Goal: Information Seeking & Learning: Learn about a topic

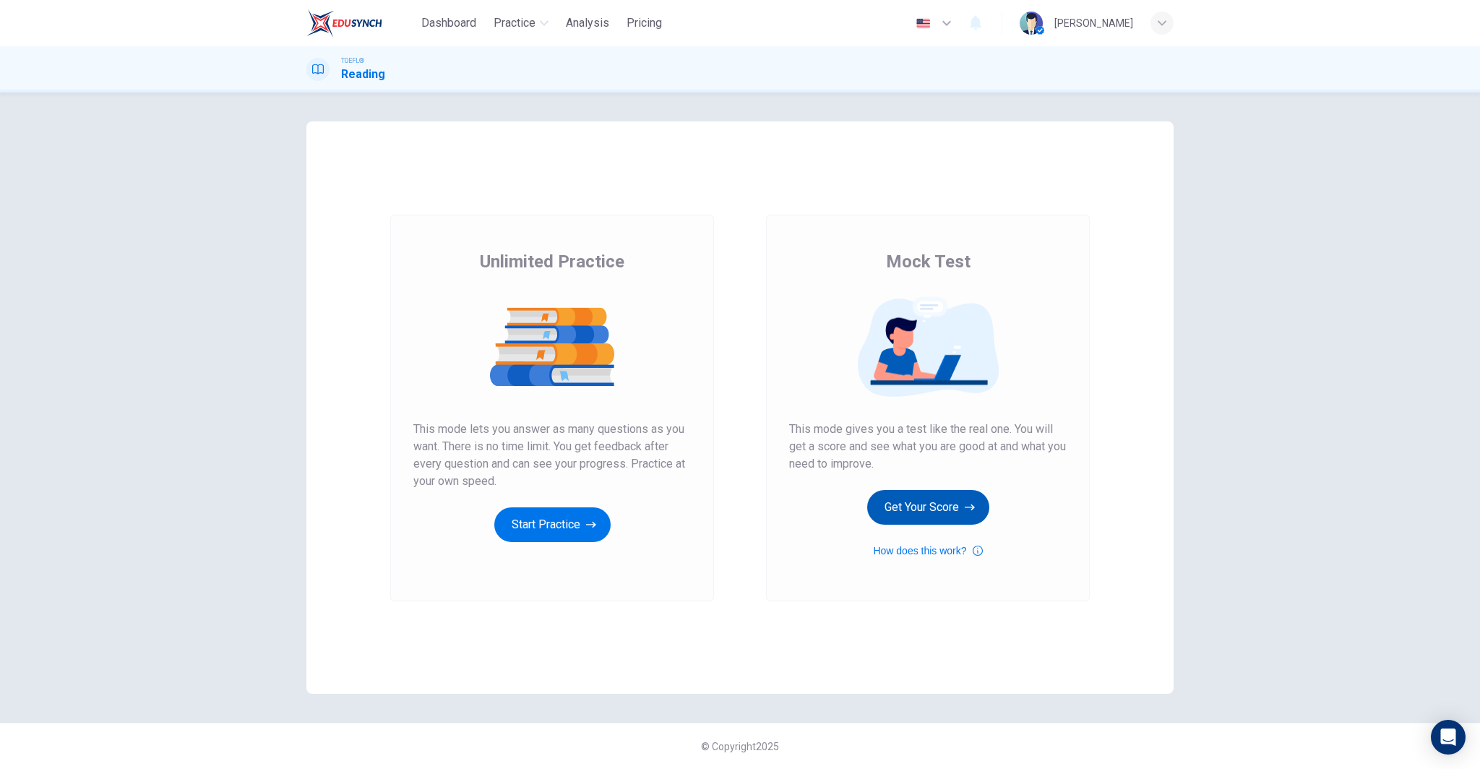
click at [922, 494] on button "Get Your Score" at bounding box center [928, 507] width 122 height 35
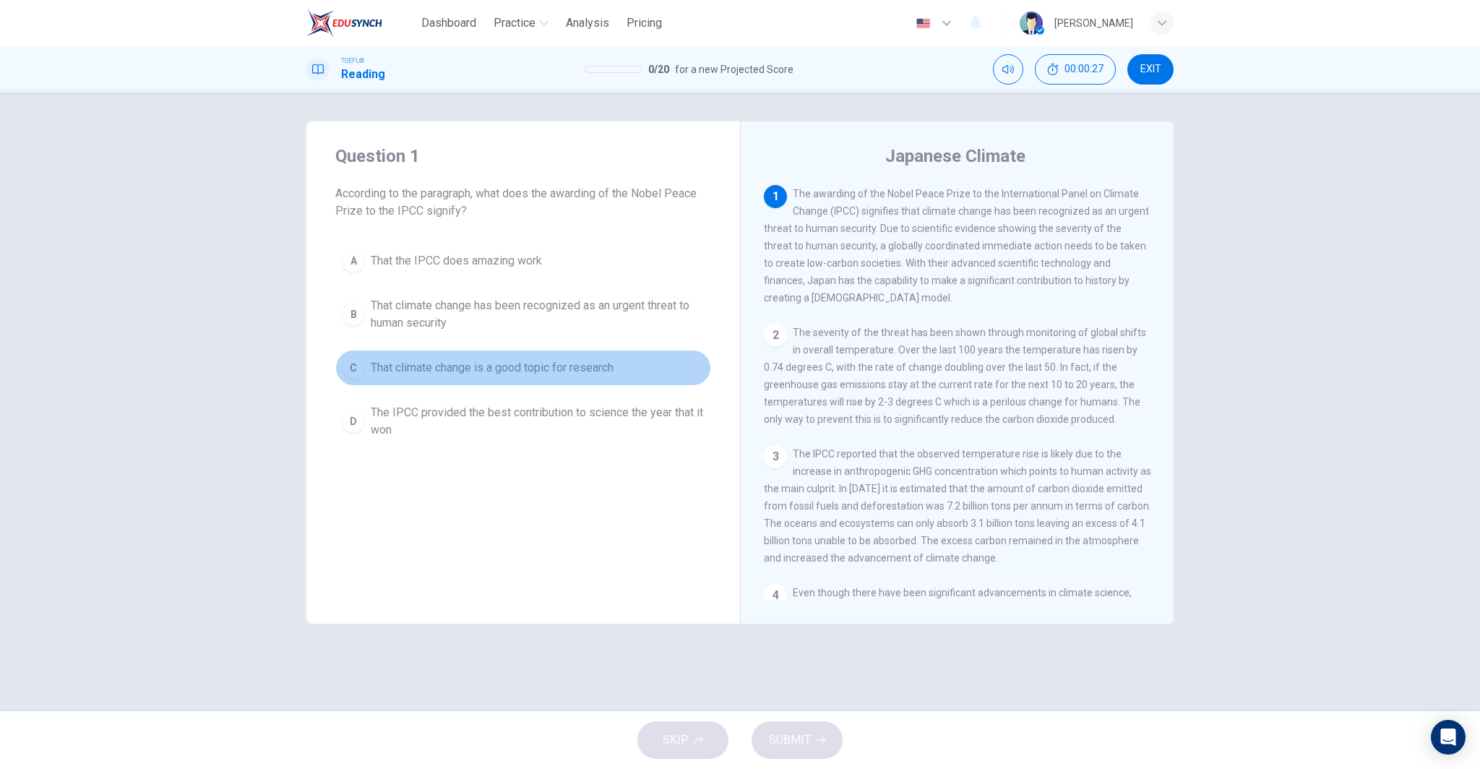
click at [577, 374] on span "That climate change is a good topic for research" at bounding box center [492, 367] width 243 height 17
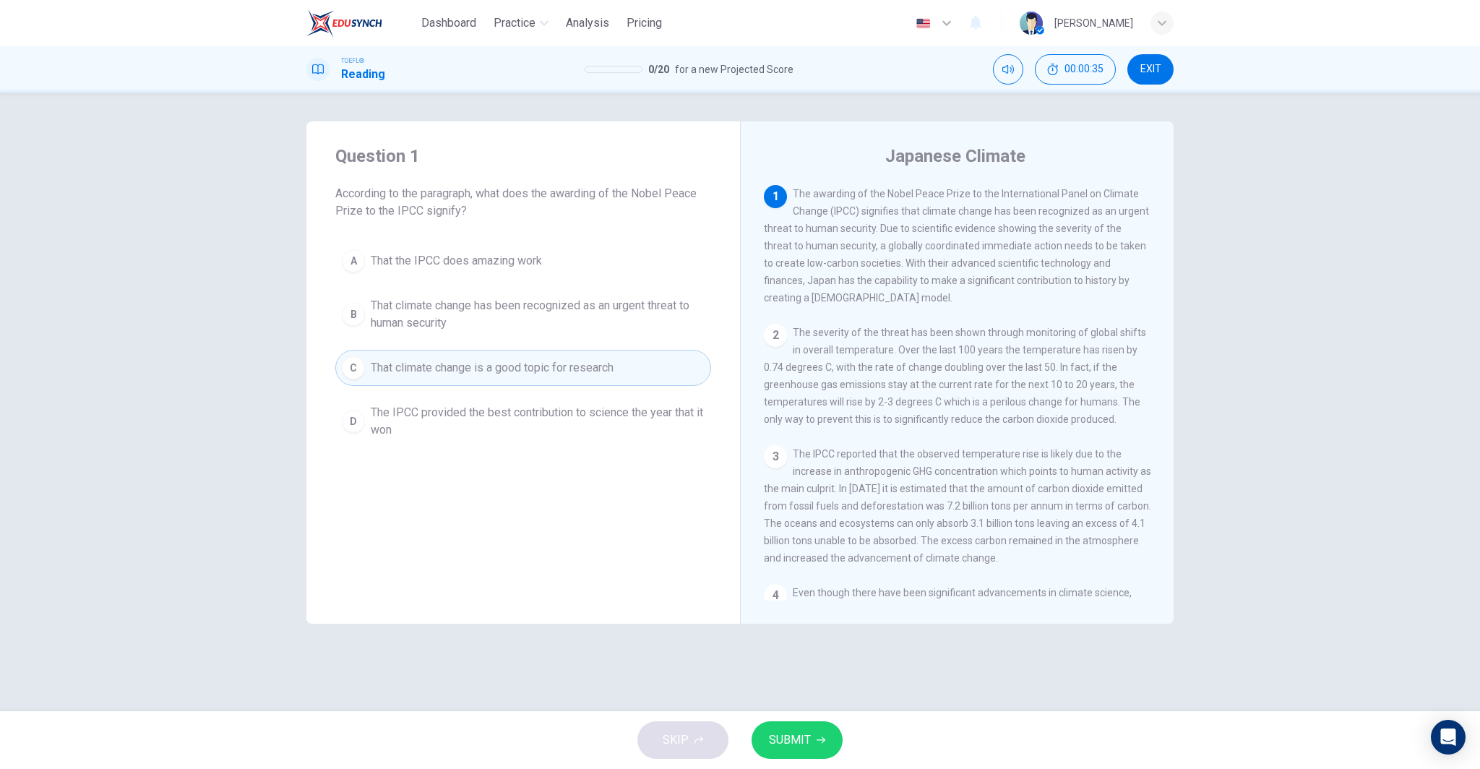
click at [630, 304] on span "That climate change has been recognized as an urgent threat to human security" at bounding box center [538, 314] width 334 height 35
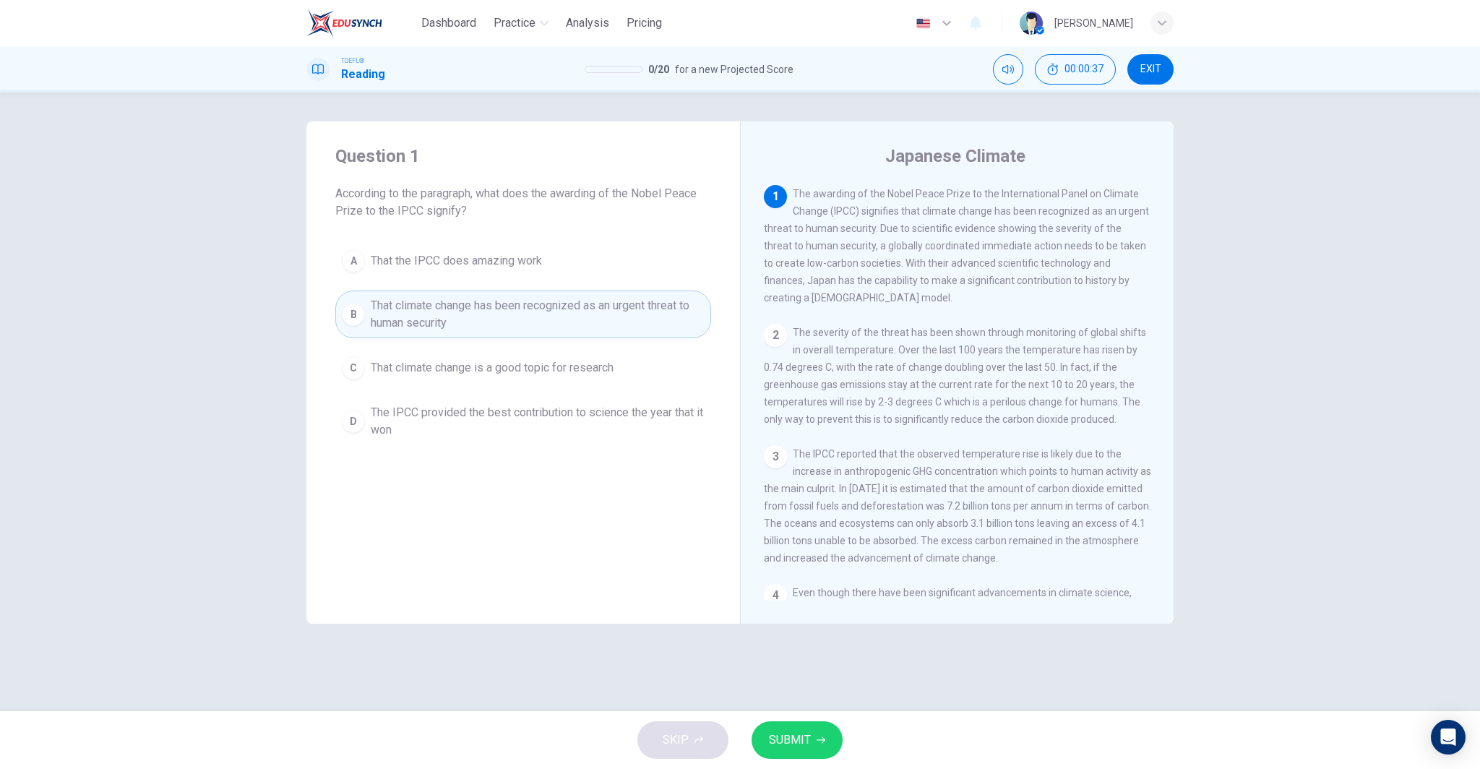
click at [792, 739] on span "SUBMIT" at bounding box center [790, 740] width 42 height 20
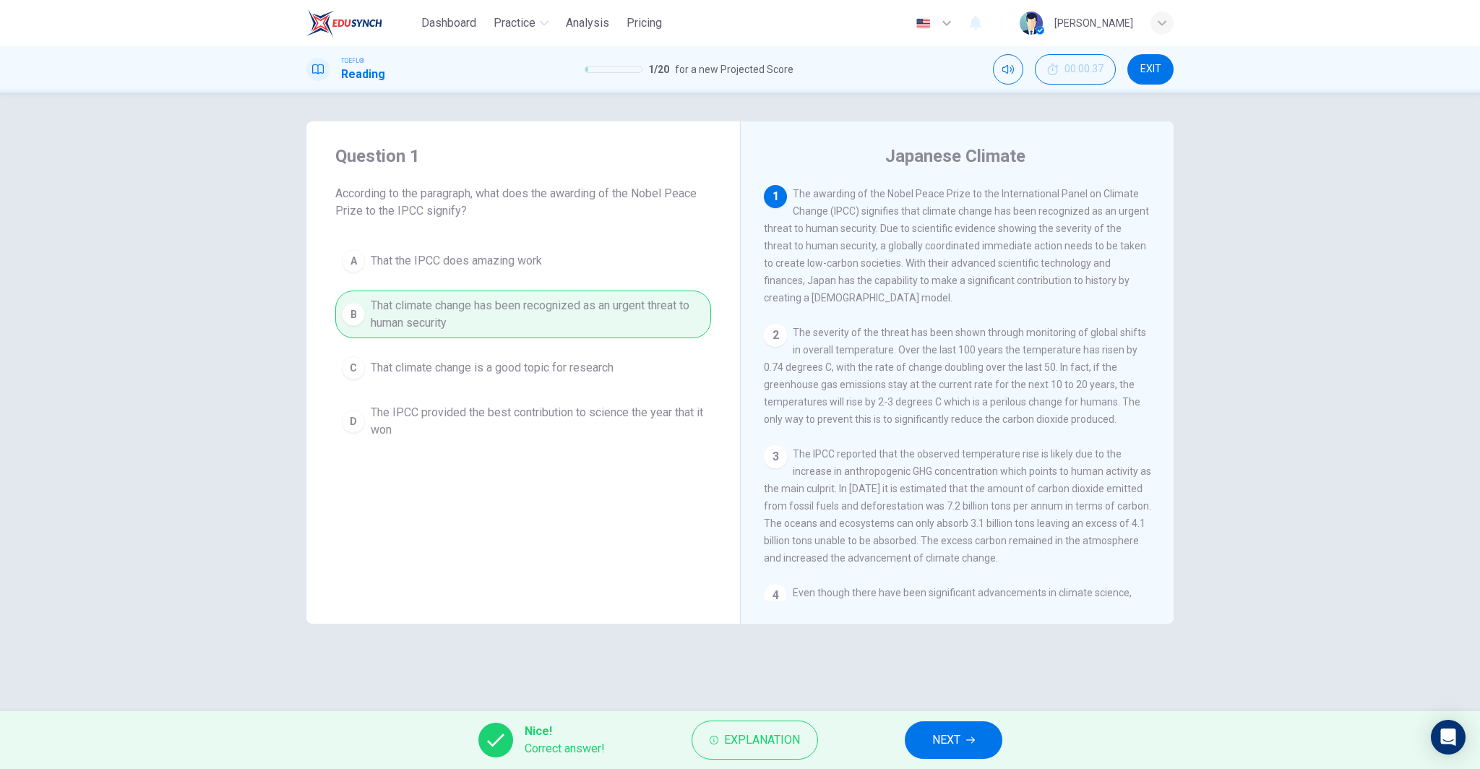
click at [965, 737] on button "NEXT" at bounding box center [954, 740] width 98 height 38
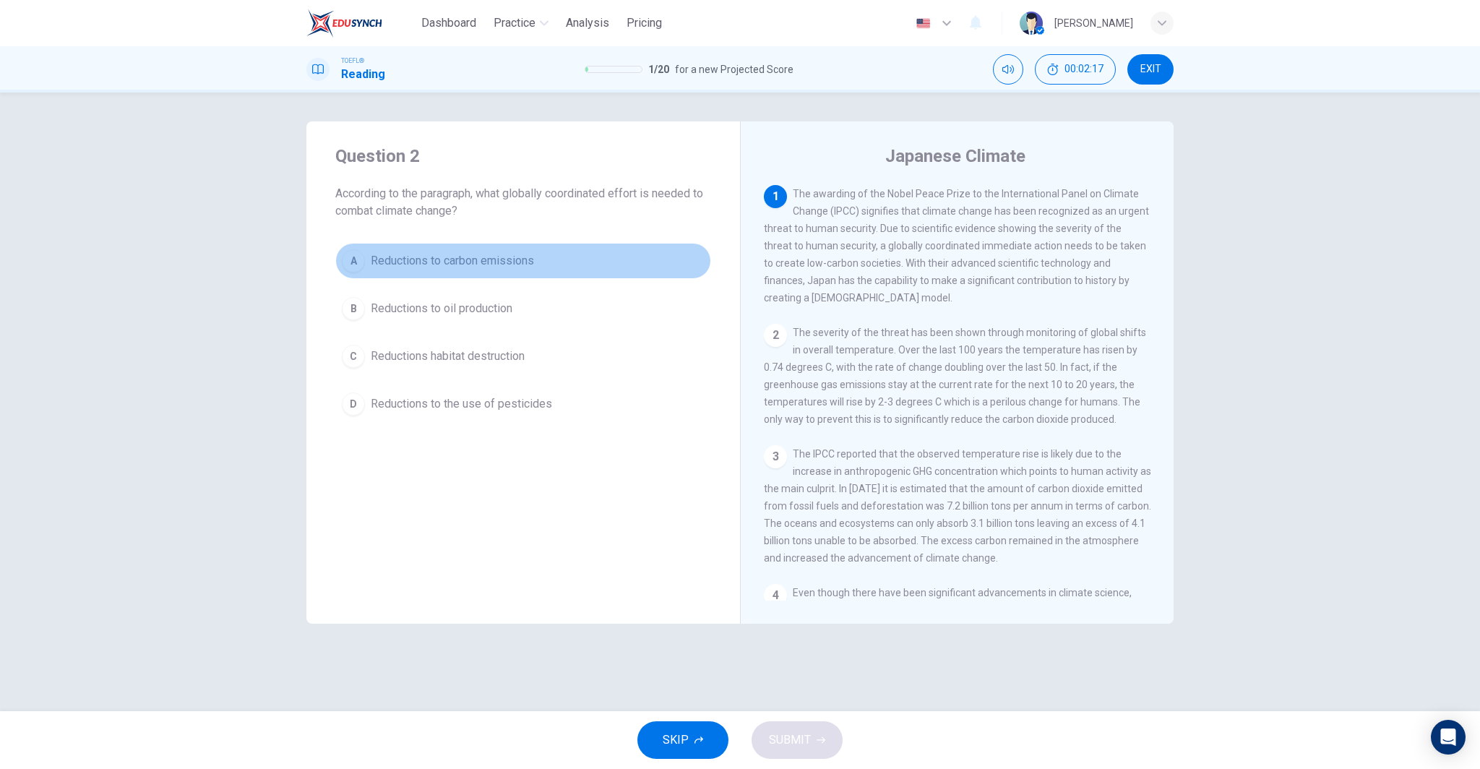
click at [541, 262] on button "A Reductions to carbon emissions" at bounding box center [523, 261] width 376 height 36
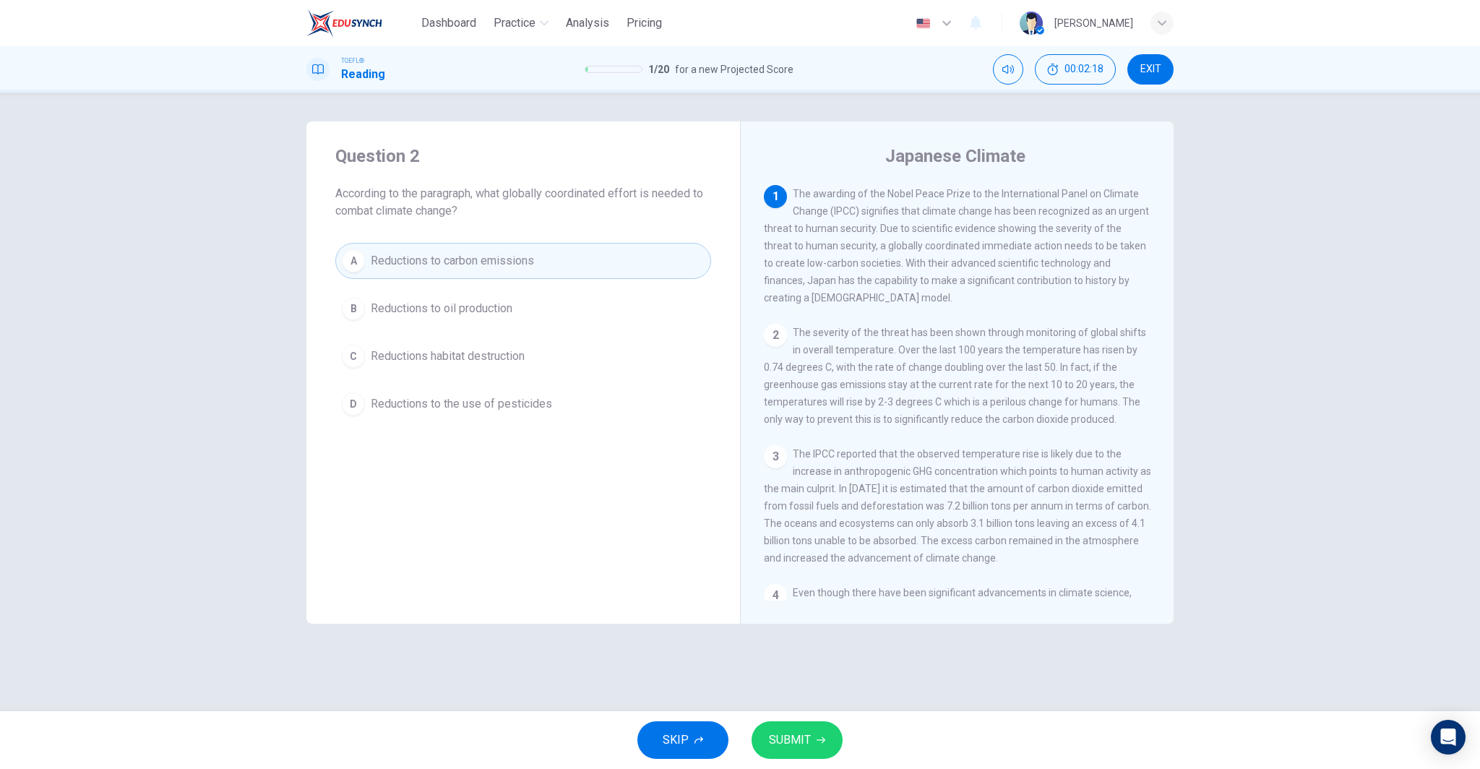
click at [783, 739] on span "SUBMIT" at bounding box center [790, 740] width 42 height 20
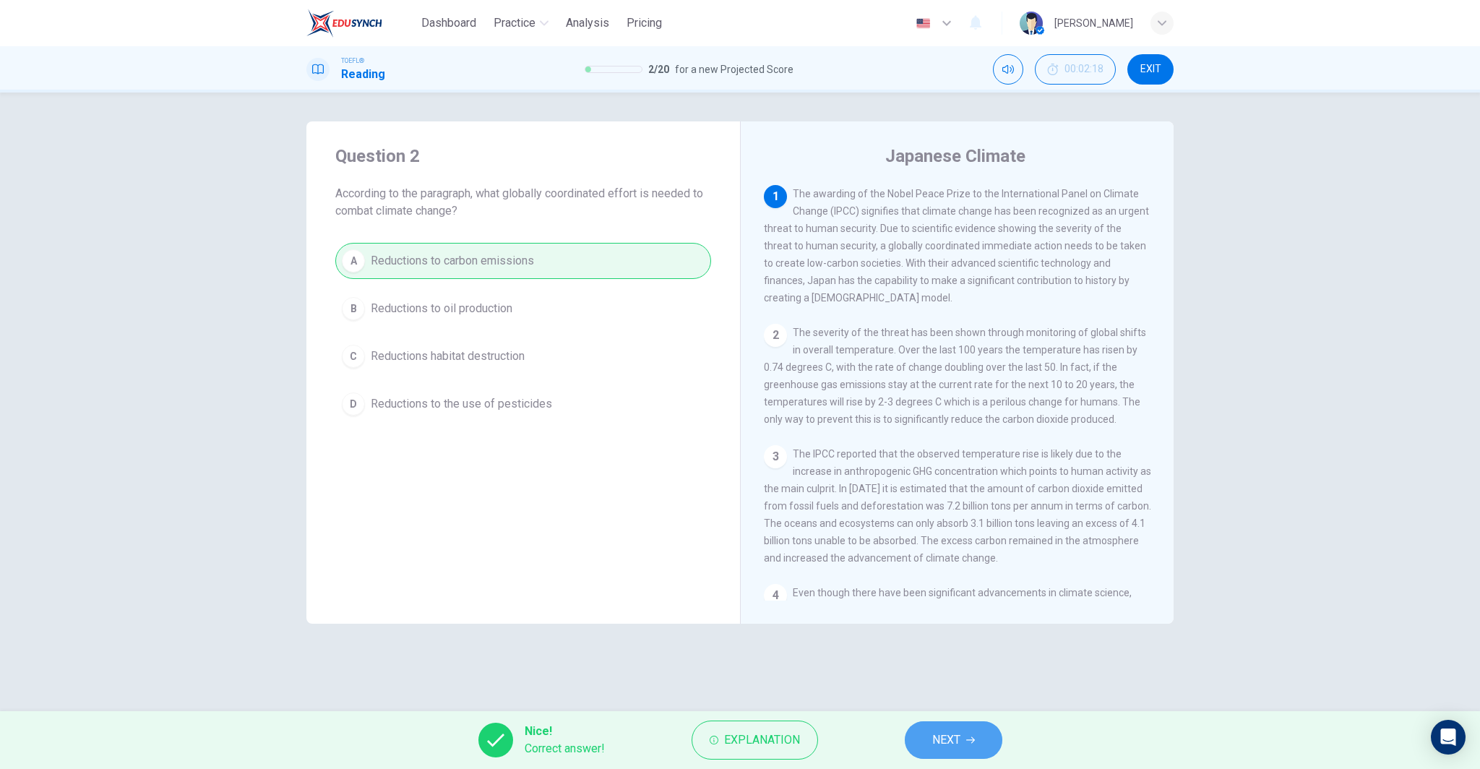
click at [965, 747] on button "NEXT" at bounding box center [954, 740] width 98 height 38
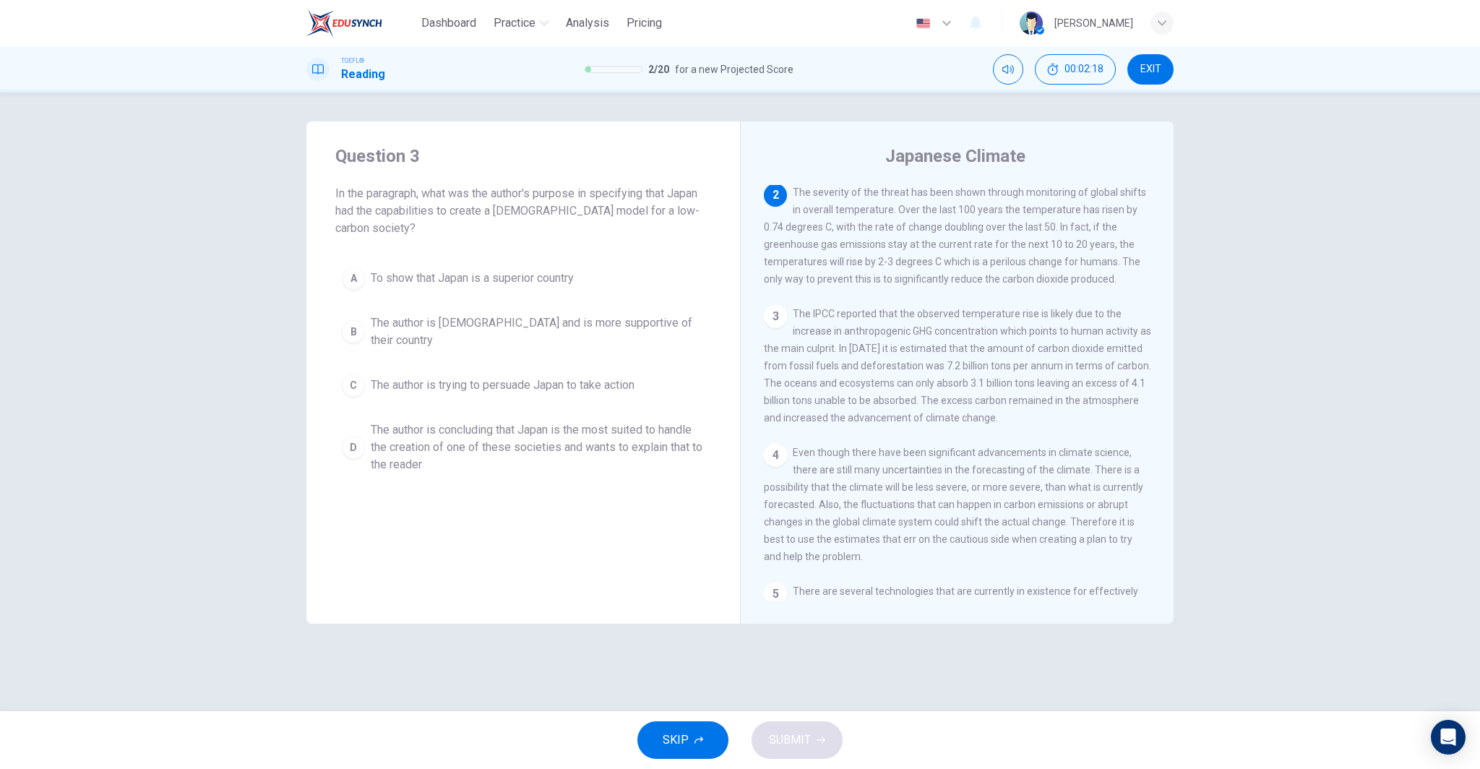
scroll to position [144, 0]
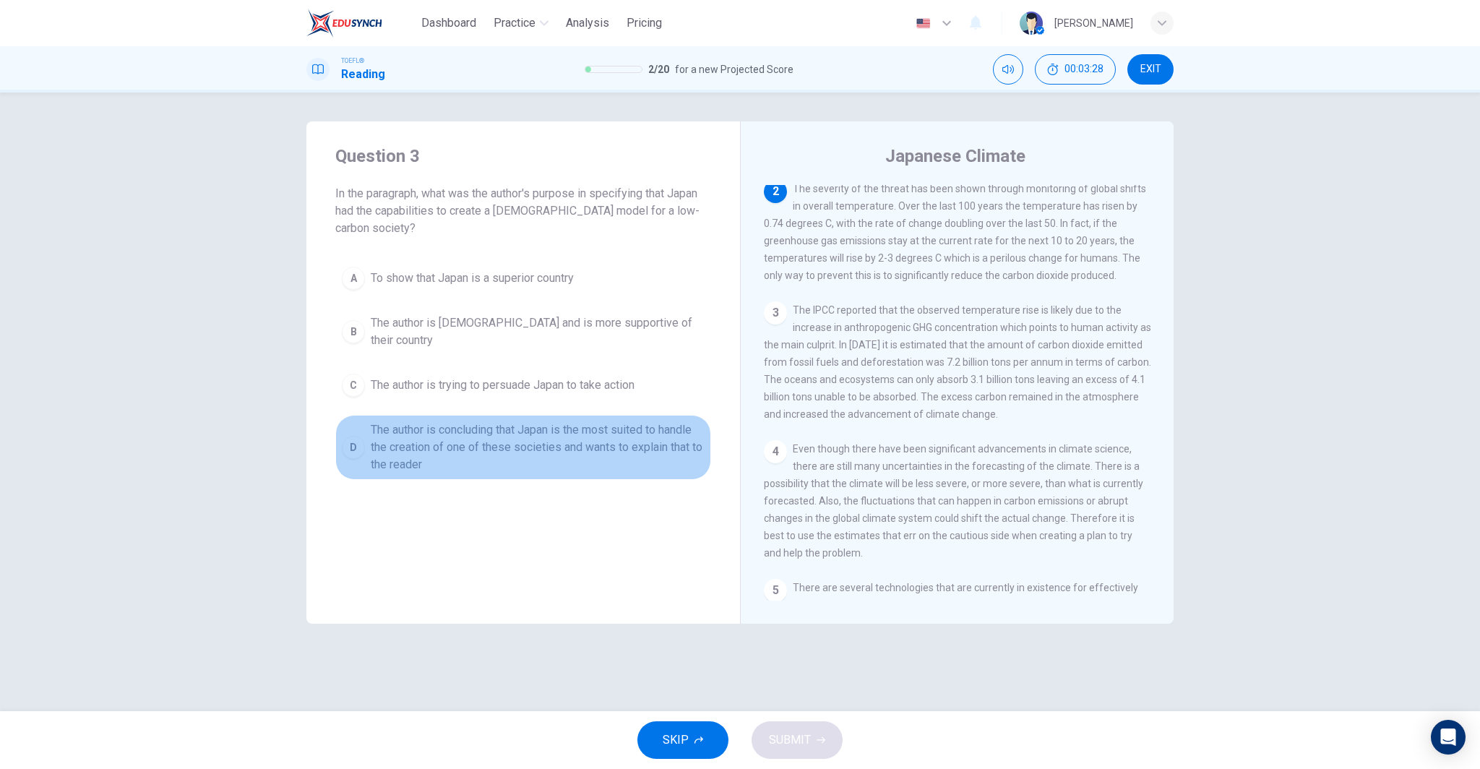
click at [577, 426] on span "The author is concluding that Japan is the most suited to handle the creation o…" at bounding box center [538, 447] width 334 height 52
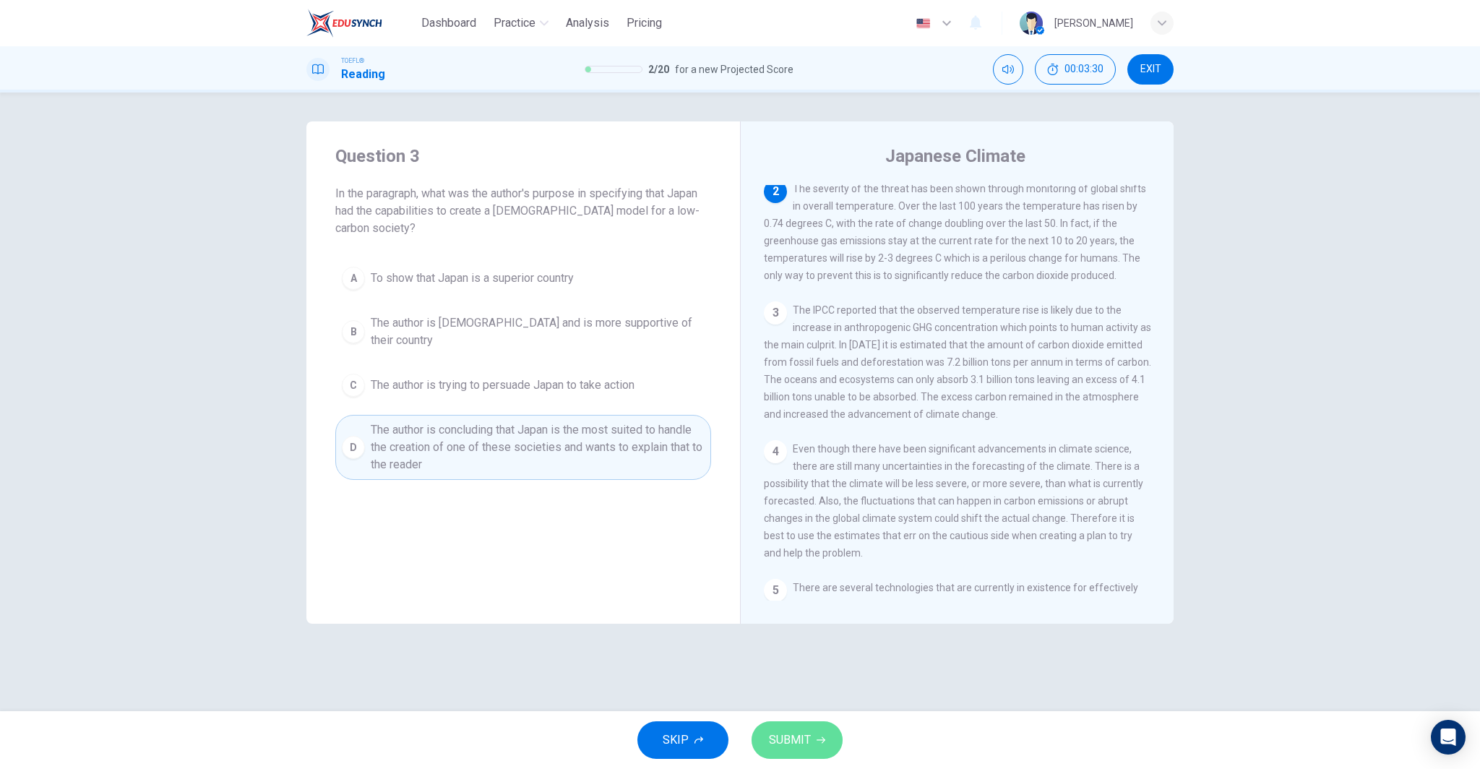
click at [787, 729] on button "SUBMIT" at bounding box center [797, 740] width 91 height 38
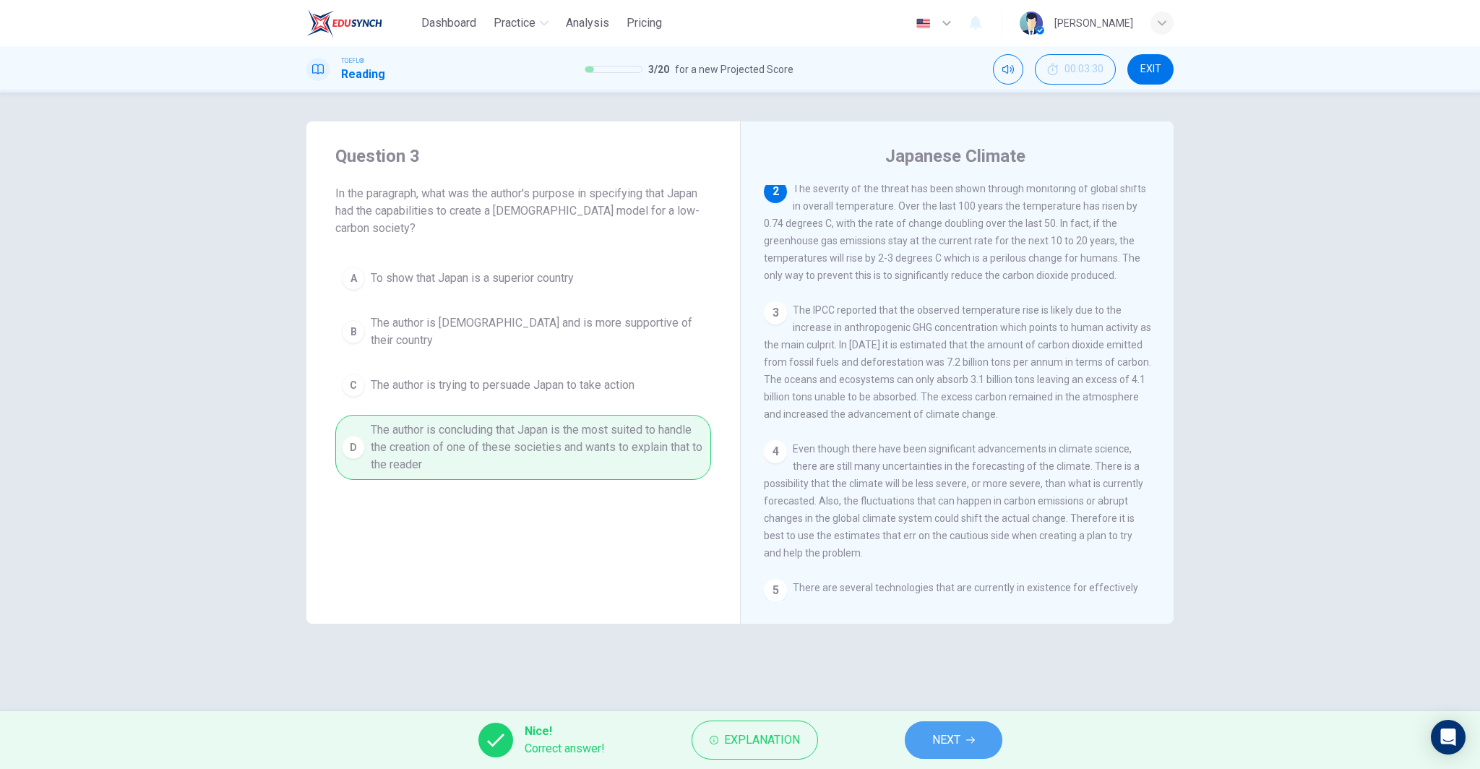
click at [955, 738] on span "NEXT" at bounding box center [946, 740] width 28 height 20
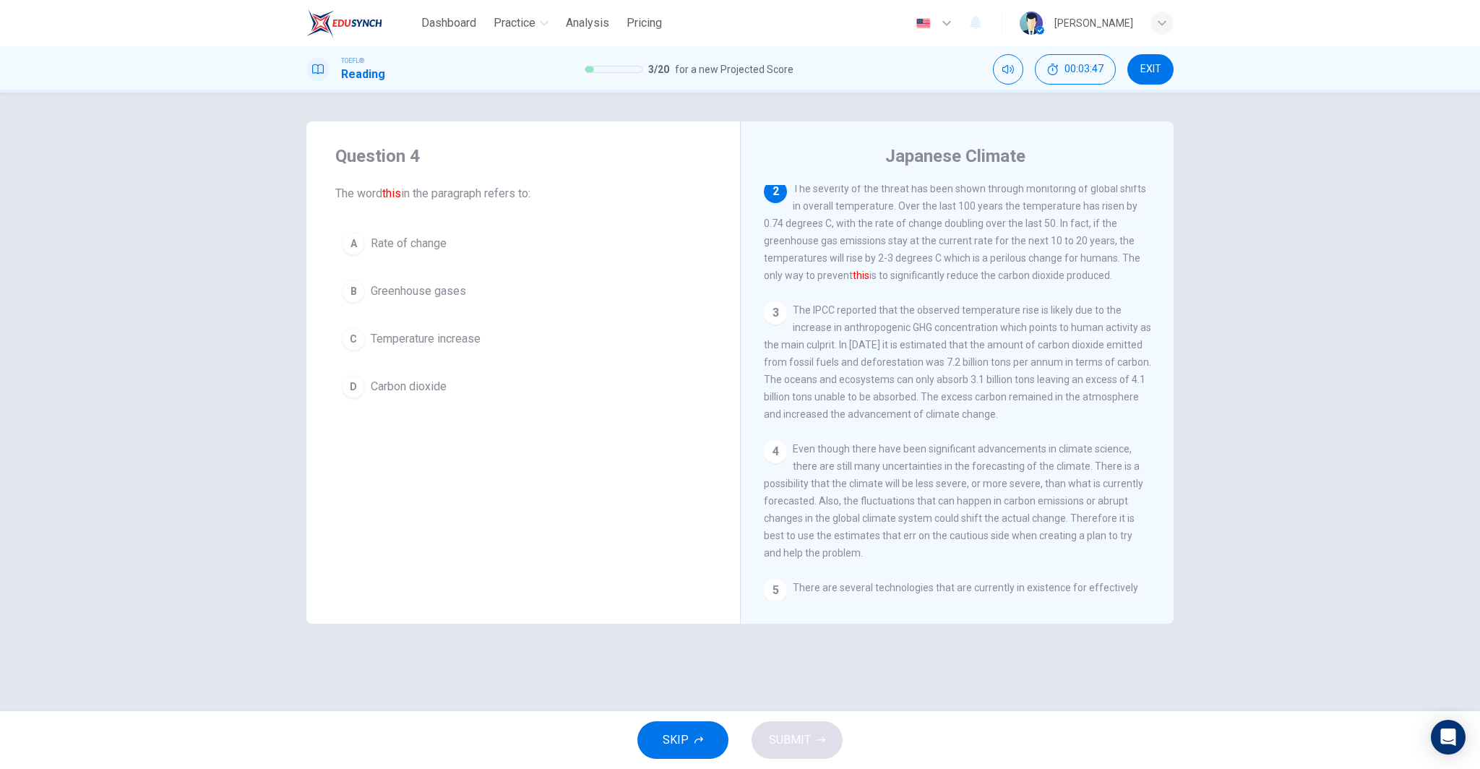
click at [450, 343] on span "Temperature increase" at bounding box center [426, 338] width 110 height 17
click at [800, 739] on span "SUBMIT" at bounding box center [790, 740] width 42 height 20
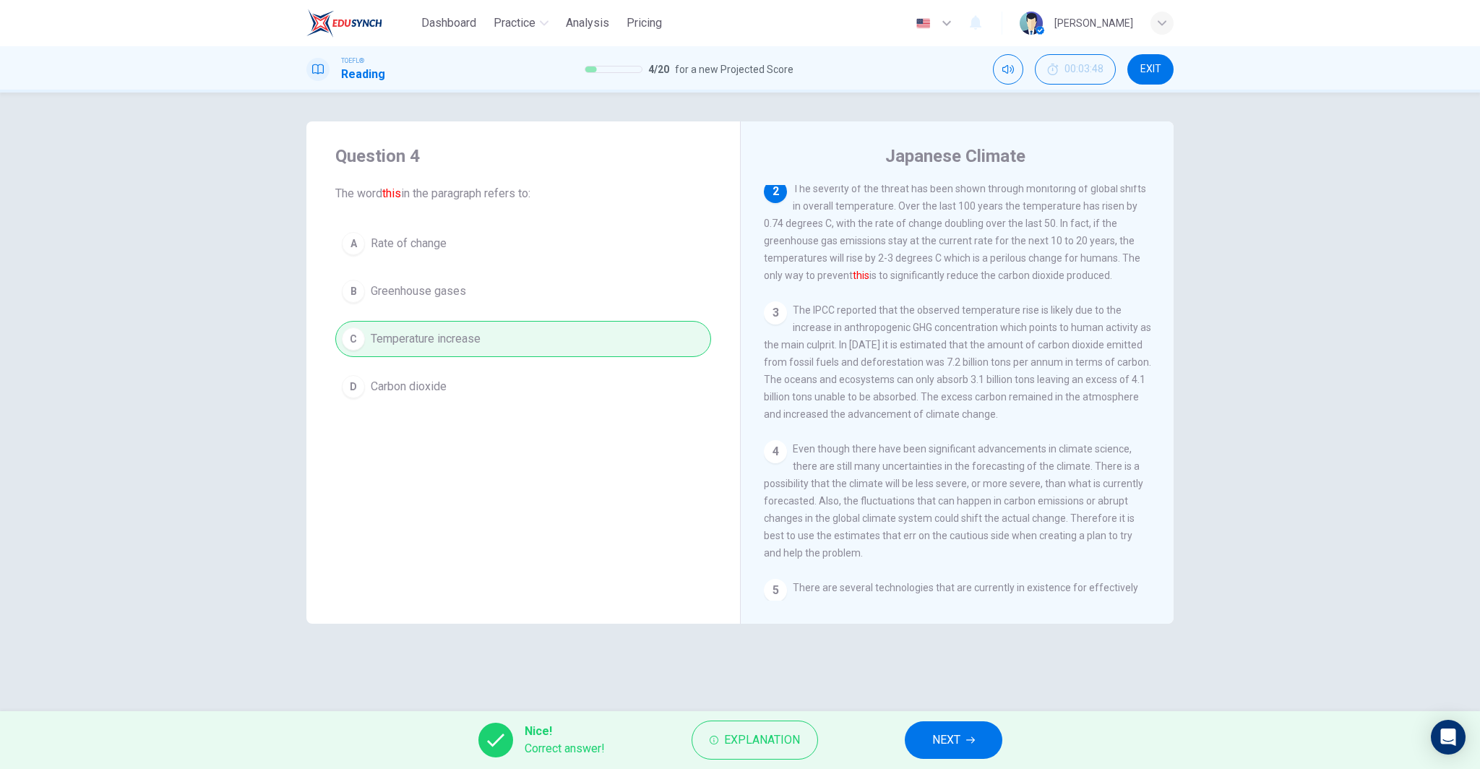
click at [963, 742] on button "NEXT" at bounding box center [954, 740] width 98 height 38
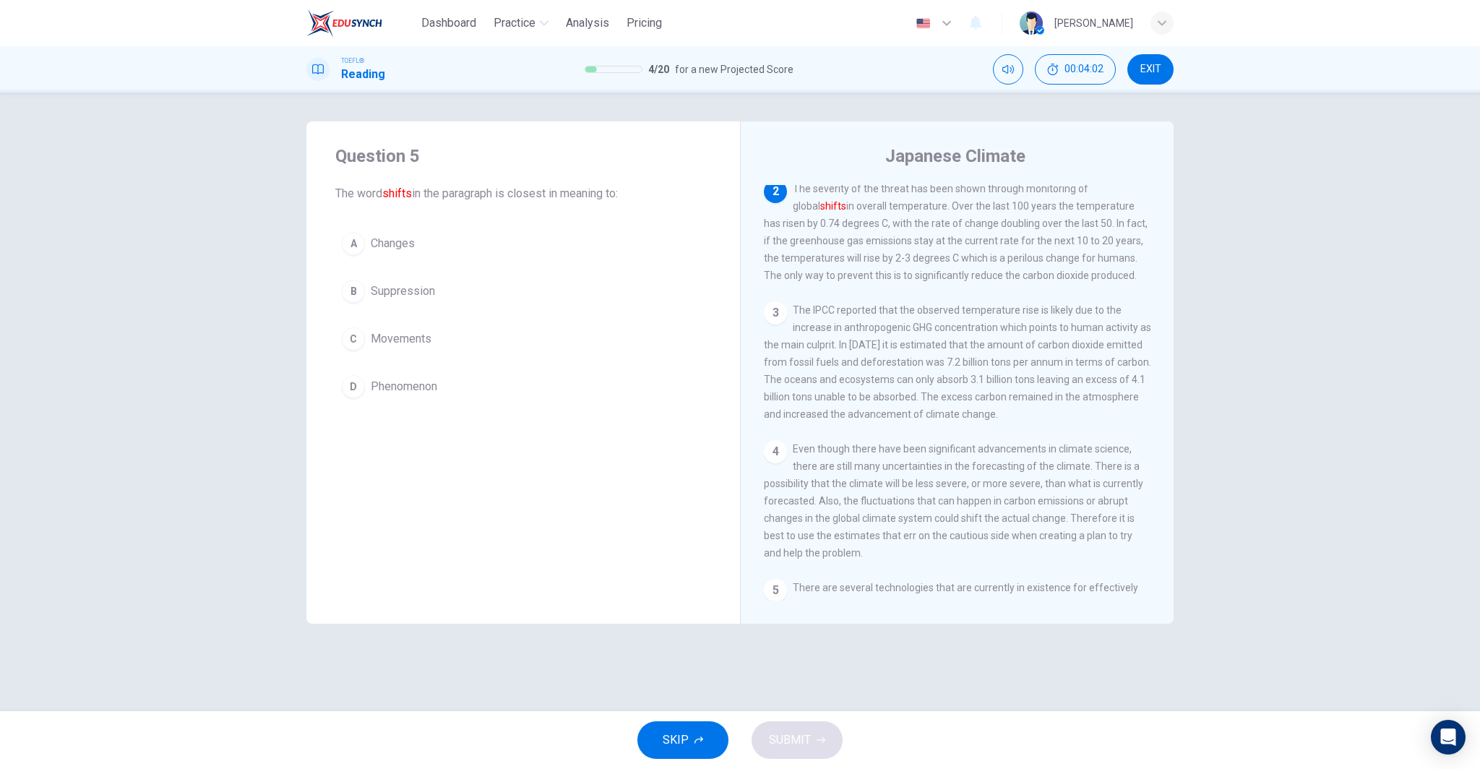
click at [483, 237] on button "A Changes" at bounding box center [523, 244] width 376 height 36
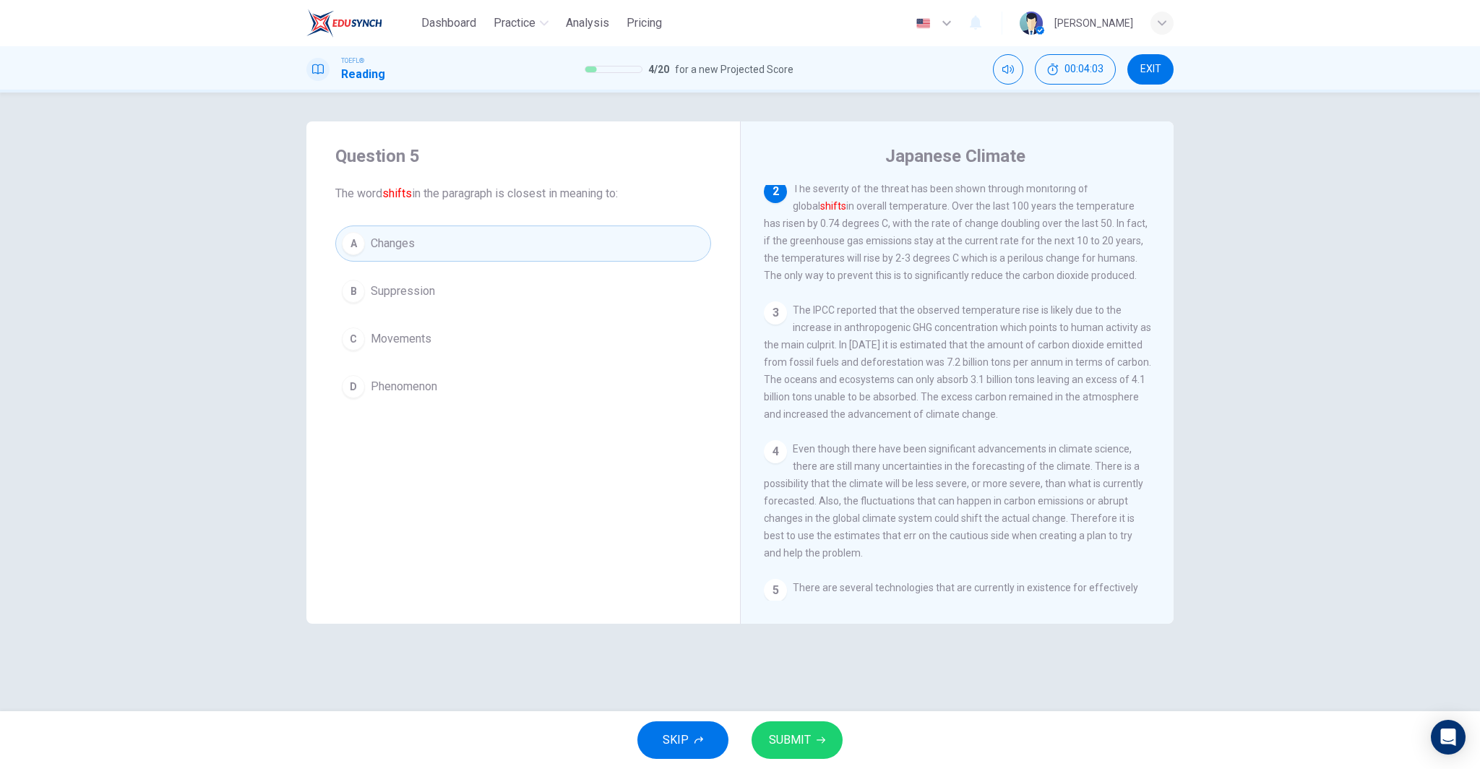
click at [809, 737] on span "SUBMIT" at bounding box center [790, 740] width 42 height 20
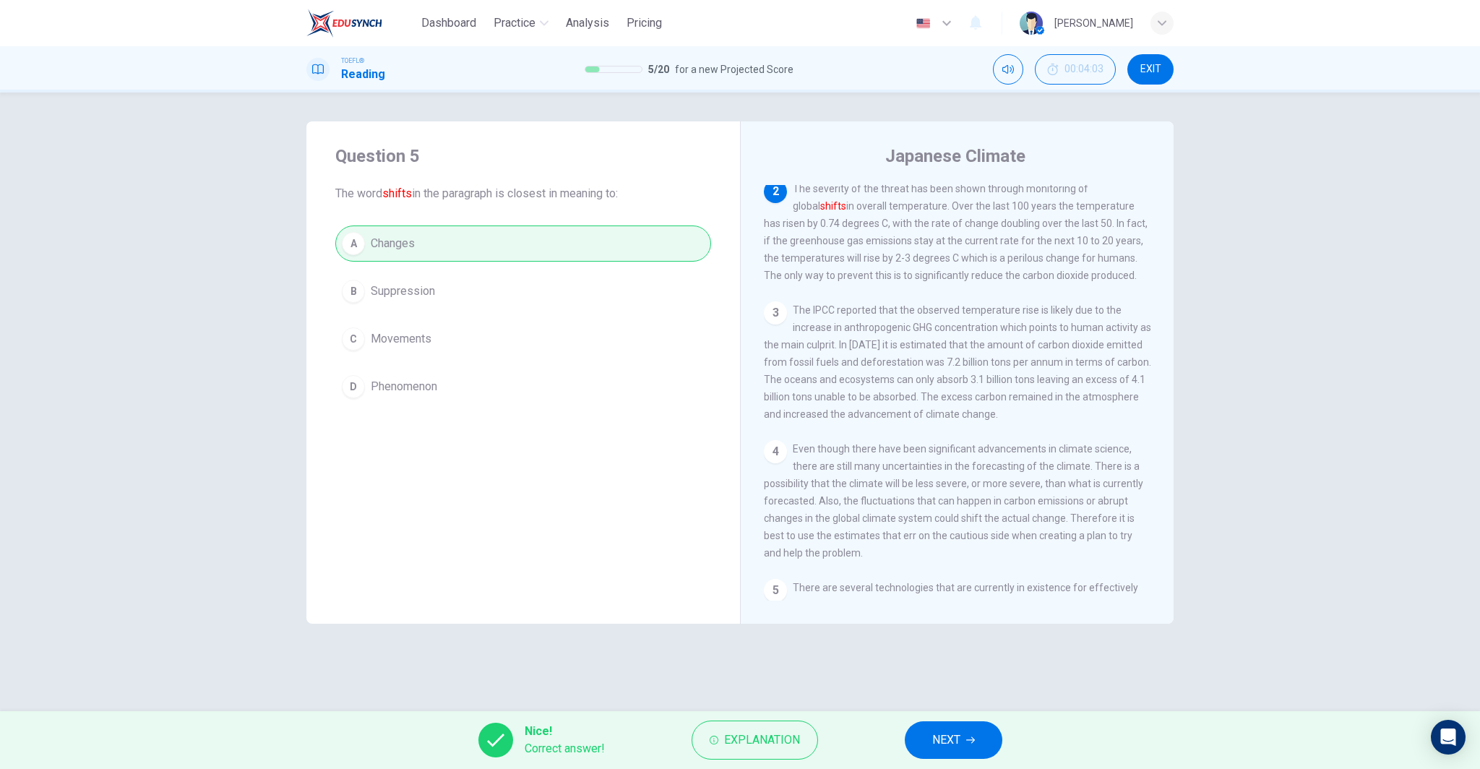
click at [930, 741] on button "NEXT" at bounding box center [954, 740] width 98 height 38
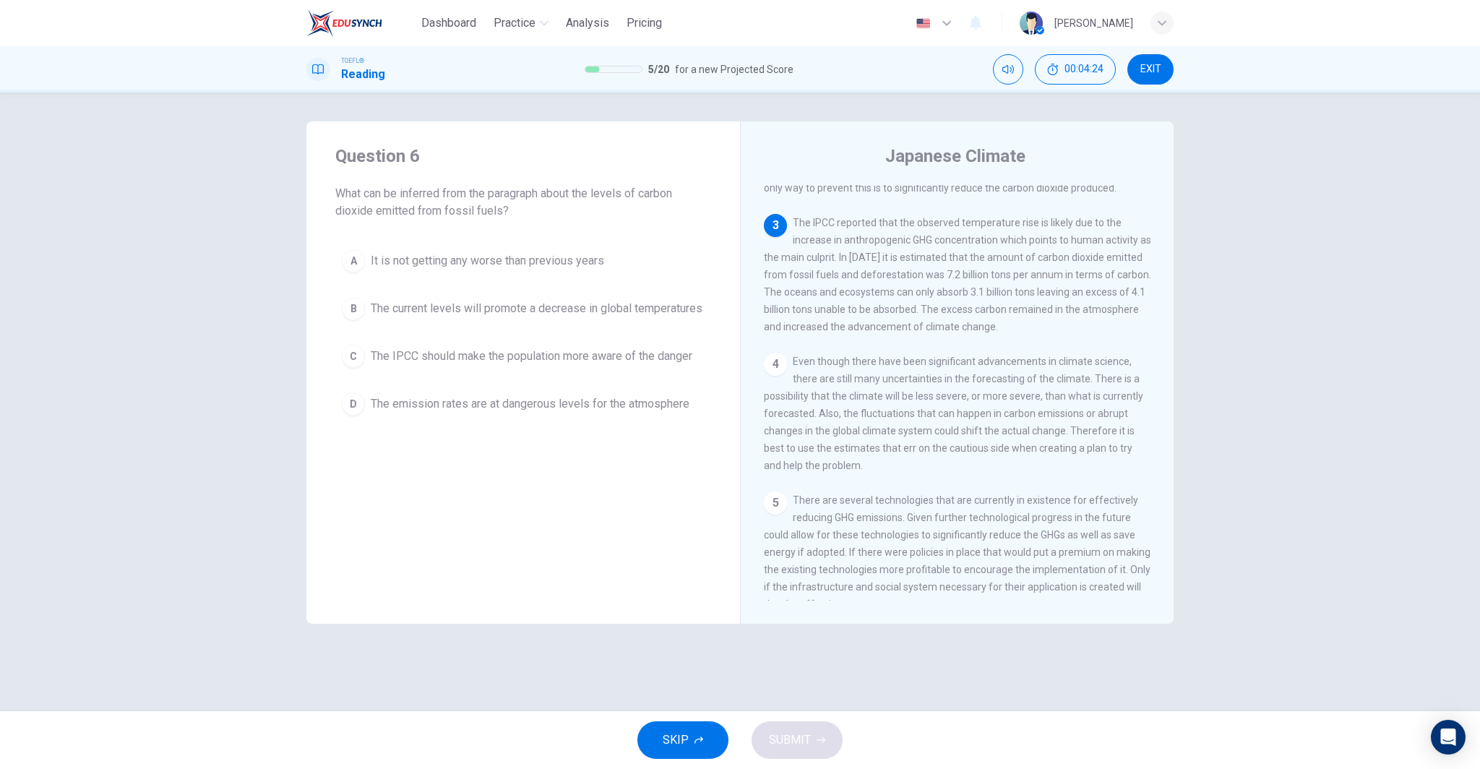
scroll to position [241, 0]
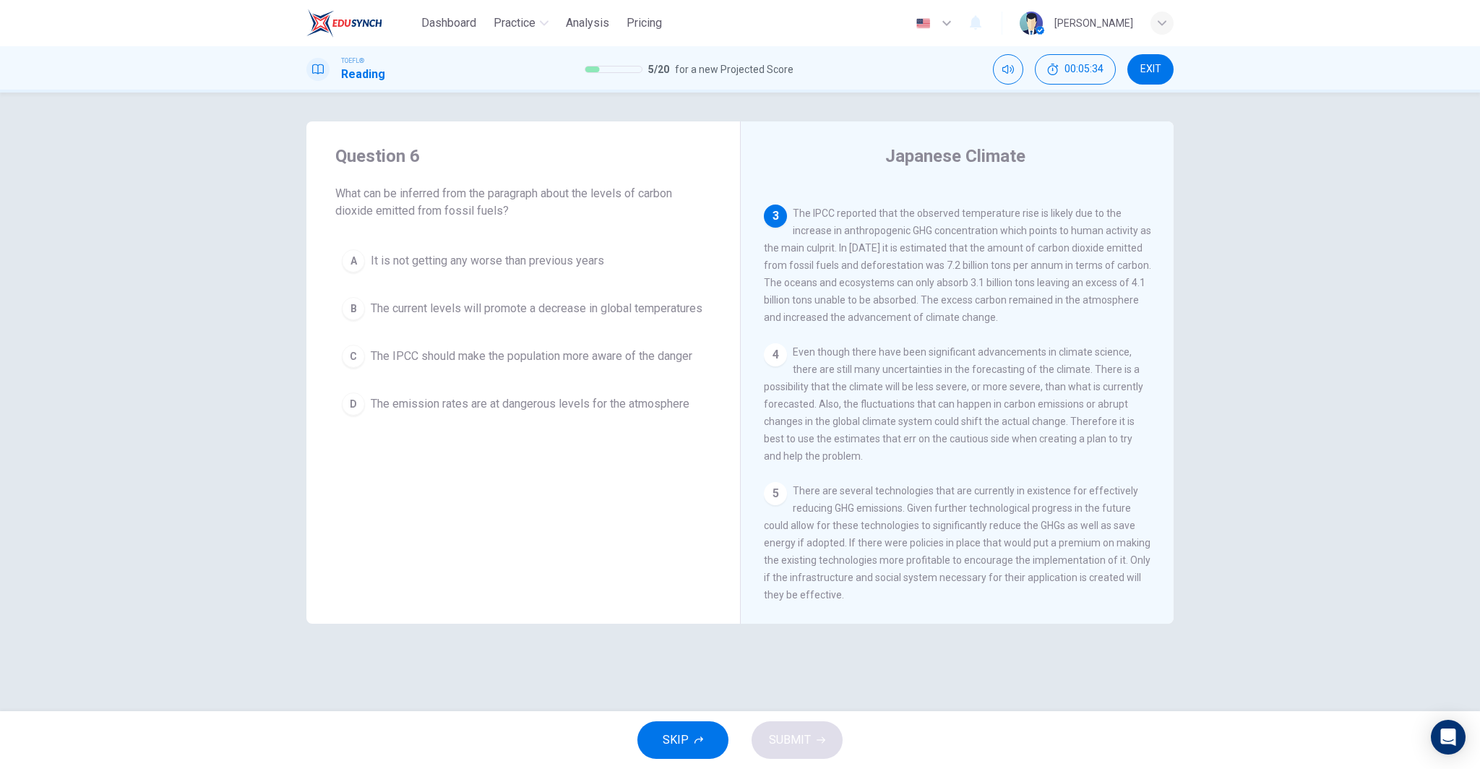
click at [597, 411] on span "The emission rates are at dangerous levels for the atmosphere" at bounding box center [530, 403] width 319 height 17
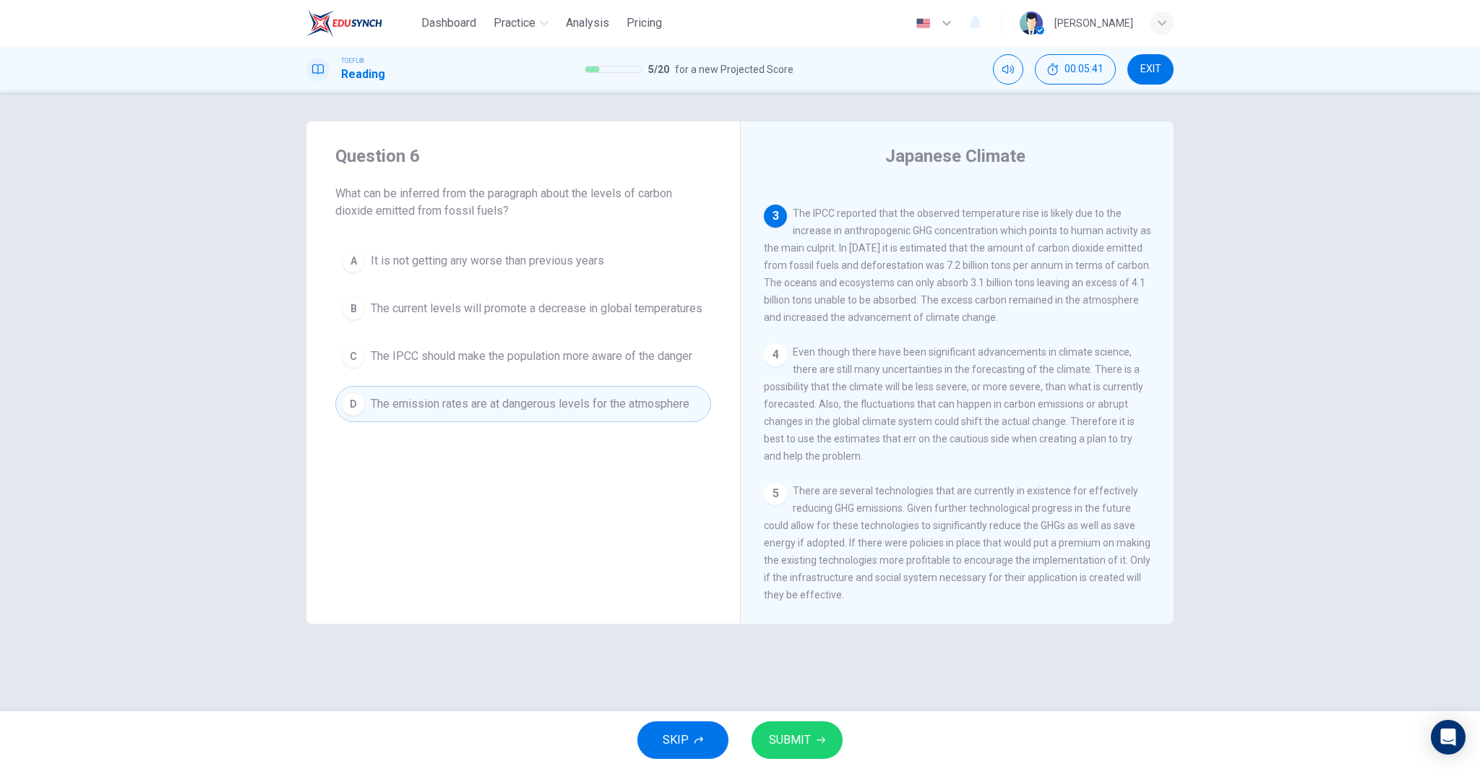
click at [619, 364] on span "The IPCC should make the population more aware of the danger" at bounding box center [532, 356] width 322 height 17
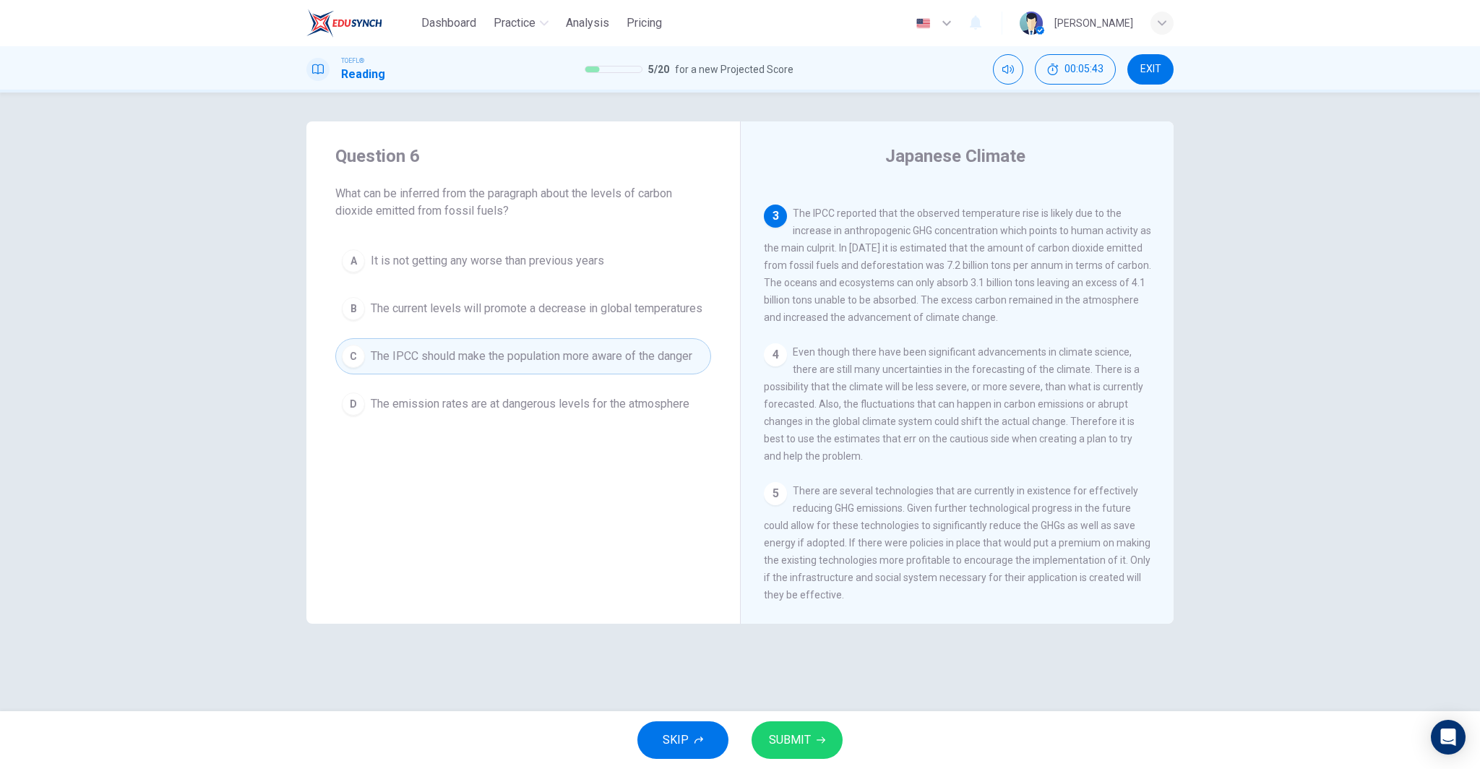
click at [604, 413] on span "The emission rates are at dangerous levels for the atmosphere" at bounding box center [530, 403] width 319 height 17
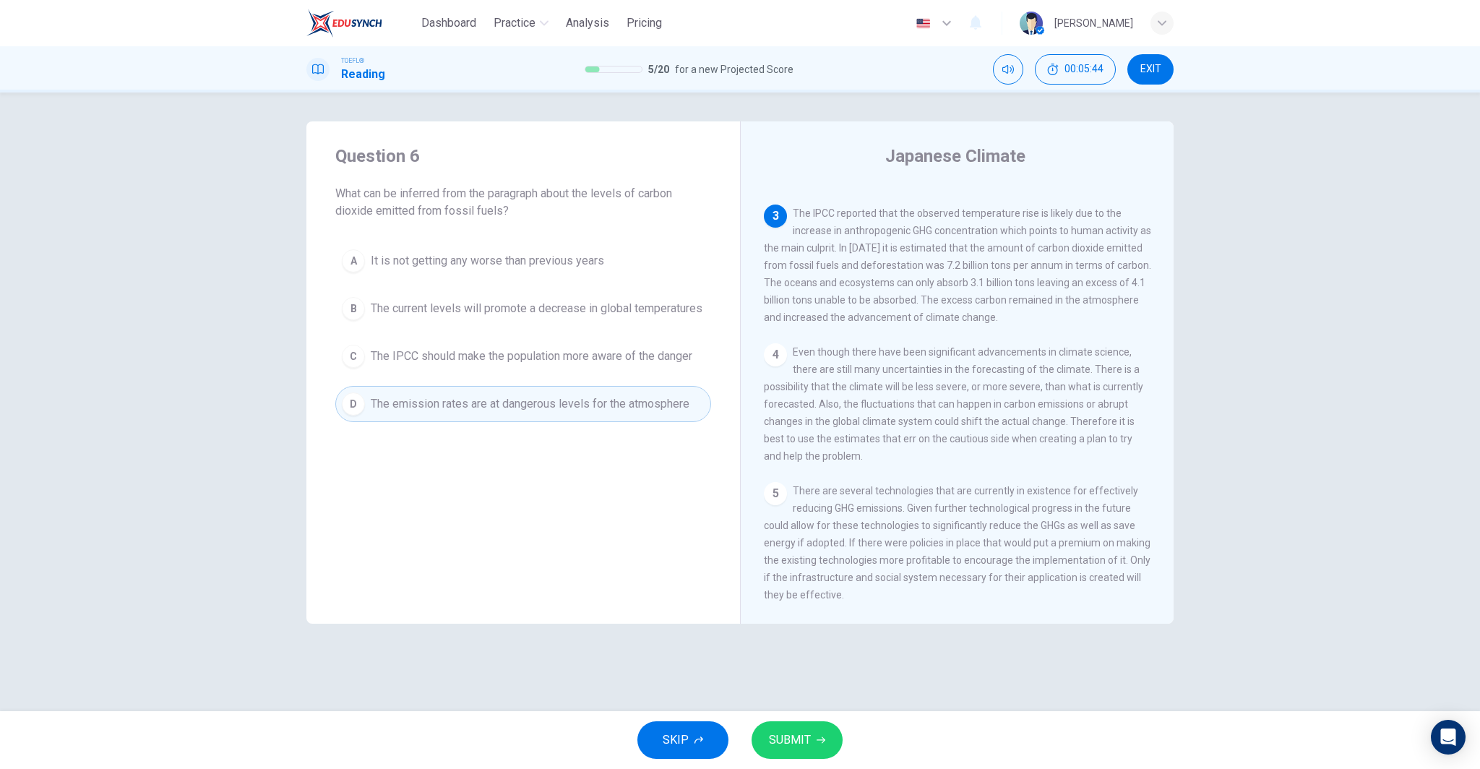
click at [767, 725] on button "SUBMIT" at bounding box center [797, 740] width 91 height 38
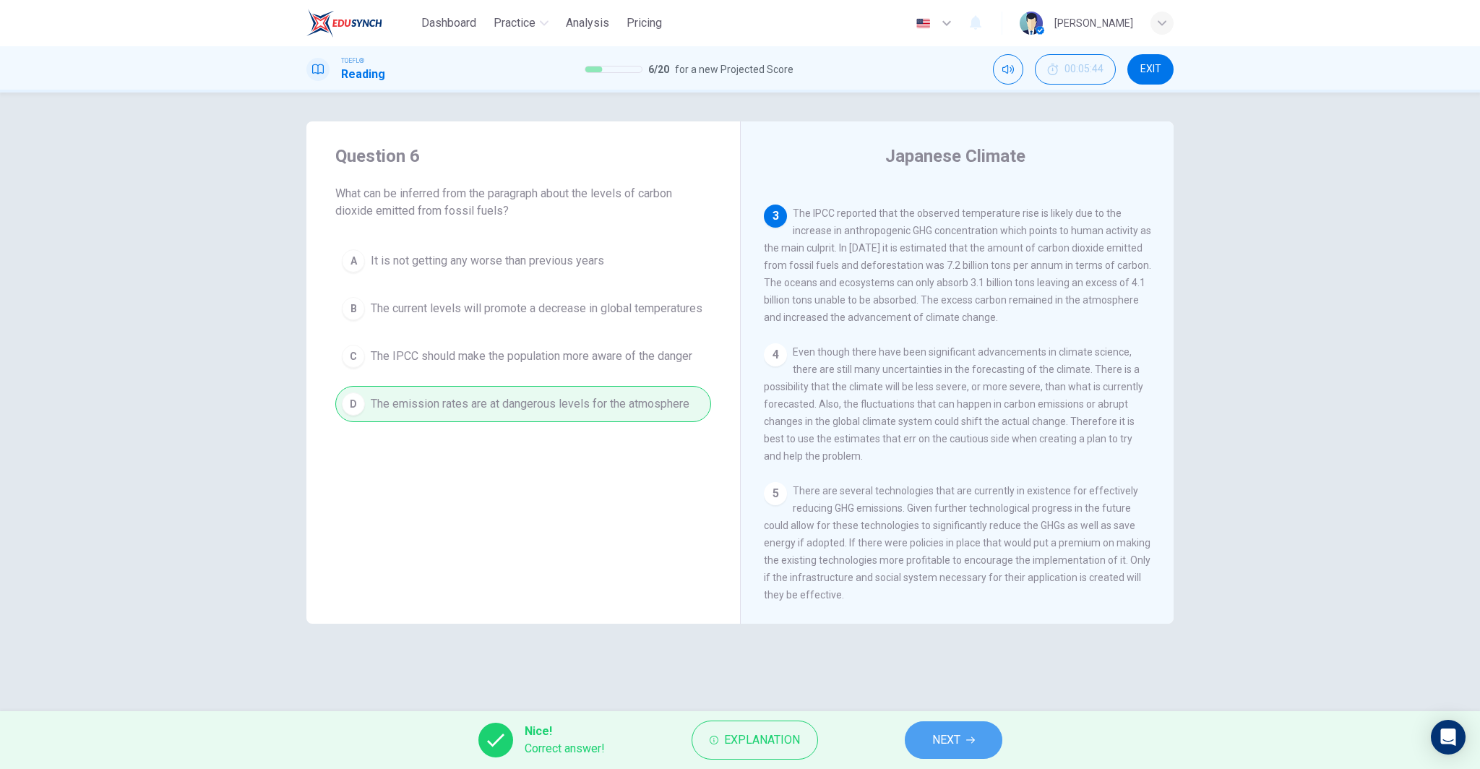
click at [953, 746] on span "NEXT" at bounding box center [946, 740] width 28 height 20
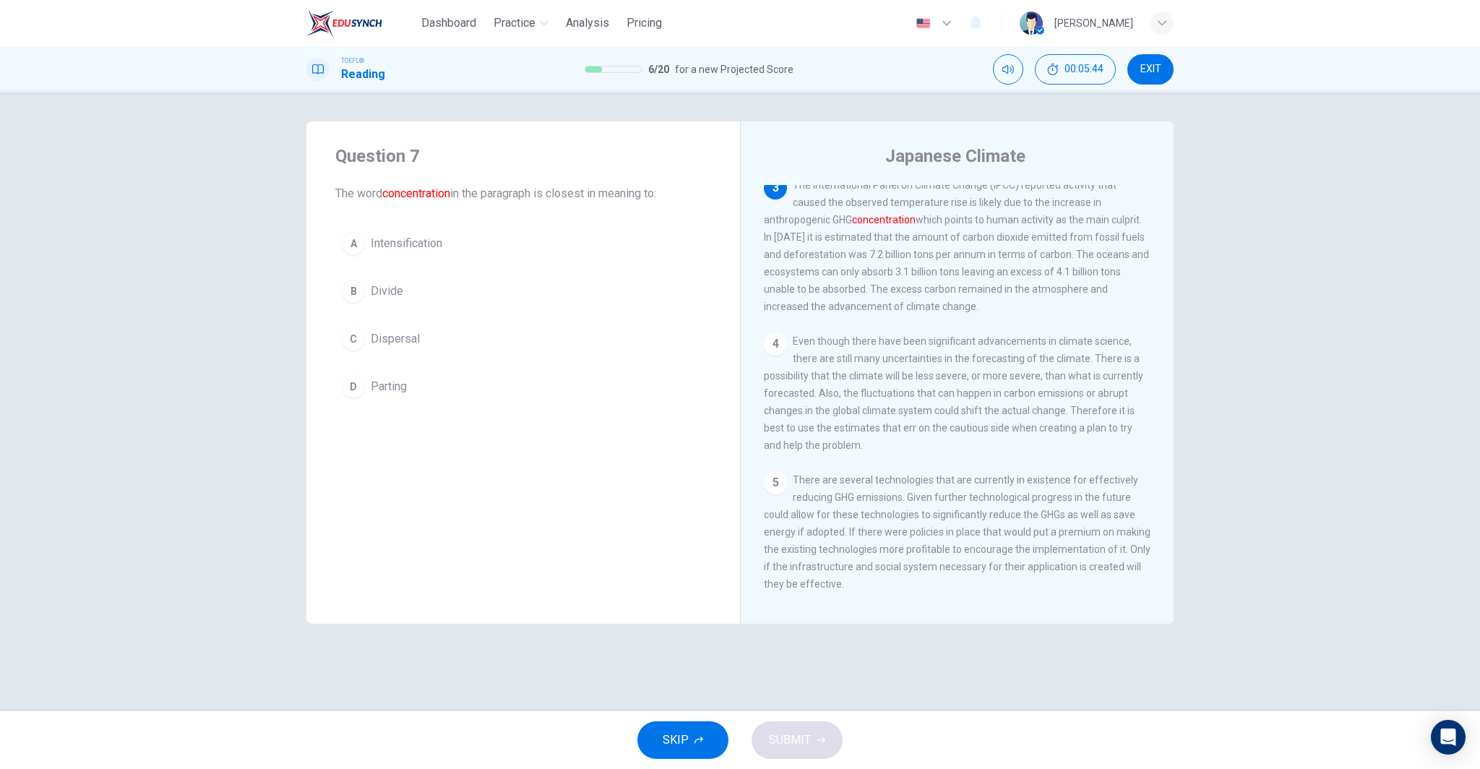
scroll to position [270, 0]
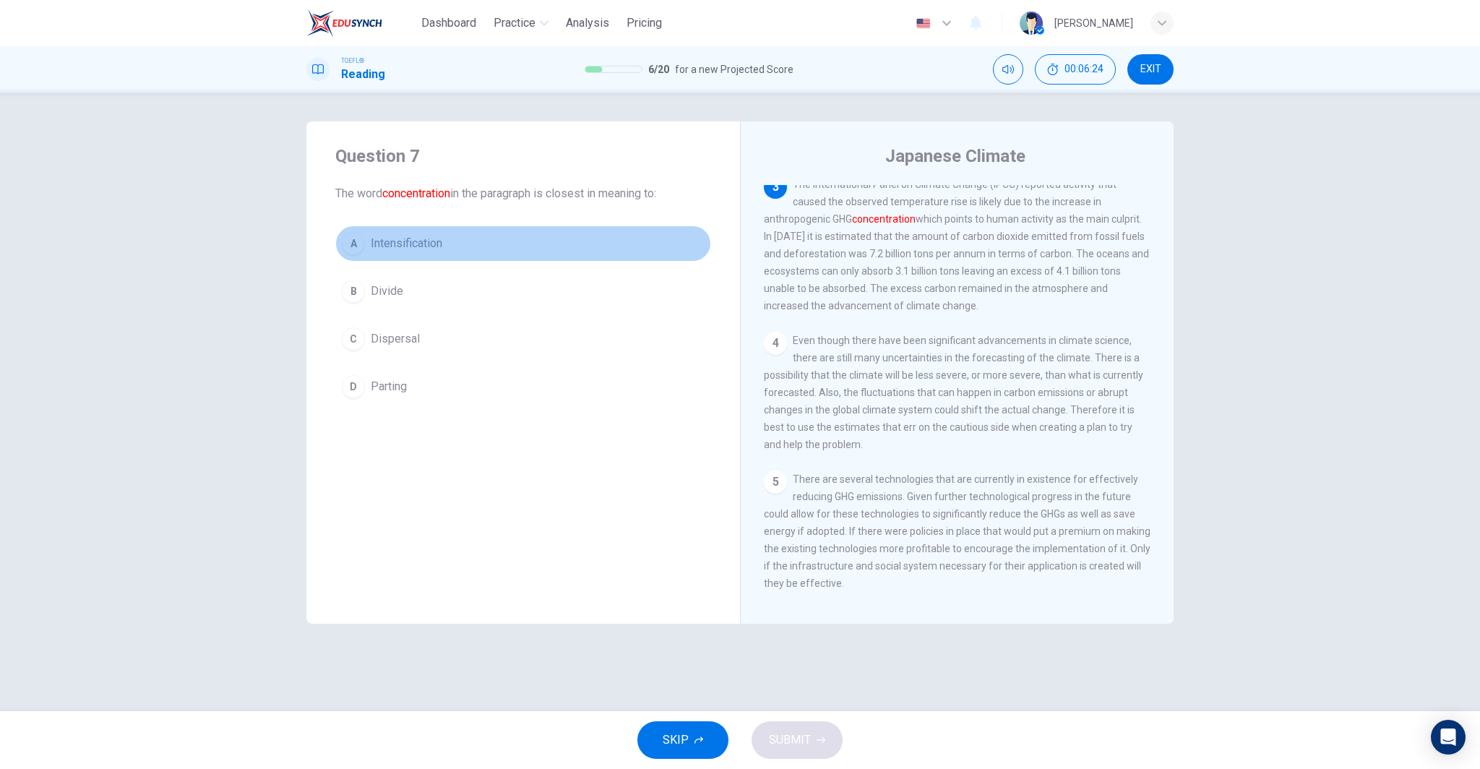
click at [490, 244] on button "A Intensification" at bounding box center [523, 244] width 376 height 36
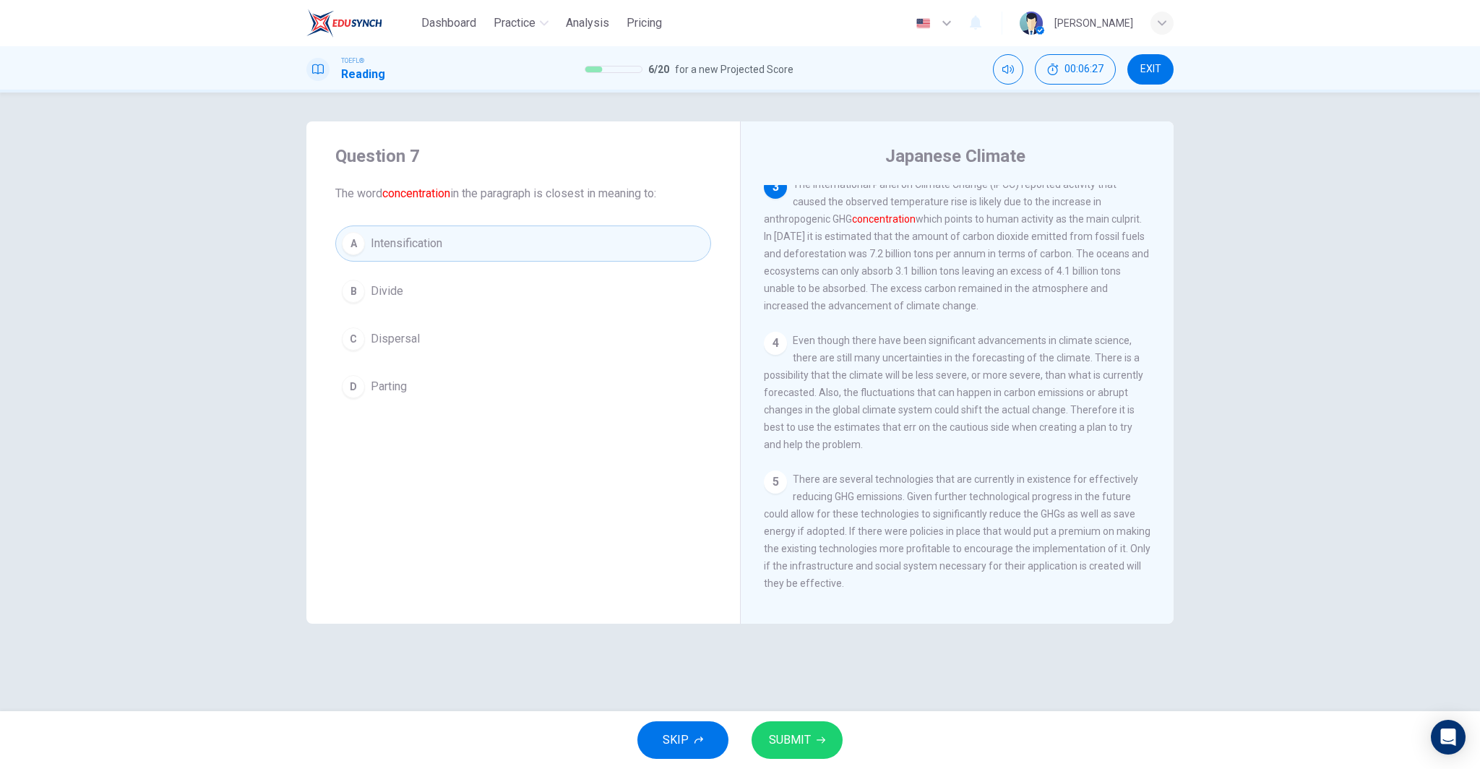
click at [801, 745] on span "SUBMIT" at bounding box center [790, 740] width 42 height 20
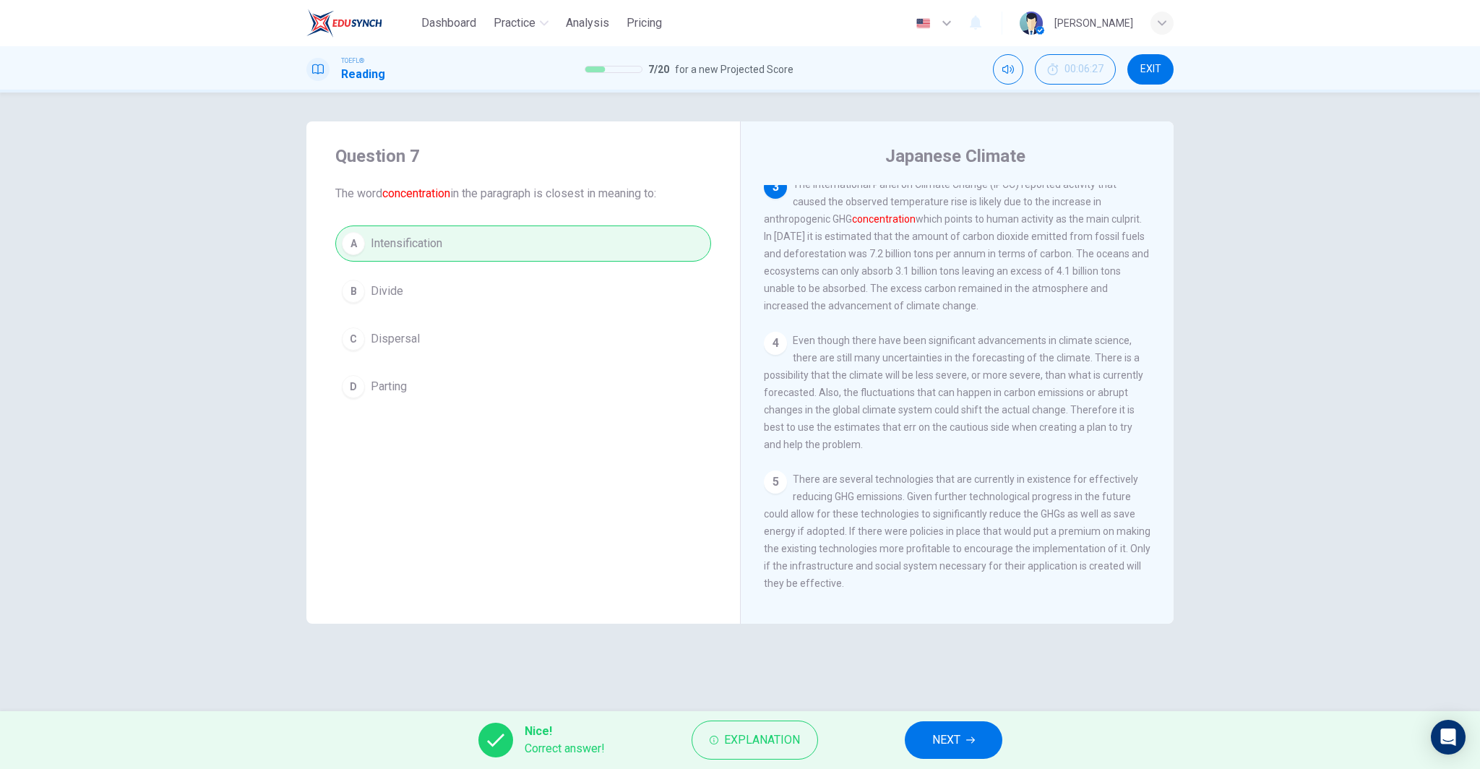
click at [958, 739] on span "NEXT" at bounding box center [946, 740] width 28 height 20
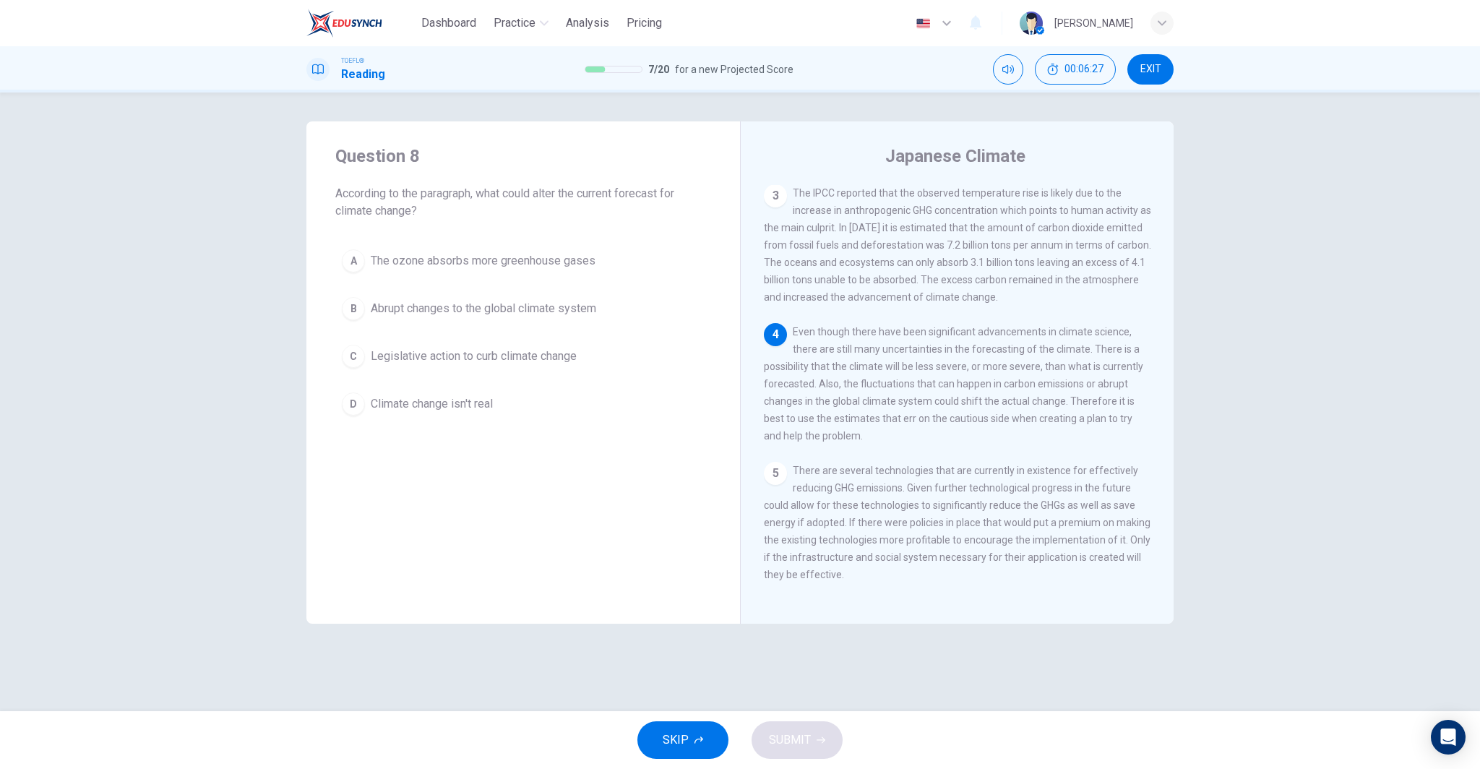
scroll to position [286, 0]
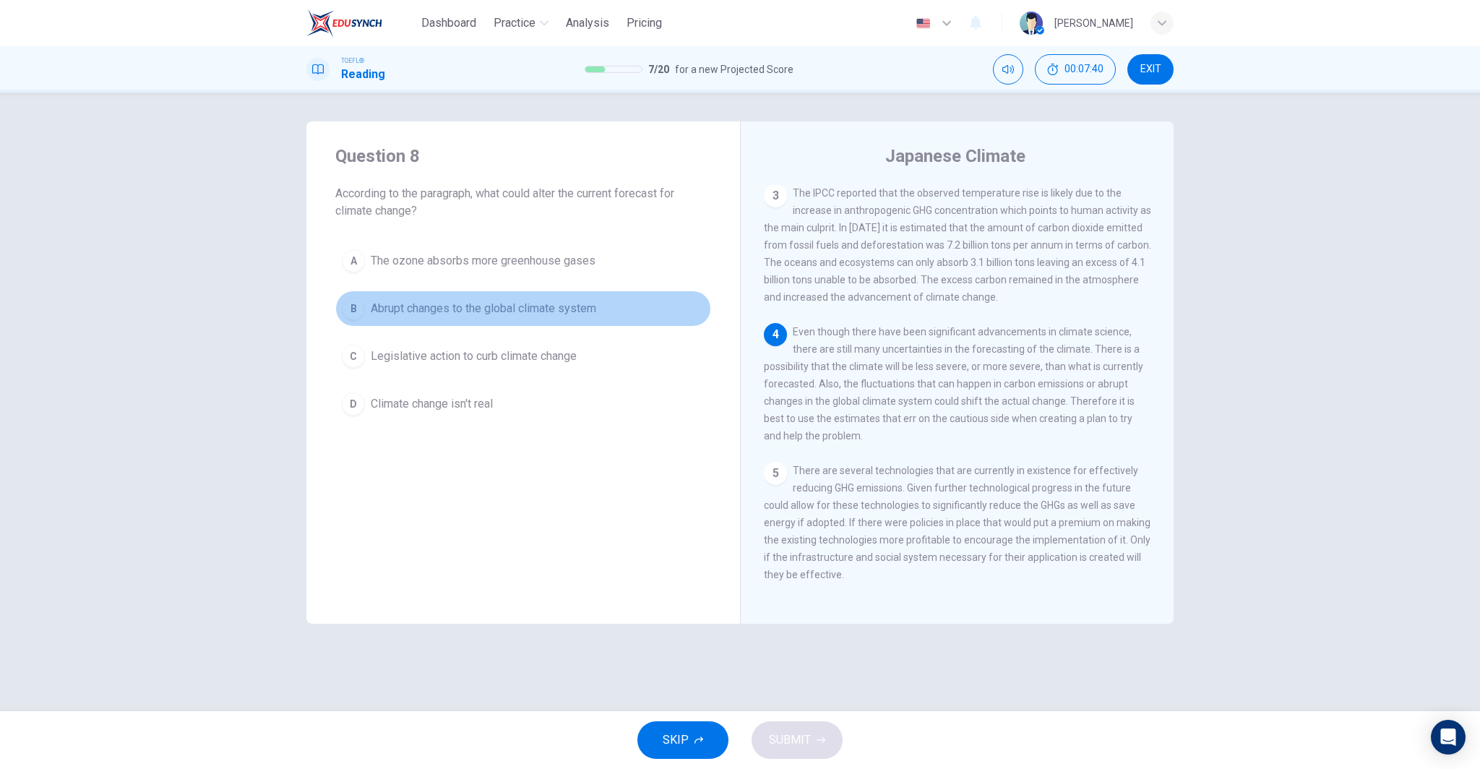
click at [456, 312] on span "Abrupt changes to the global climate system" at bounding box center [484, 308] width 226 height 17
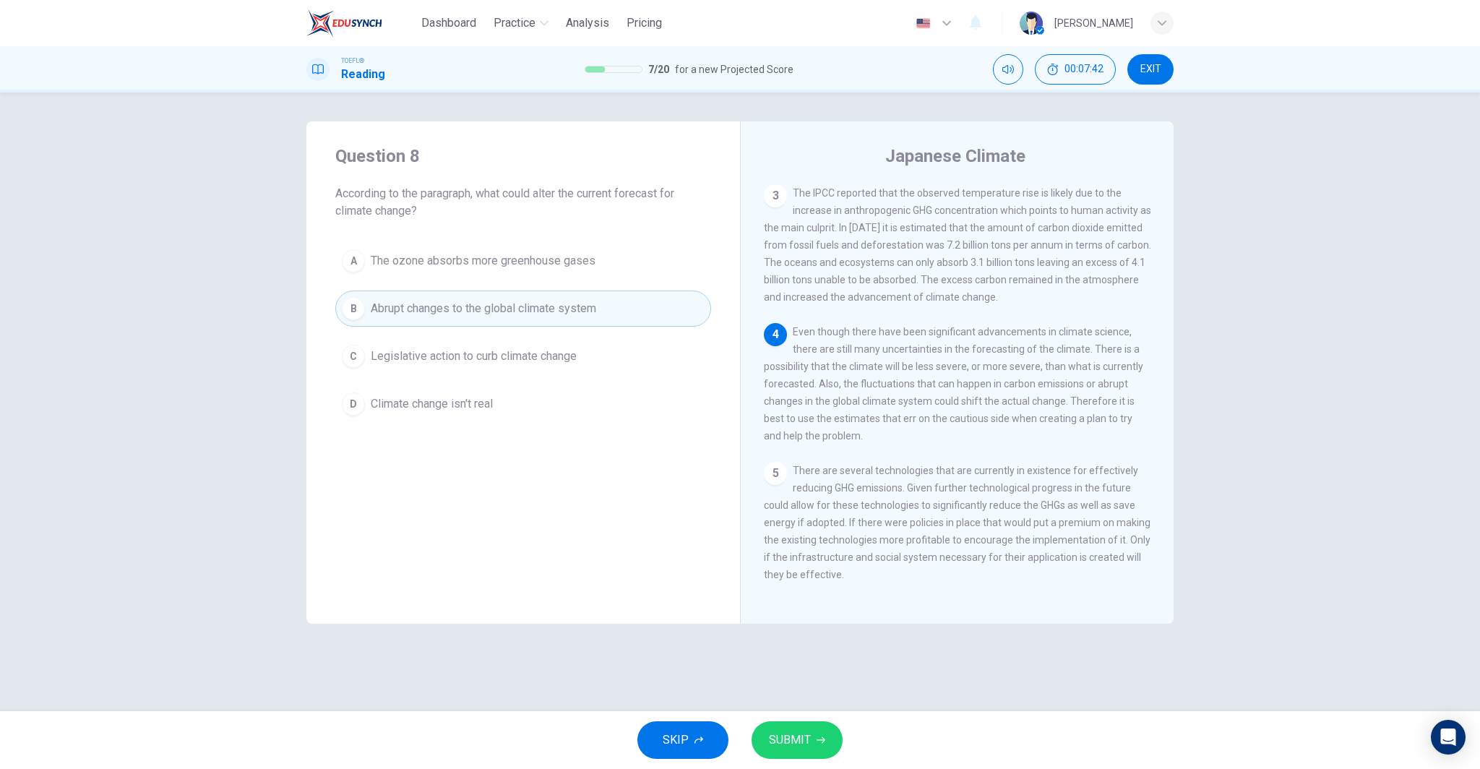
click at [791, 742] on span "SUBMIT" at bounding box center [790, 740] width 42 height 20
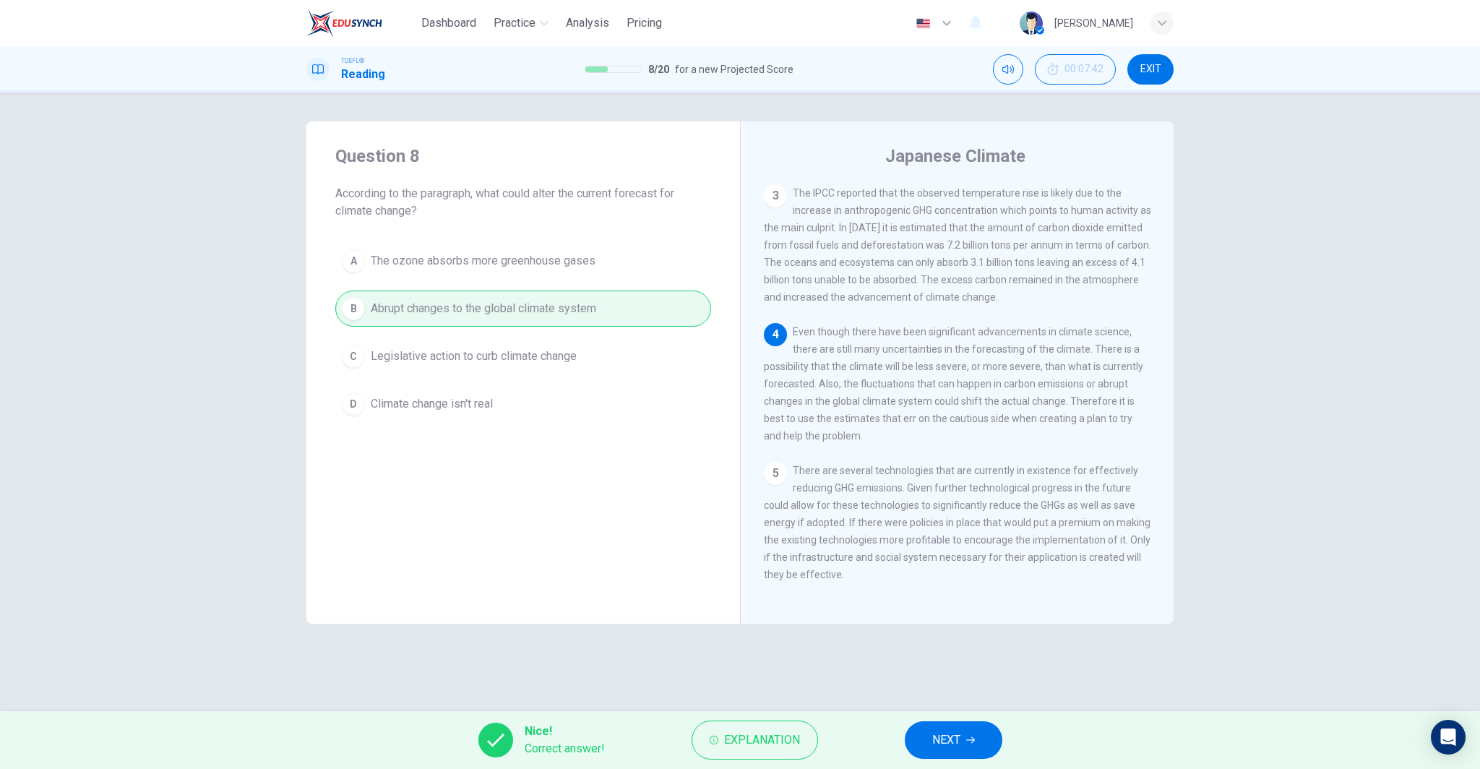
click at [966, 737] on button "NEXT" at bounding box center [954, 740] width 98 height 38
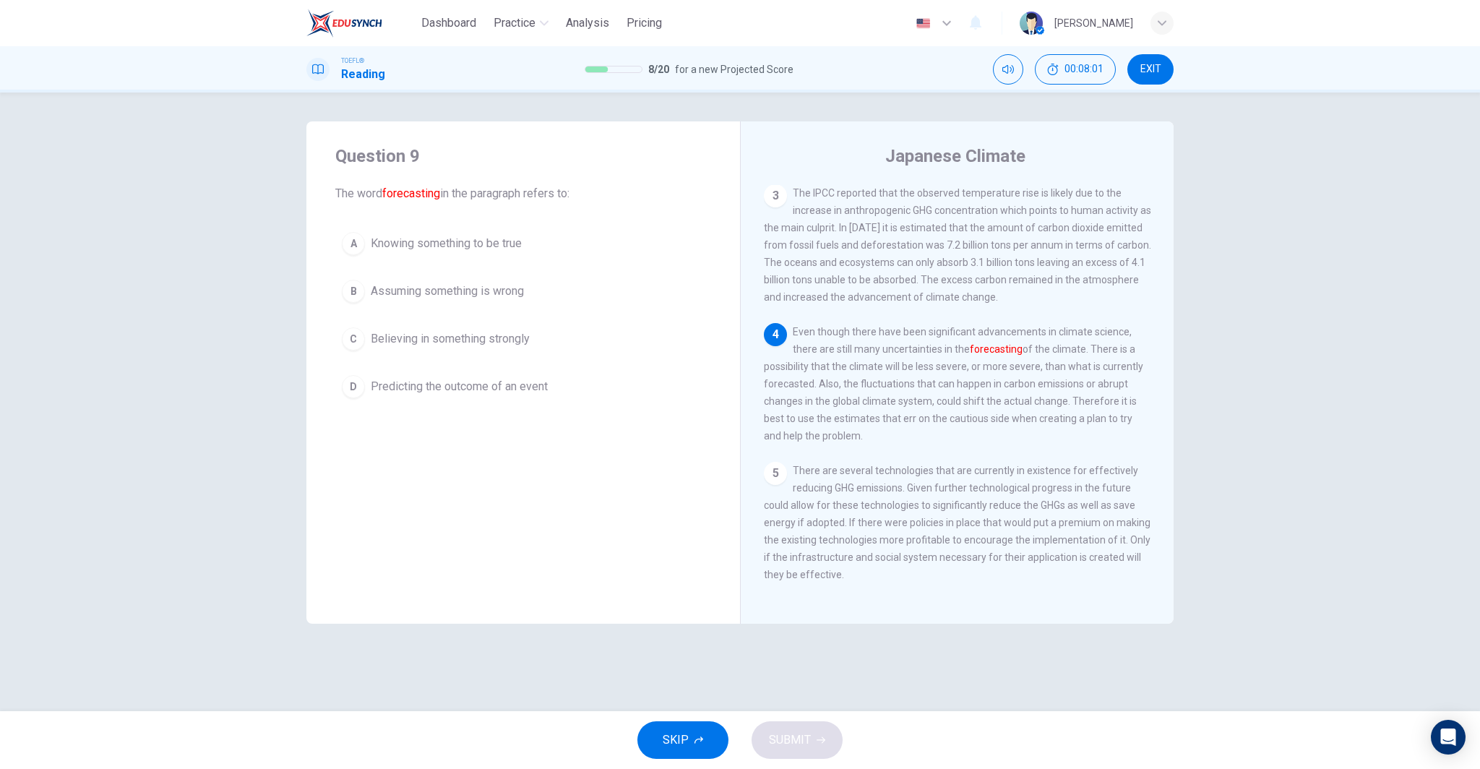
click at [585, 380] on button "D Predicting the outcome of an event" at bounding box center [523, 387] width 376 height 36
click at [804, 738] on span "SUBMIT" at bounding box center [790, 740] width 42 height 20
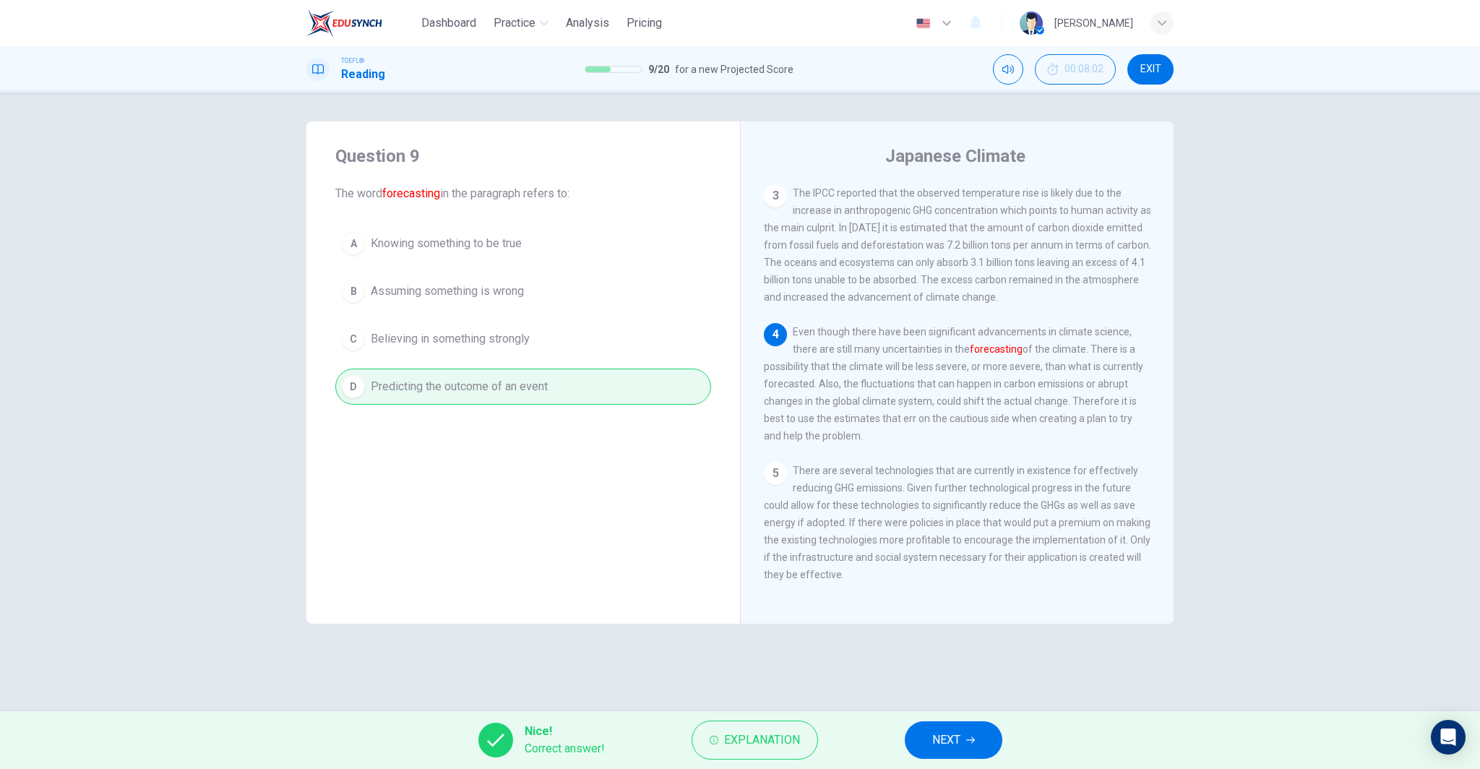
click at [945, 740] on span "NEXT" at bounding box center [946, 740] width 28 height 20
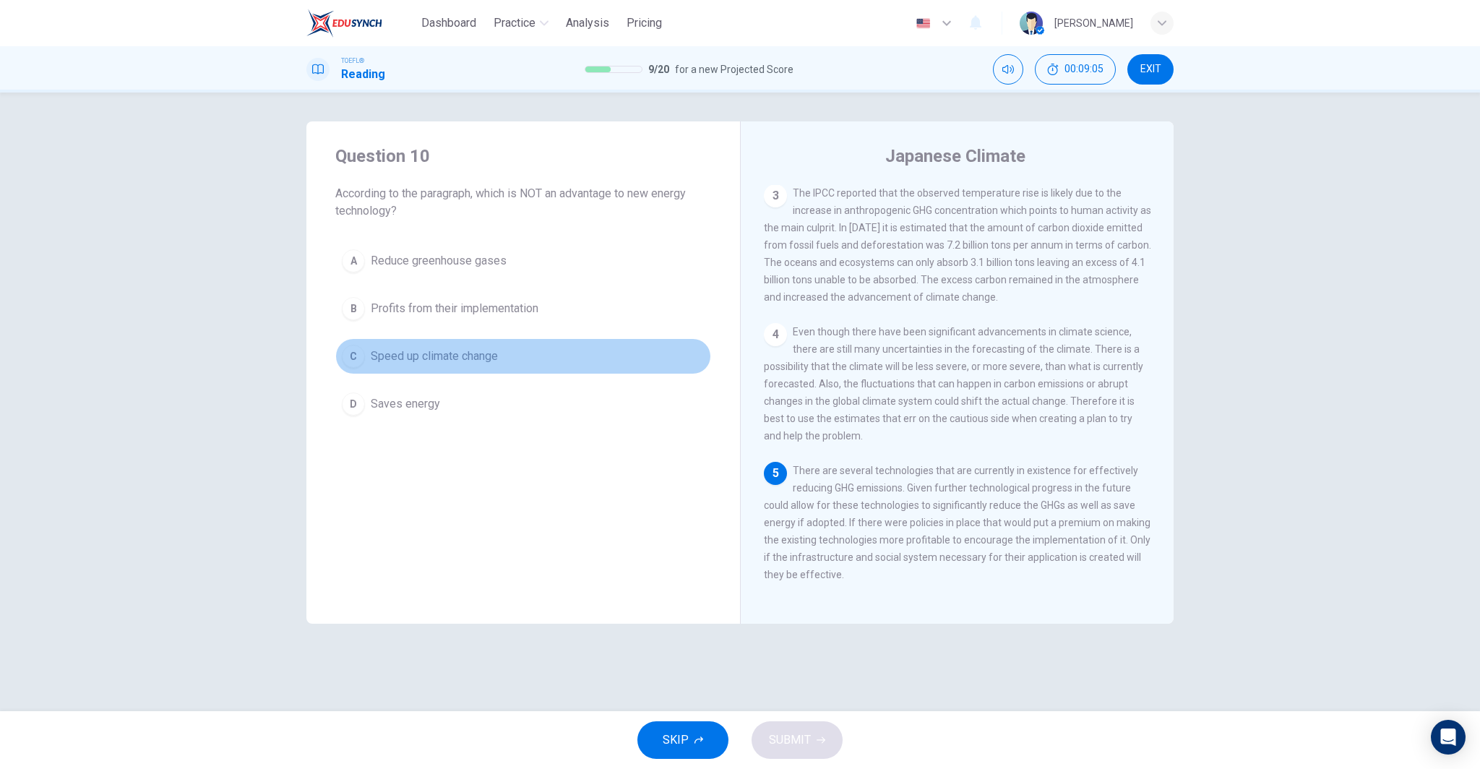
click at [539, 361] on button "C Speed up climate change" at bounding box center [523, 356] width 376 height 36
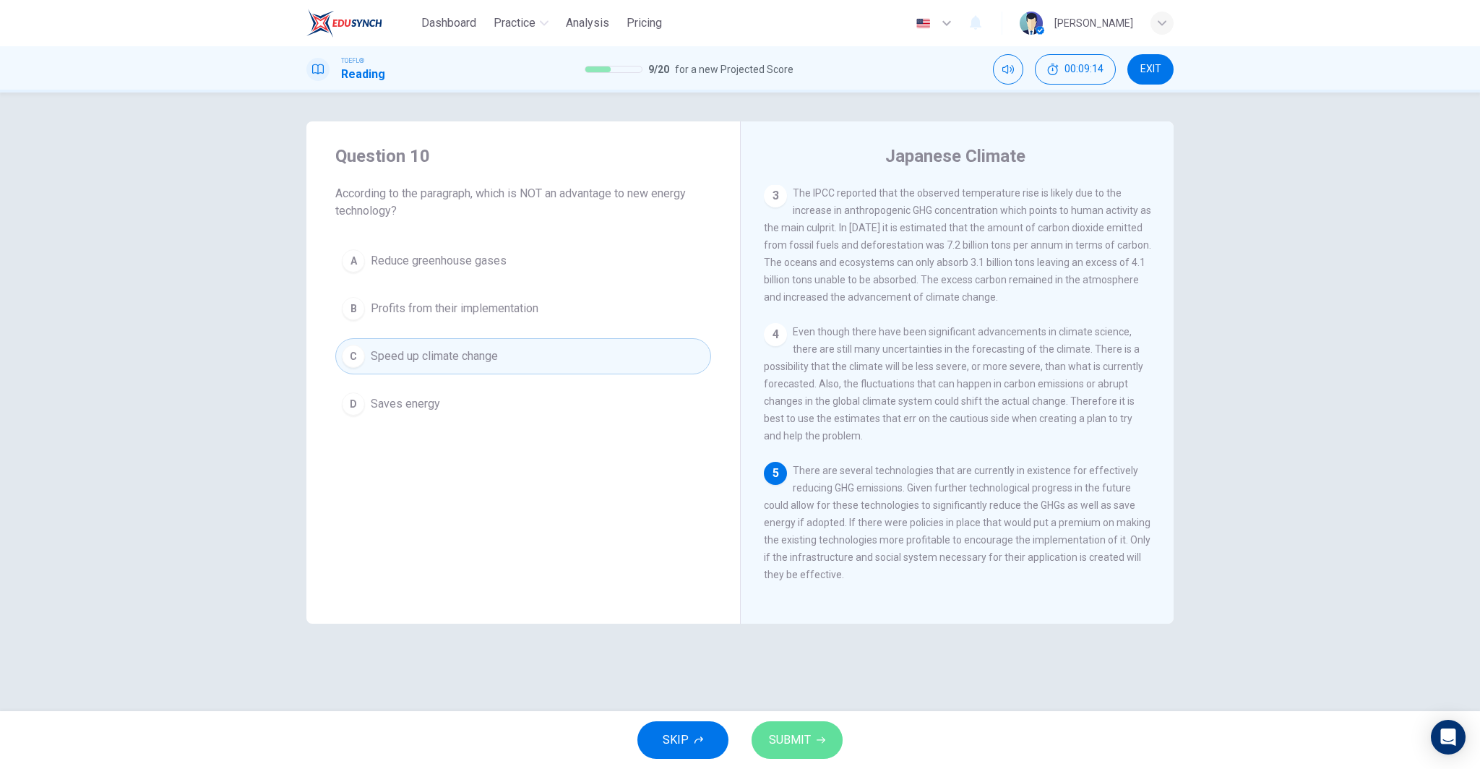
click at [799, 737] on span "SUBMIT" at bounding box center [790, 740] width 42 height 20
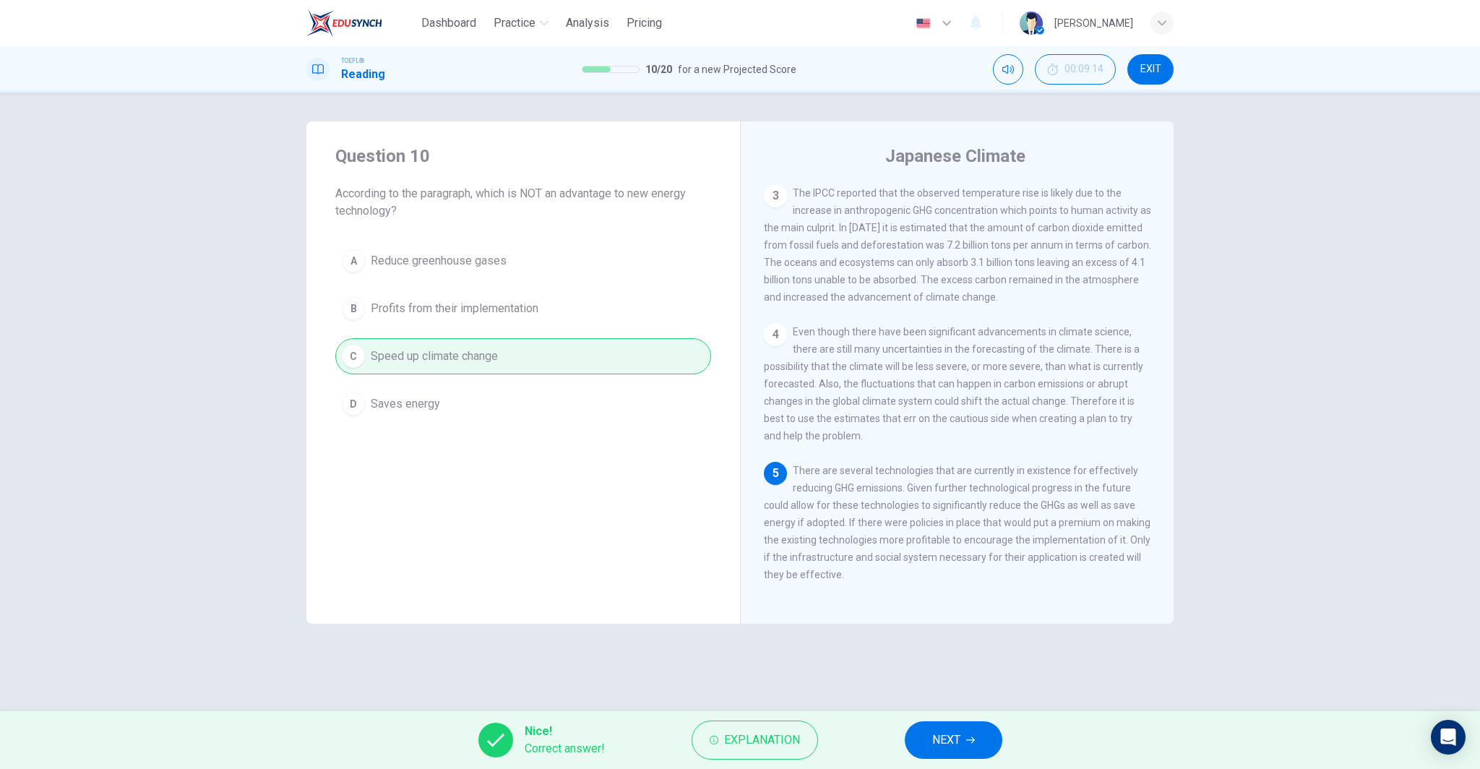
click at [946, 732] on span "NEXT" at bounding box center [946, 740] width 28 height 20
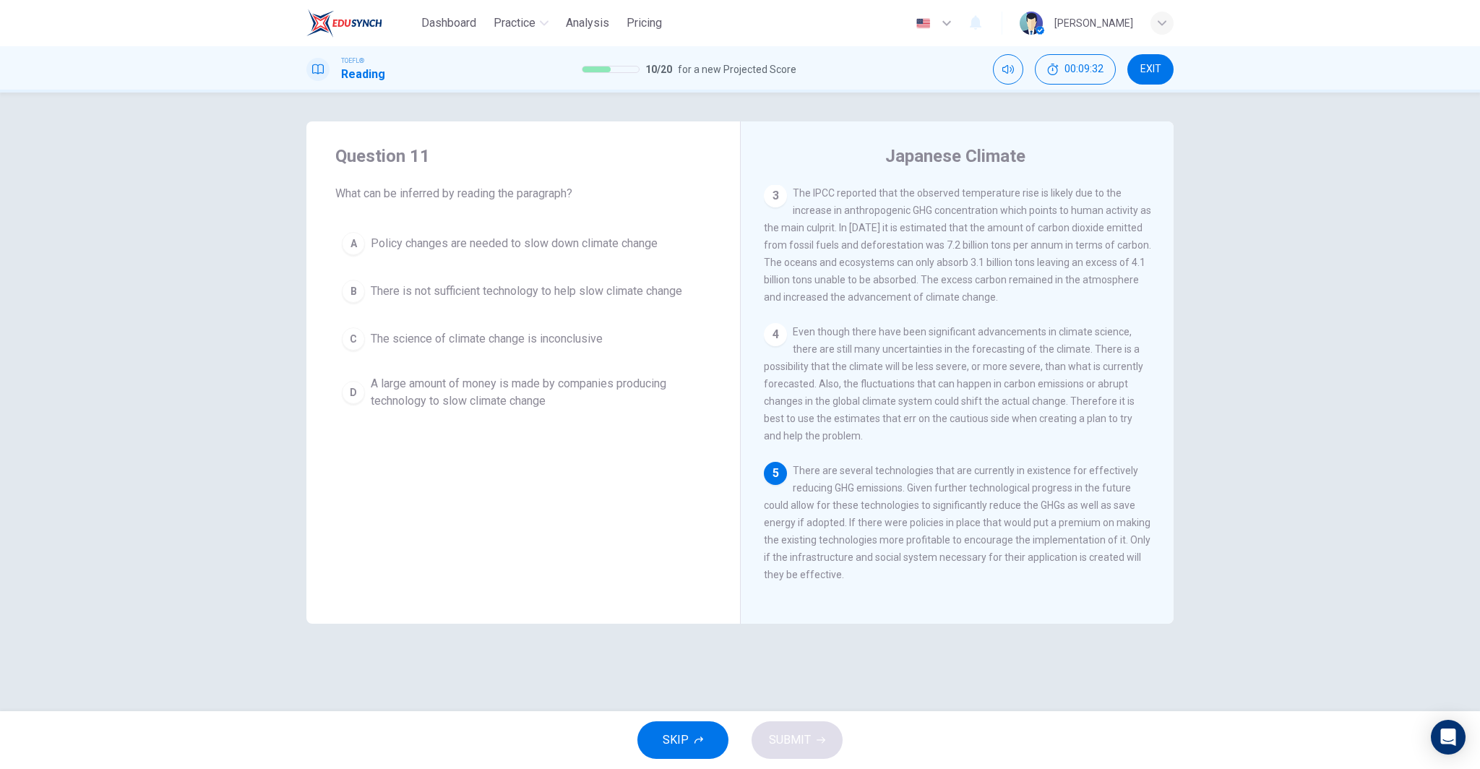
click at [566, 340] on span "The science of climate change is inconclusive" at bounding box center [487, 338] width 232 height 17
click at [807, 742] on span "SUBMIT" at bounding box center [790, 740] width 42 height 20
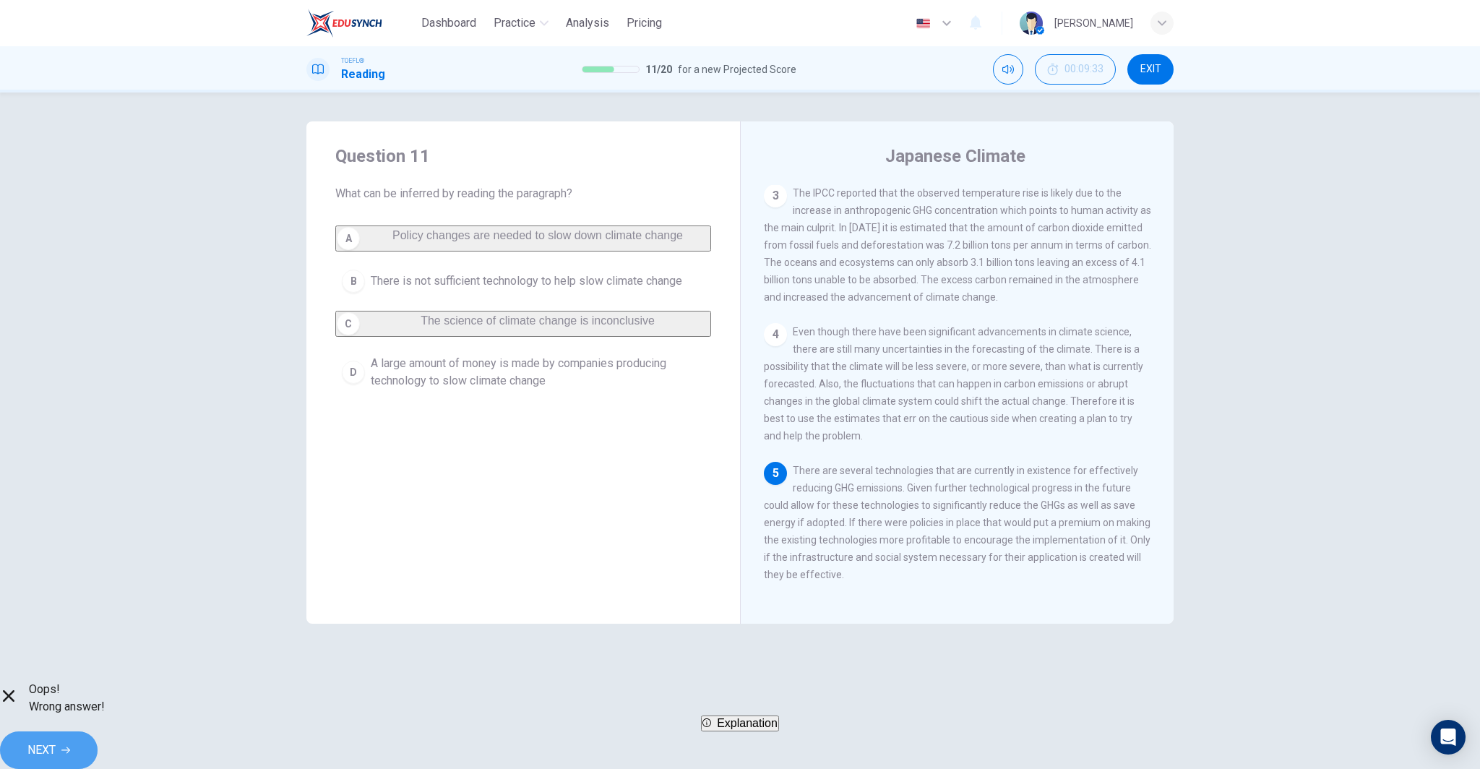
click at [56, 747] on span "NEXT" at bounding box center [41, 750] width 28 height 20
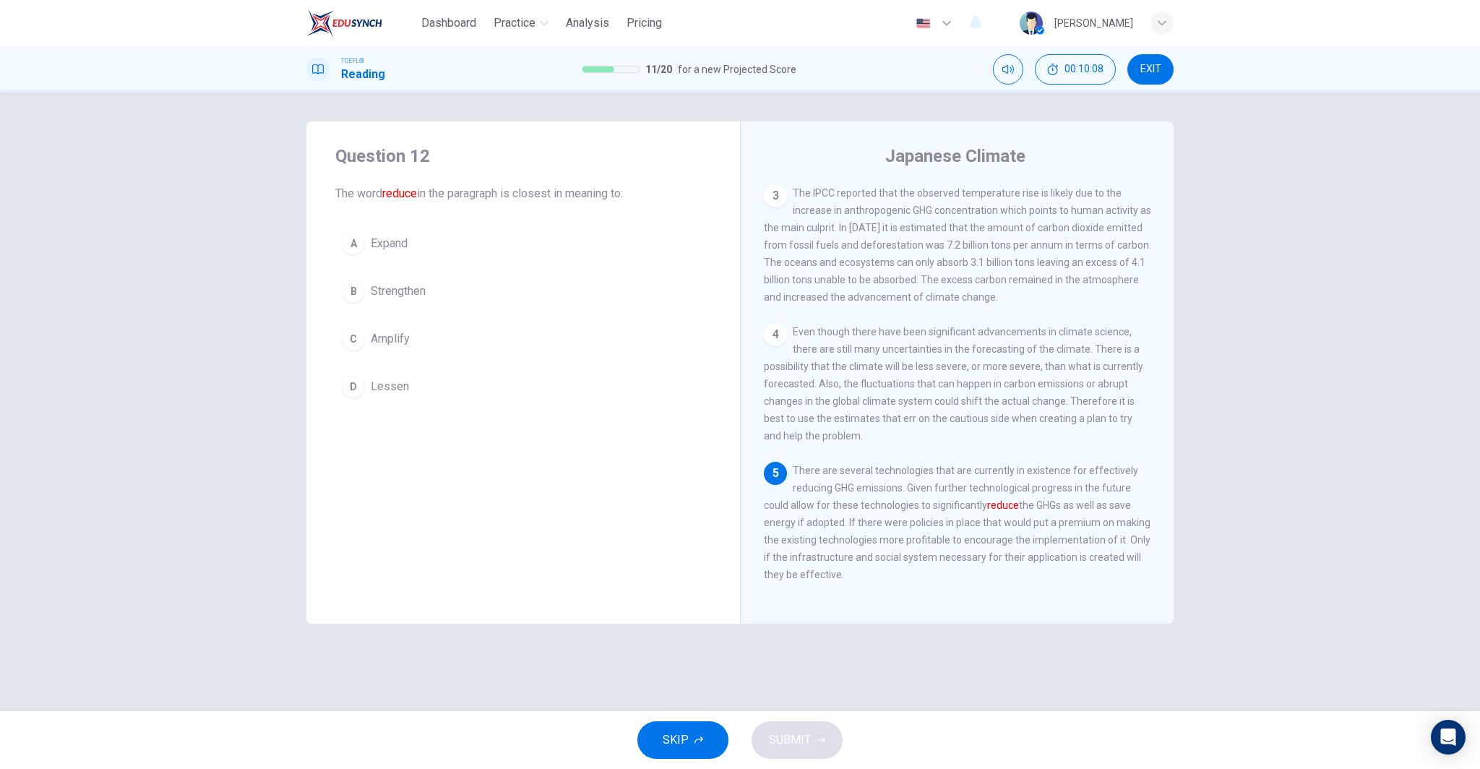
click at [460, 316] on div "A Expand B Strengthen C Amplify D Lessen" at bounding box center [523, 315] width 376 height 179
click at [430, 380] on button "D Lessen" at bounding box center [523, 387] width 376 height 36
click at [807, 737] on span "SUBMIT" at bounding box center [790, 740] width 42 height 20
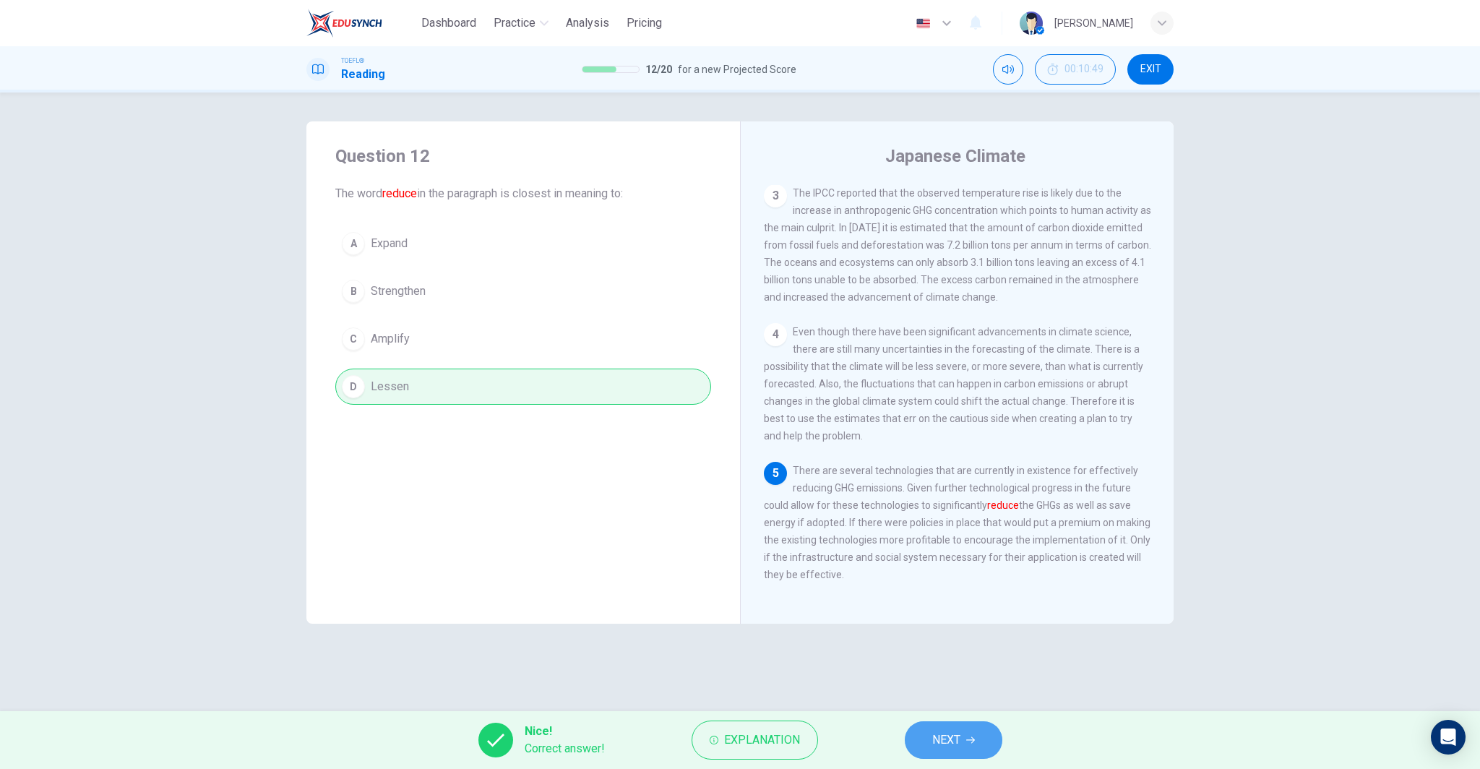
click at [947, 754] on button "NEXT" at bounding box center [954, 740] width 98 height 38
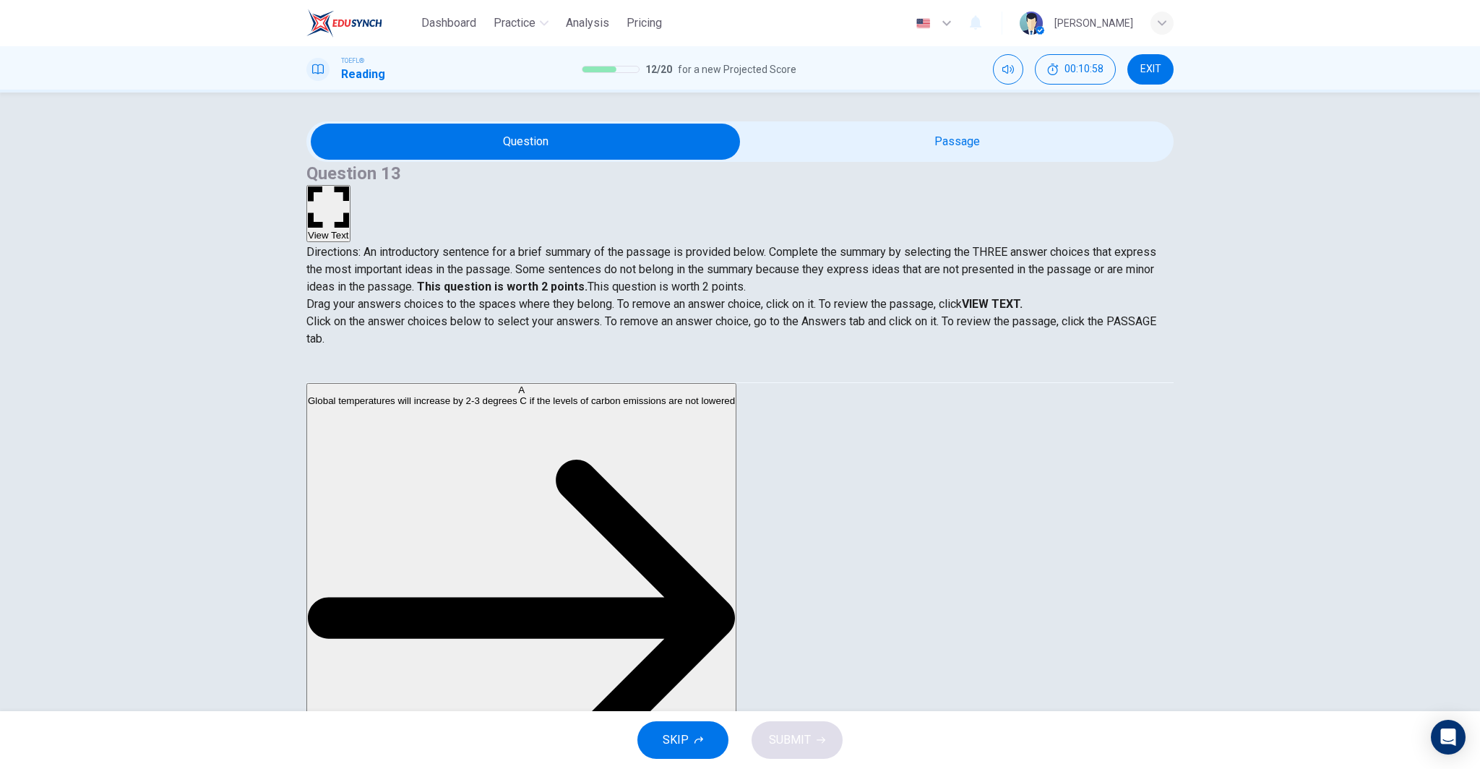
scroll to position [0, 0]
drag, startPoint x: 564, startPoint y: 495, endPoint x: 797, endPoint y: 506, distance: 233.7
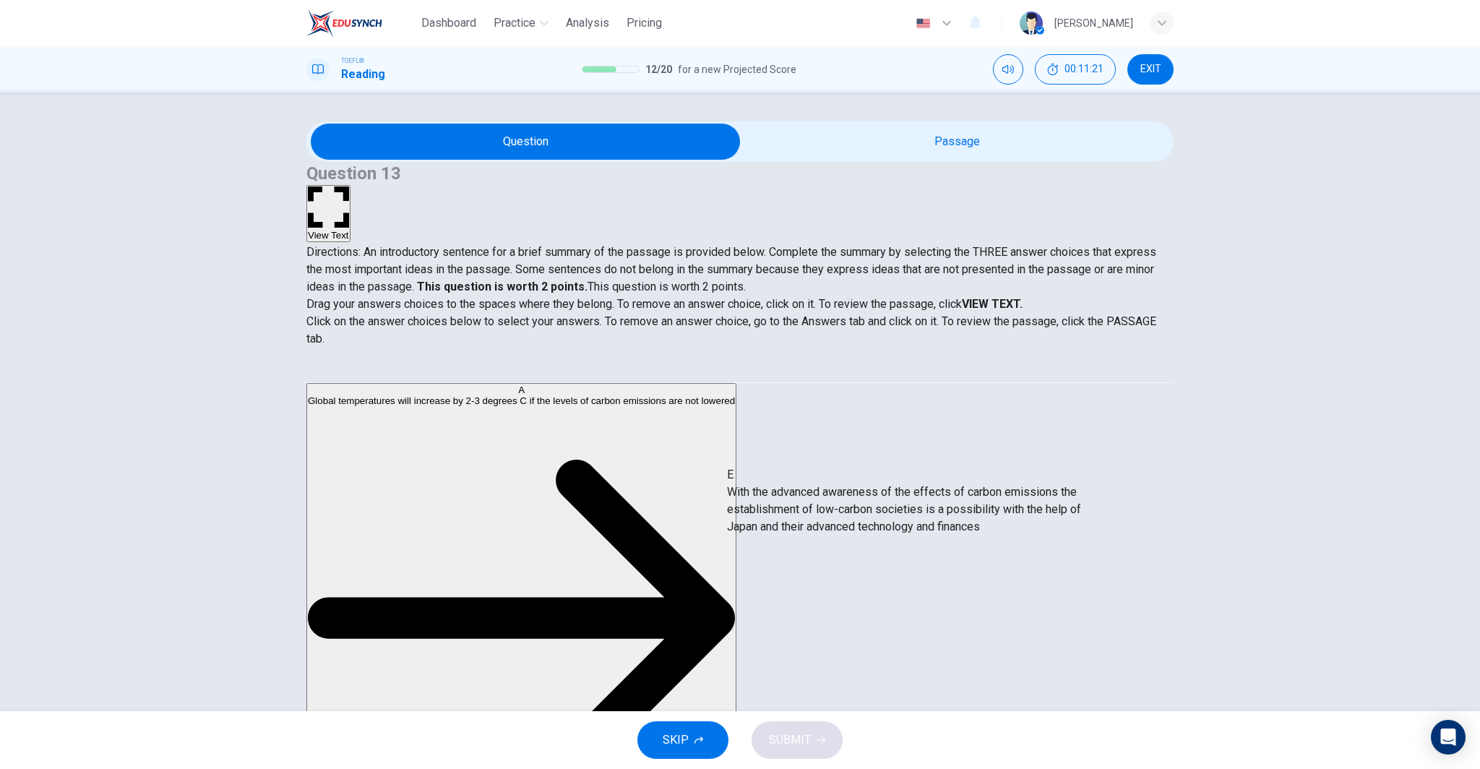
drag, startPoint x: 430, startPoint y: 492, endPoint x: 815, endPoint y: 499, distance: 384.6
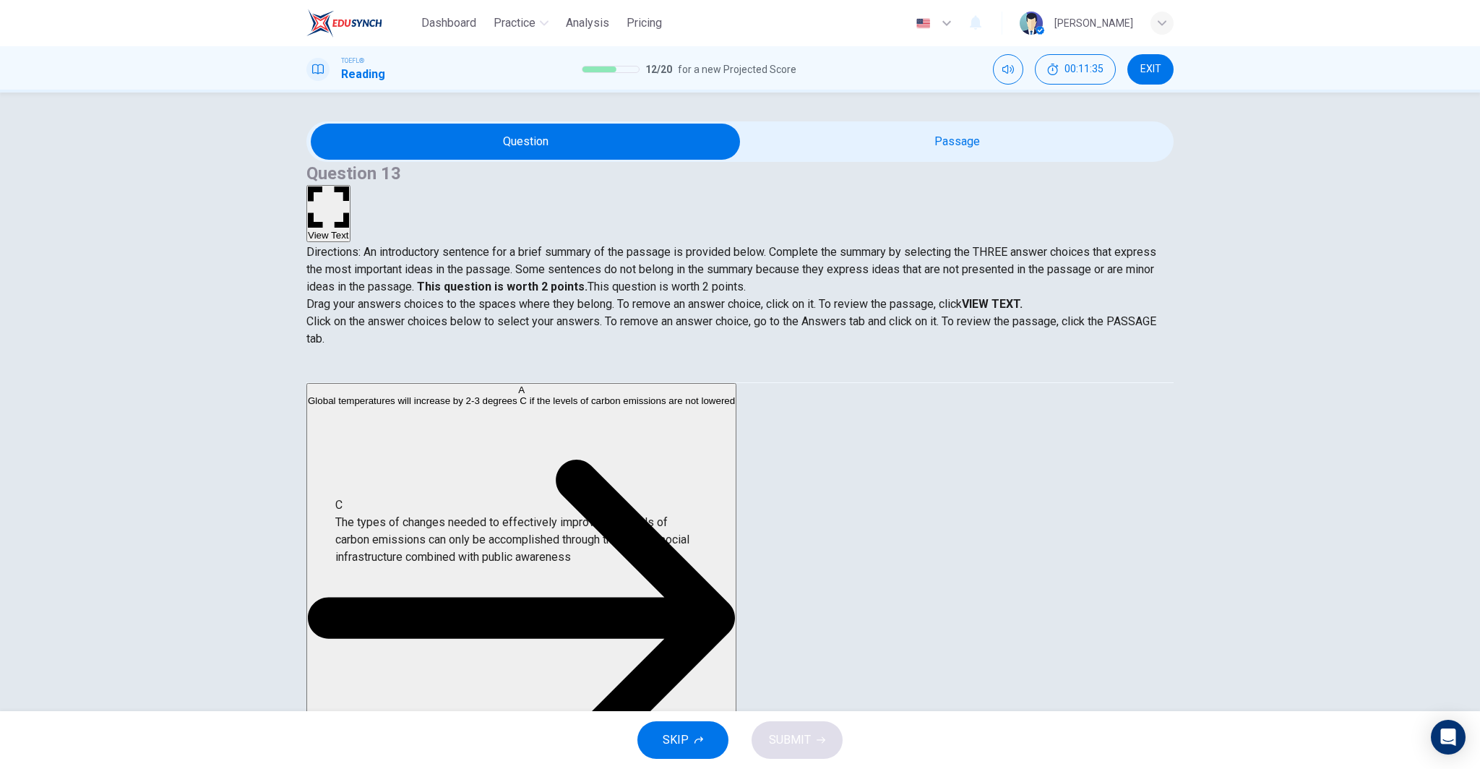
scroll to position [37, 0]
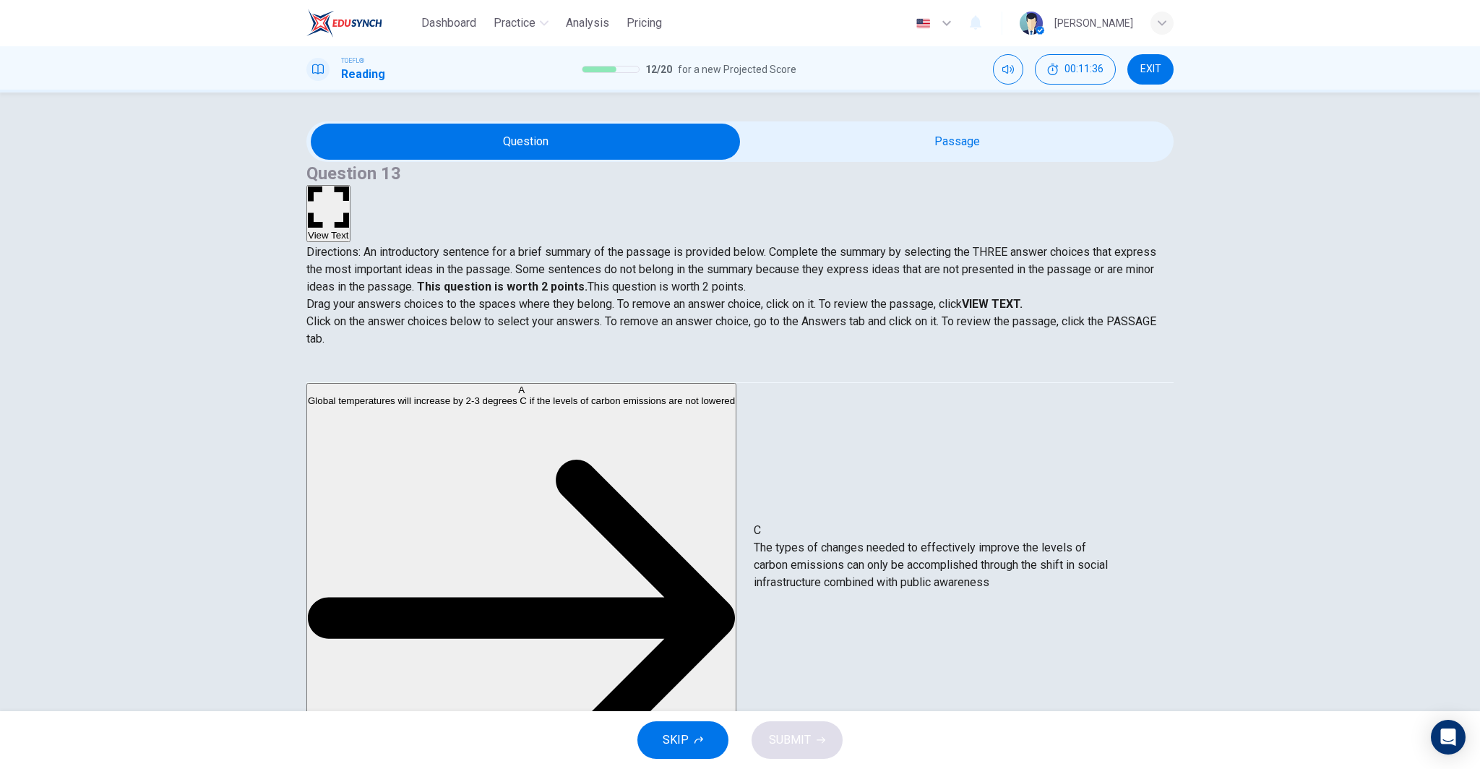
drag, startPoint x: 494, startPoint y: 554, endPoint x: 870, endPoint y: 572, distance: 376.3
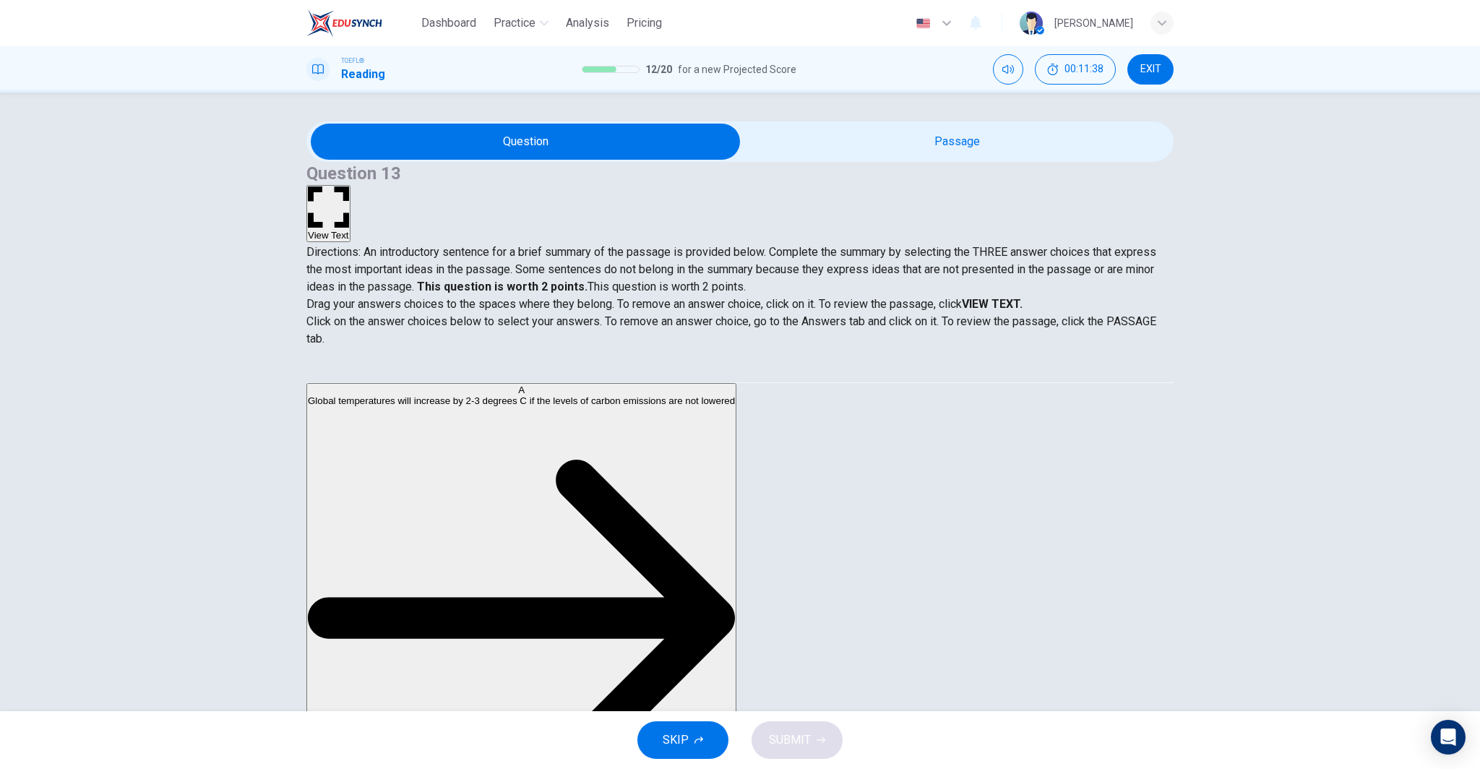
scroll to position [3, 0]
drag, startPoint x: 455, startPoint y: 473, endPoint x: 870, endPoint y: 536, distance: 418.8
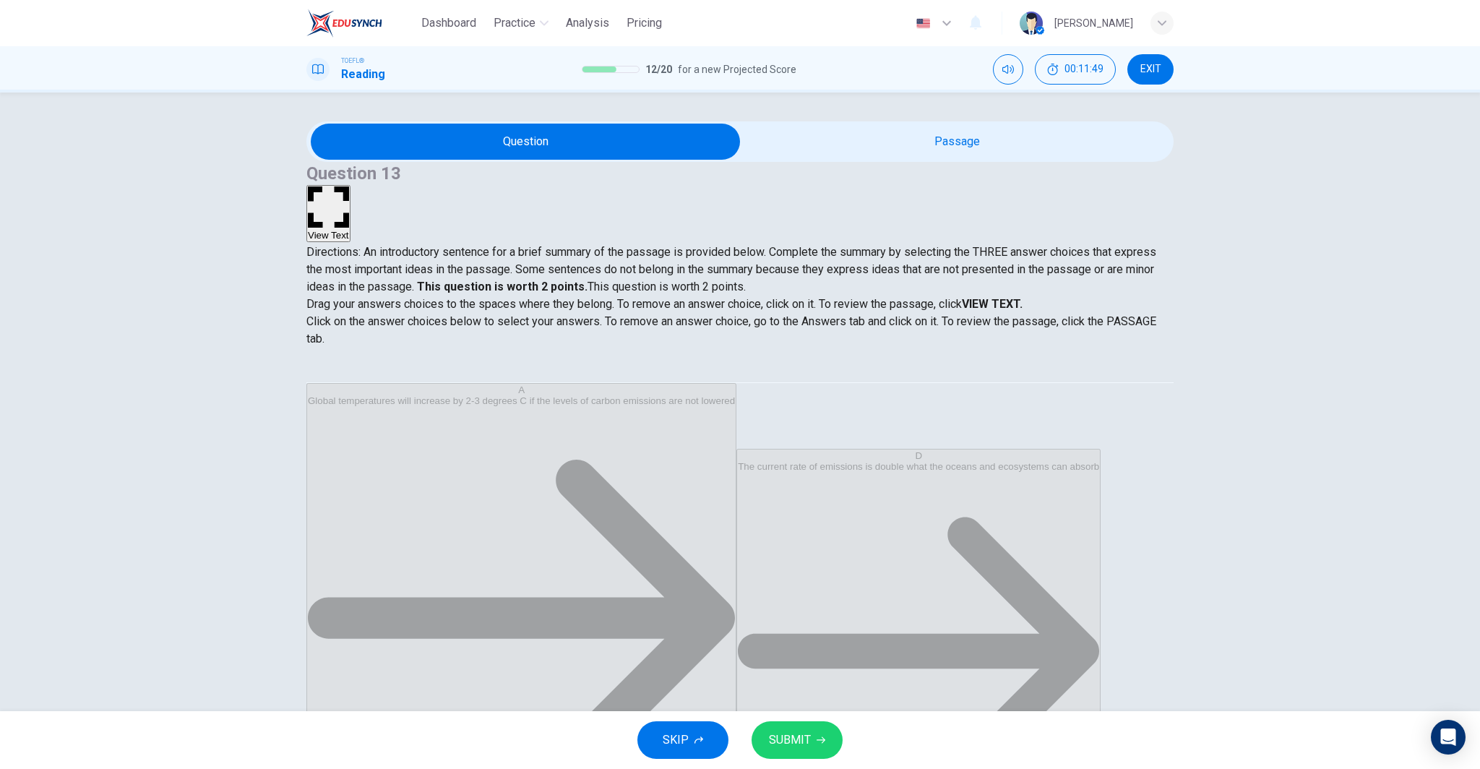
scroll to position [55, 0]
click at [799, 734] on span "SUBMIT" at bounding box center [790, 740] width 42 height 20
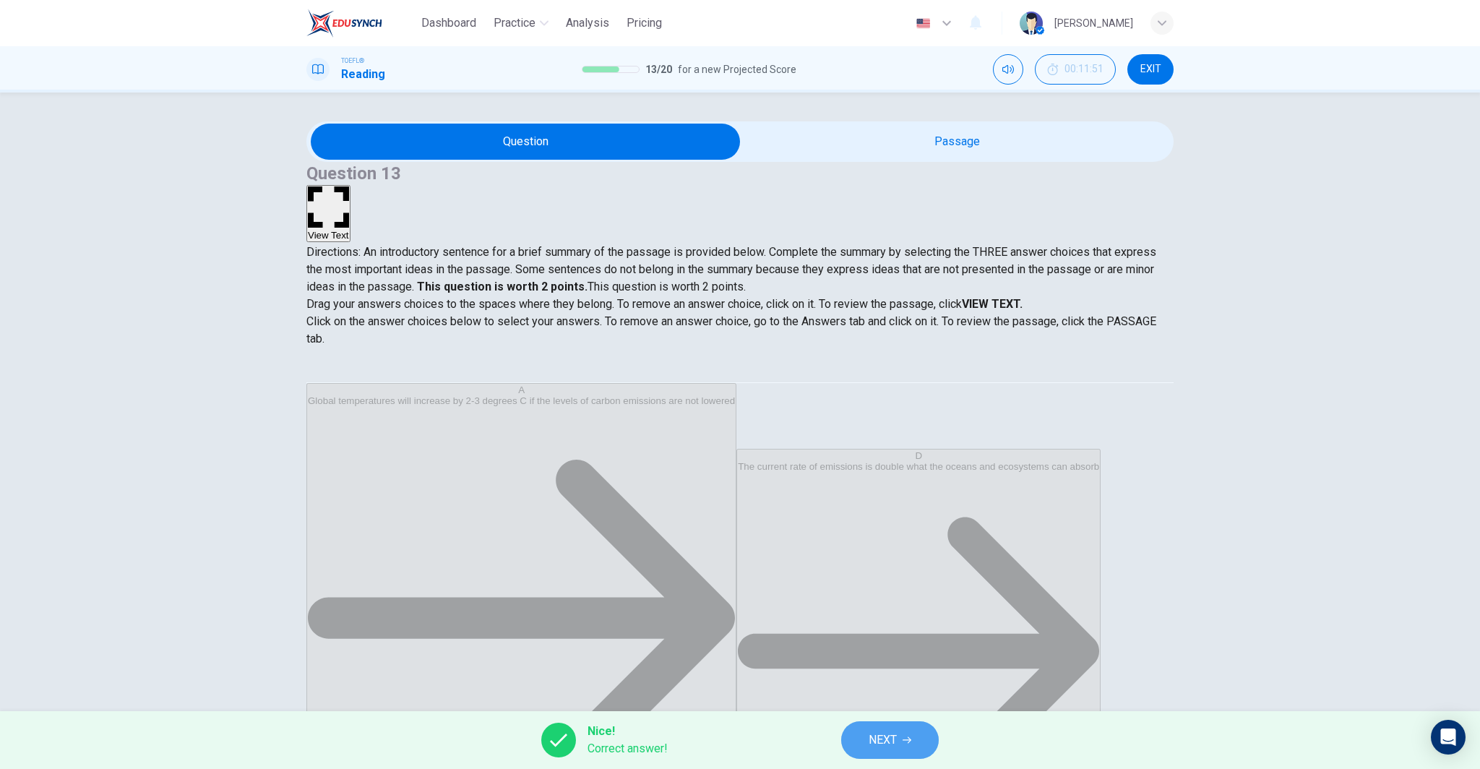
click at [906, 739] on icon "button" at bounding box center [907, 740] width 9 height 9
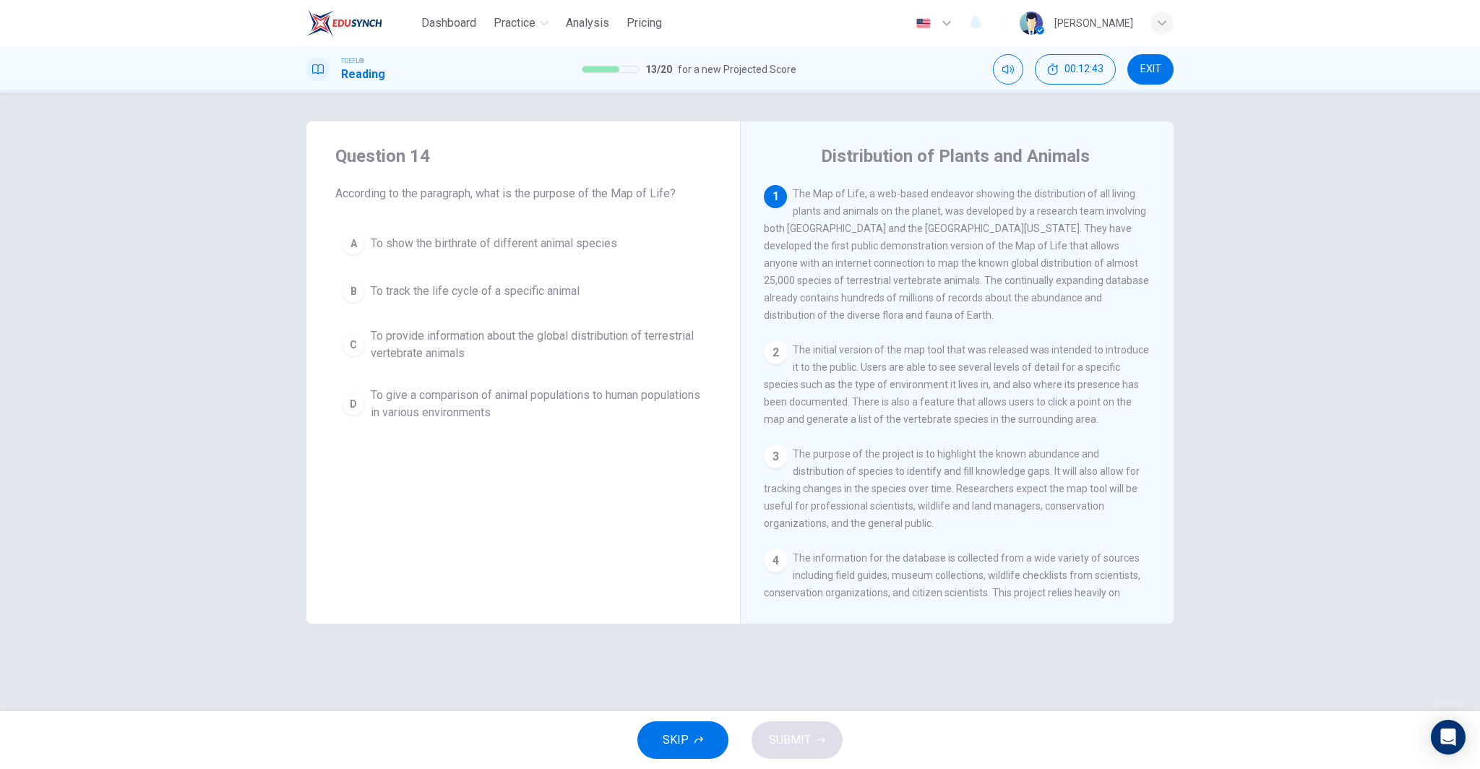
scroll to position [1, 0]
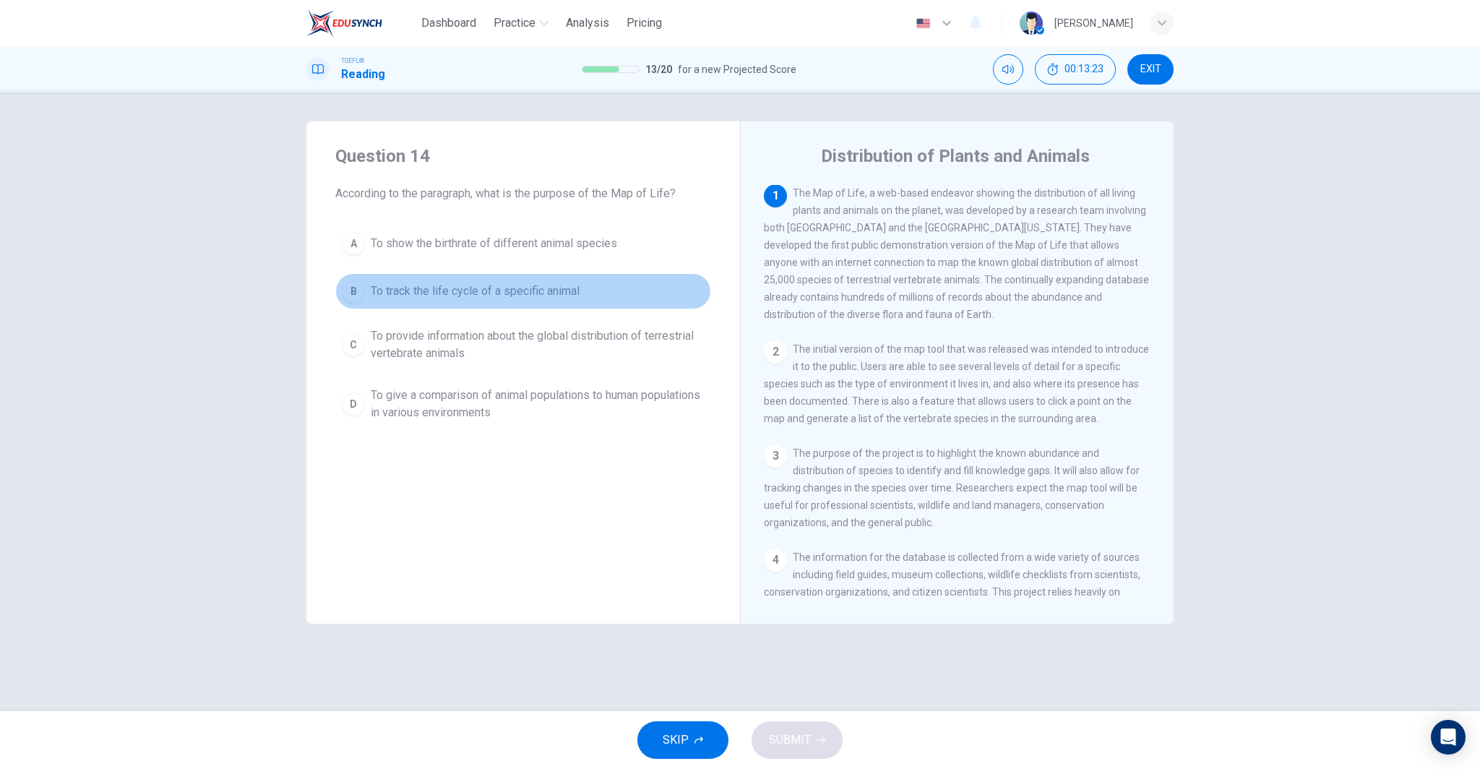
click at [506, 290] on span "To track the life cycle of a specific animal" at bounding box center [475, 291] width 209 height 17
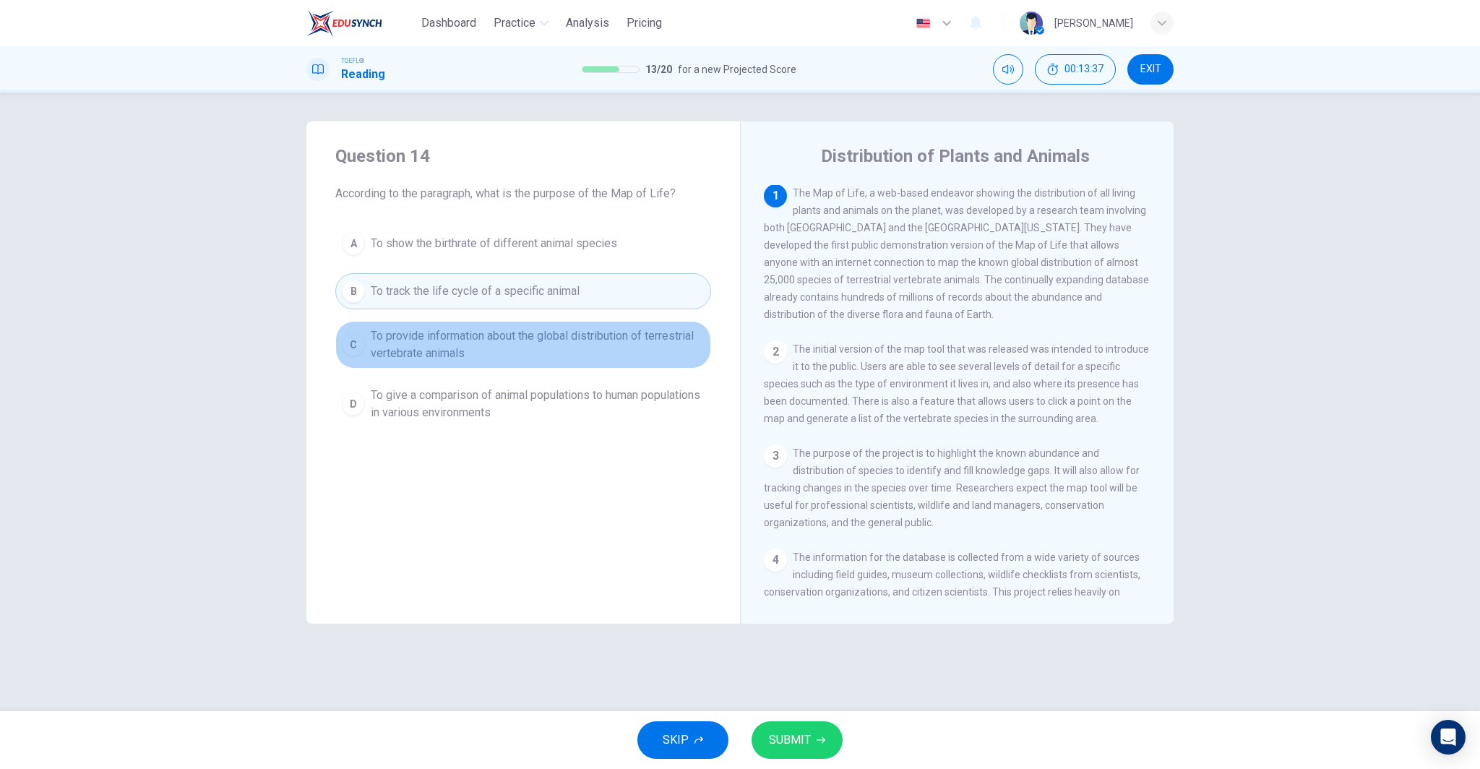
click at [517, 340] on span "To provide information about the global distribution of terrestrial vertebrate …" at bounding box center [538, 344] width 334 height 35
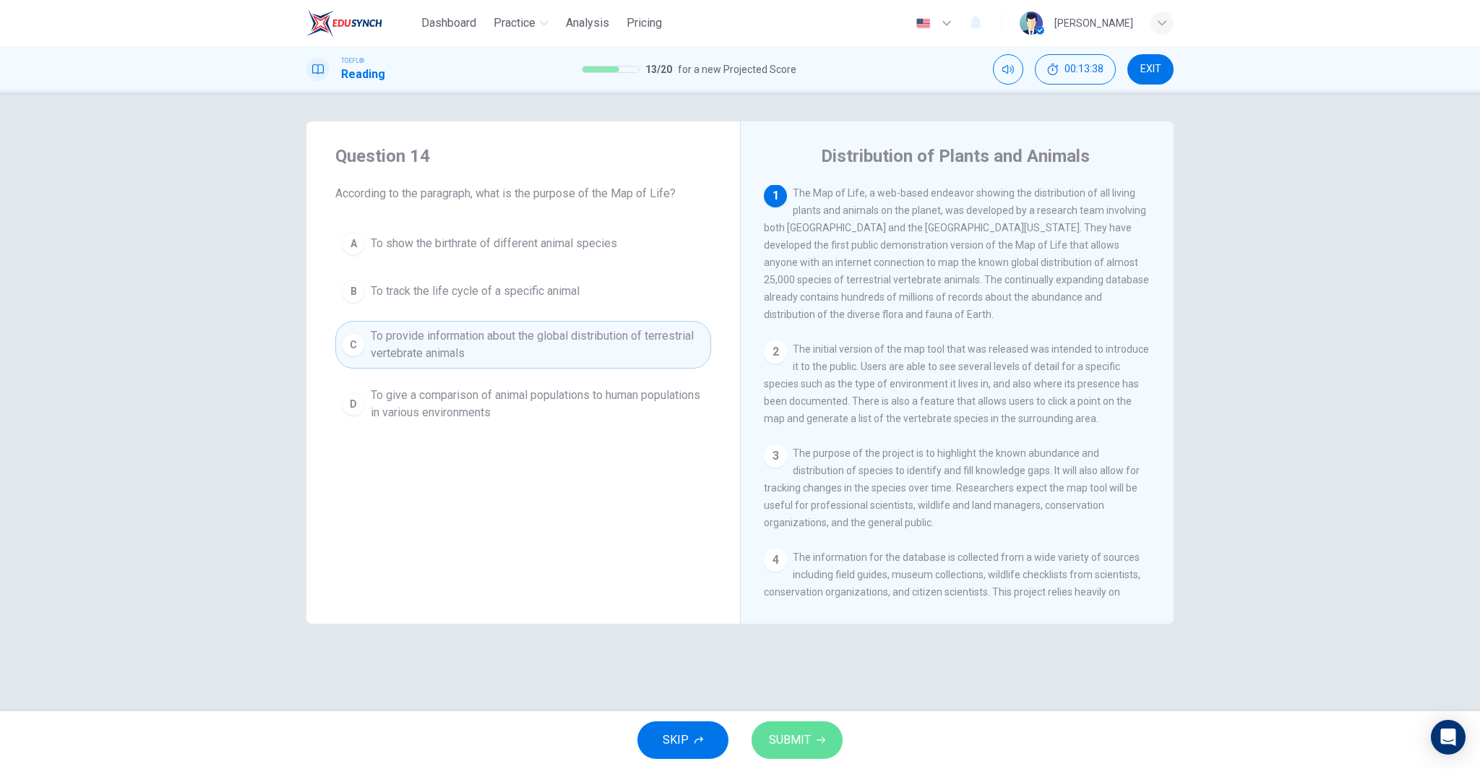
click at [810, 742] on button "SUBMIT" at bounding box center [797, 740] width 91 height 38
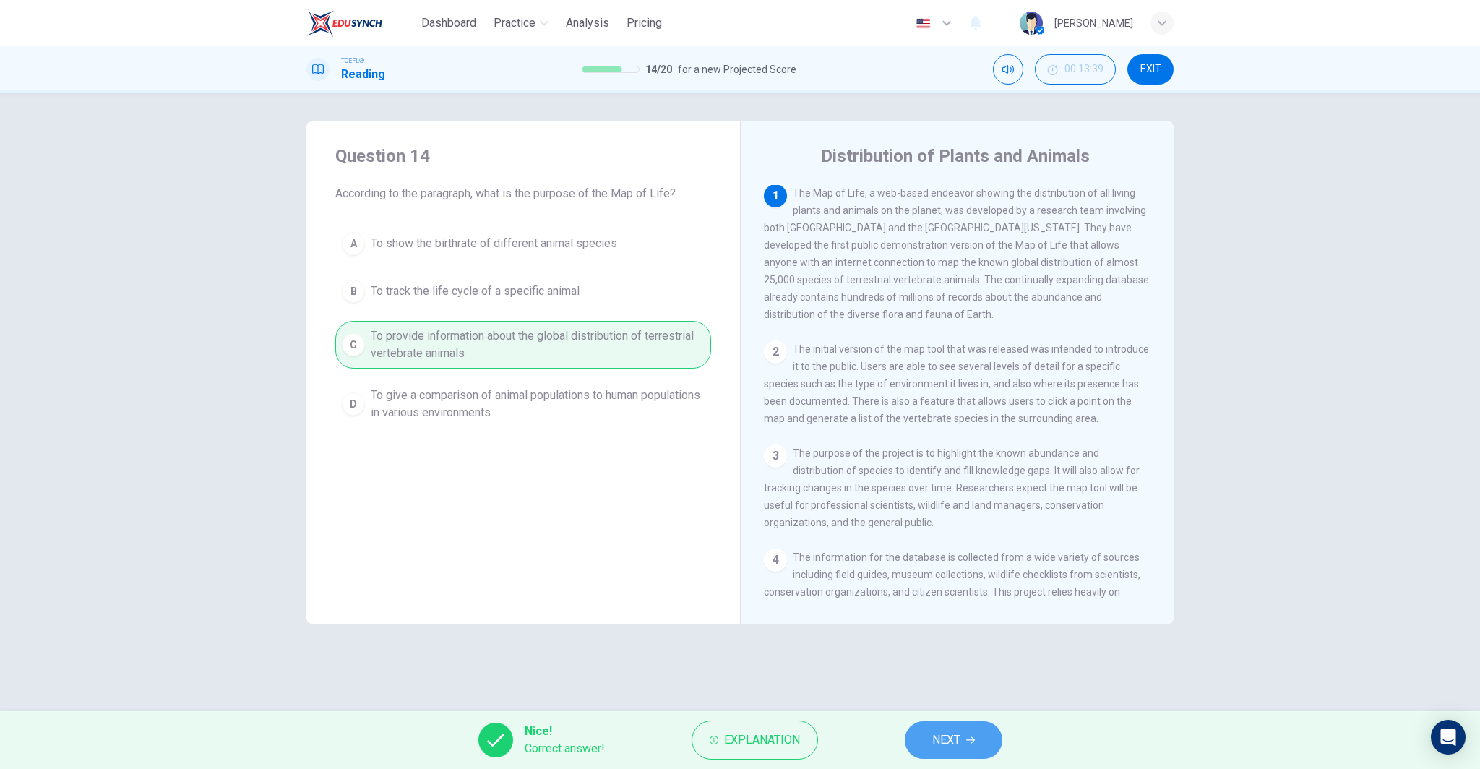
click at [984, 737] on button "NEXT" at bounding box center [954, 740] width 98 height 38
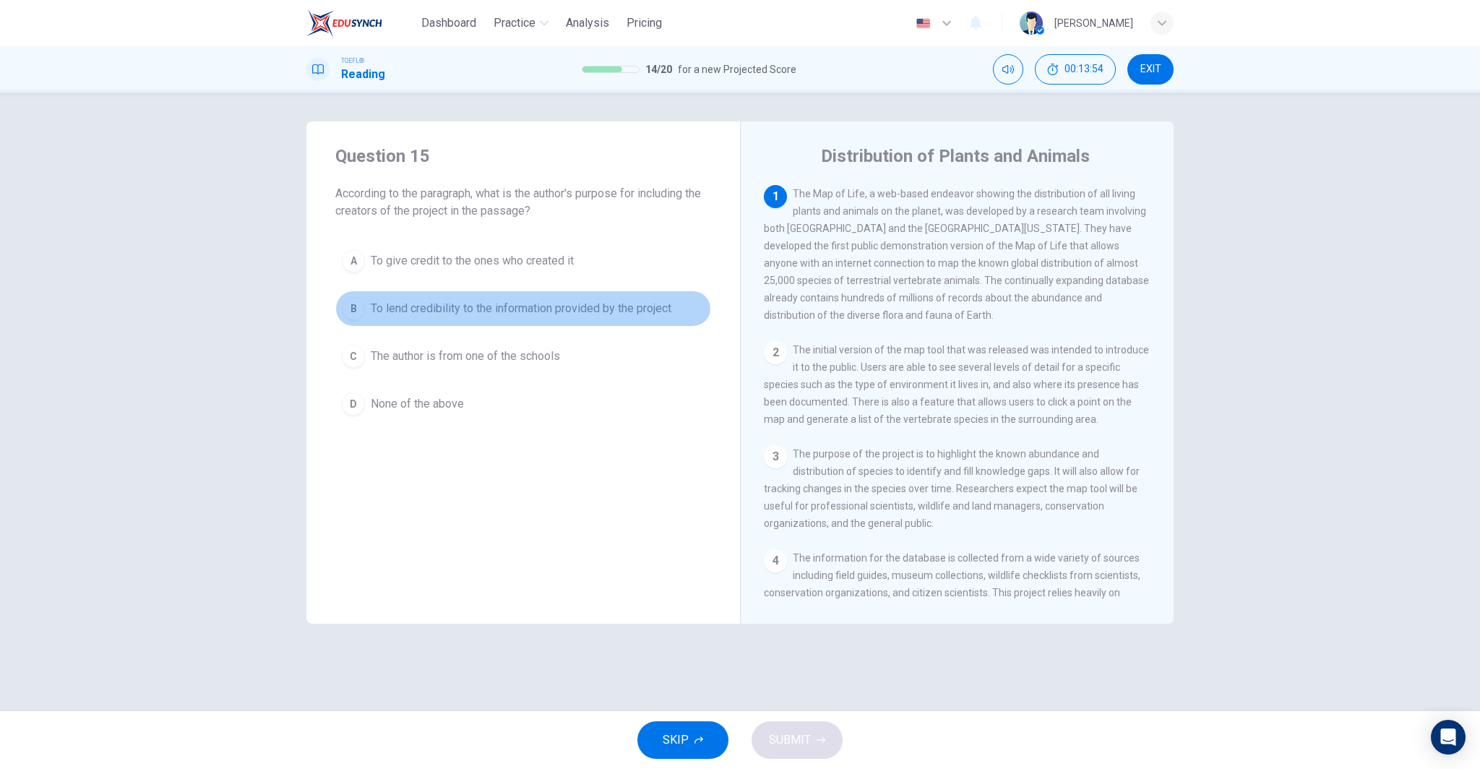
click at [671, 314] on span "To lend credibility to the information provided by the project" at bounding box center [521, 308] width 301 height 17
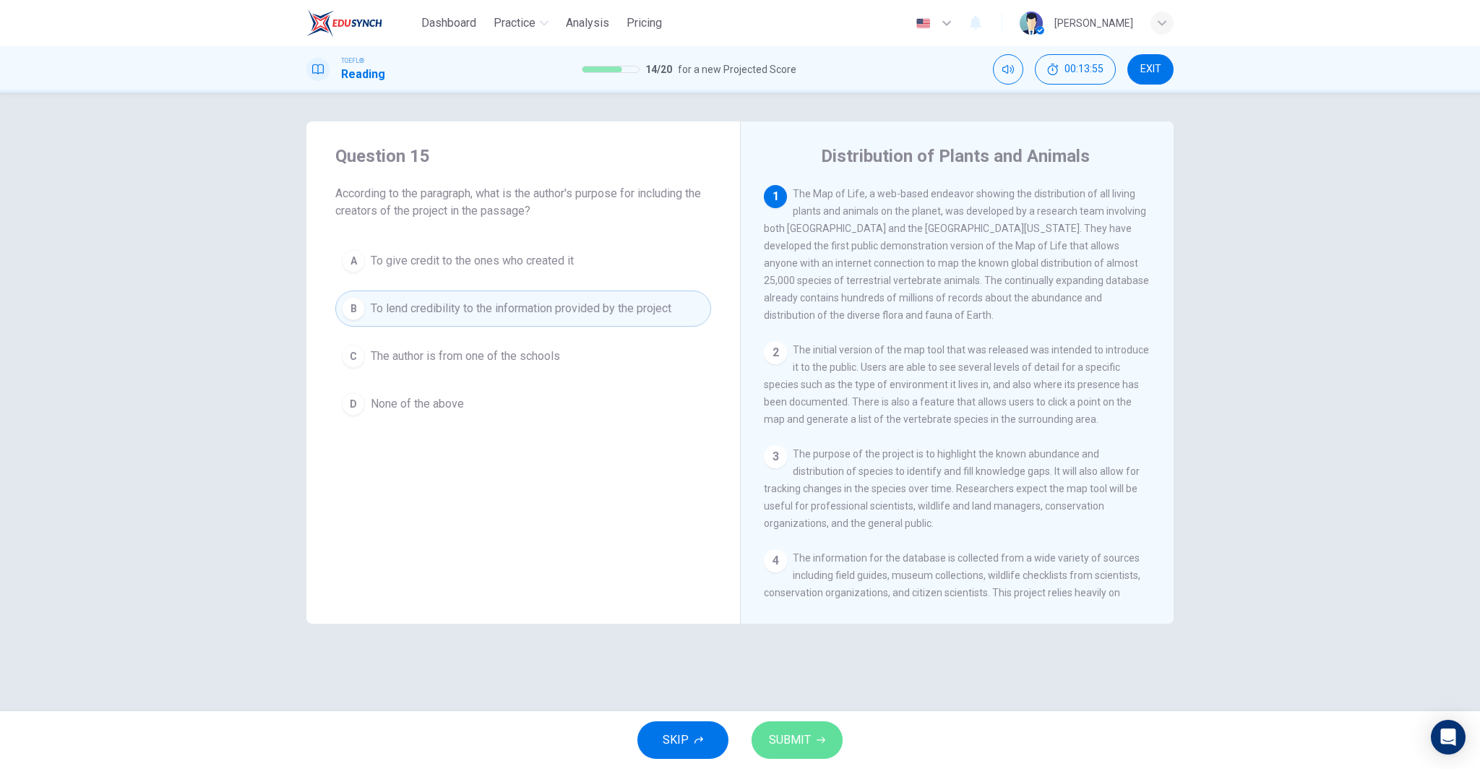
click at [815, 726] on button "SUBMIT" at bounding box center [797, 740] width 91 height 38
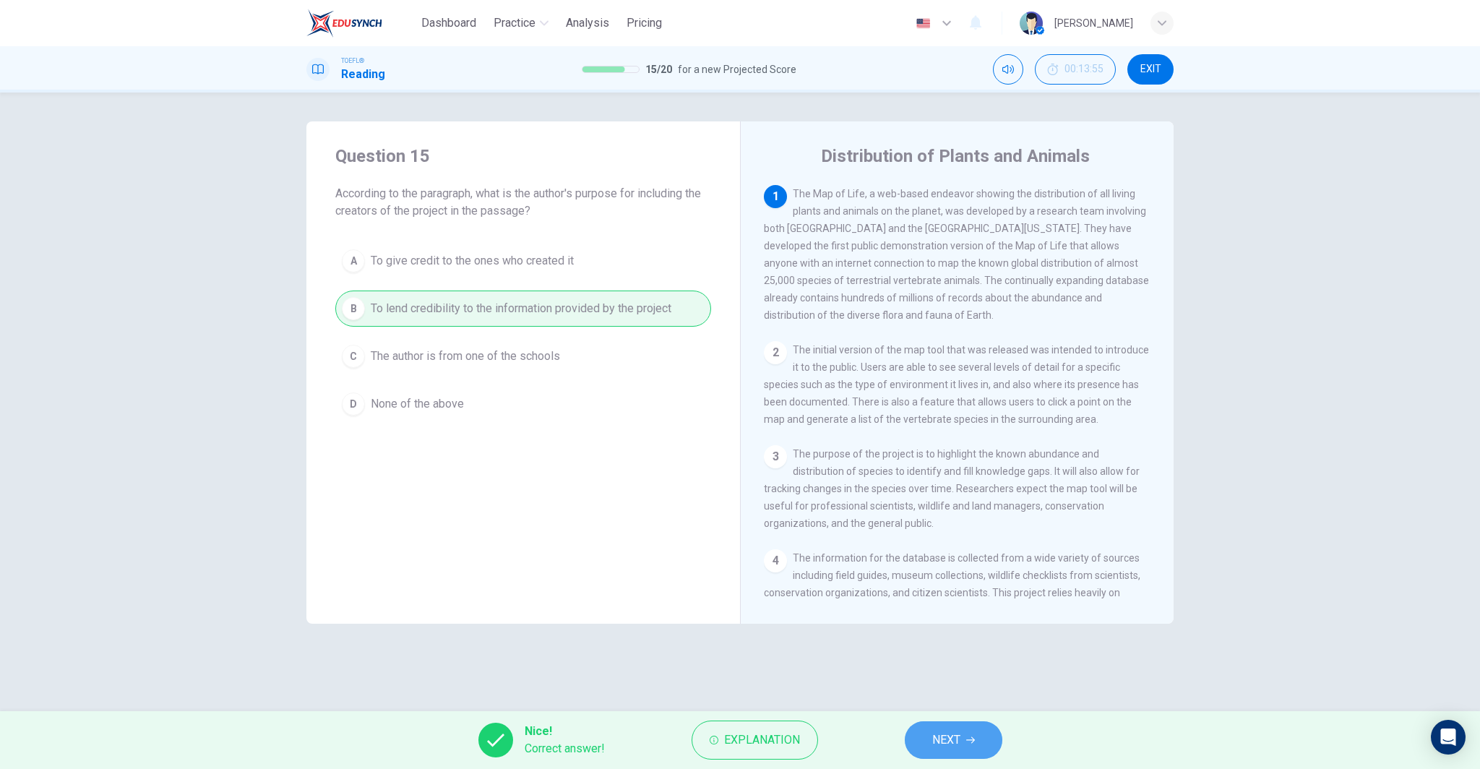
click at [948, 731] on span "NEXT" at bounding box center [946, 740] width 28 height 20
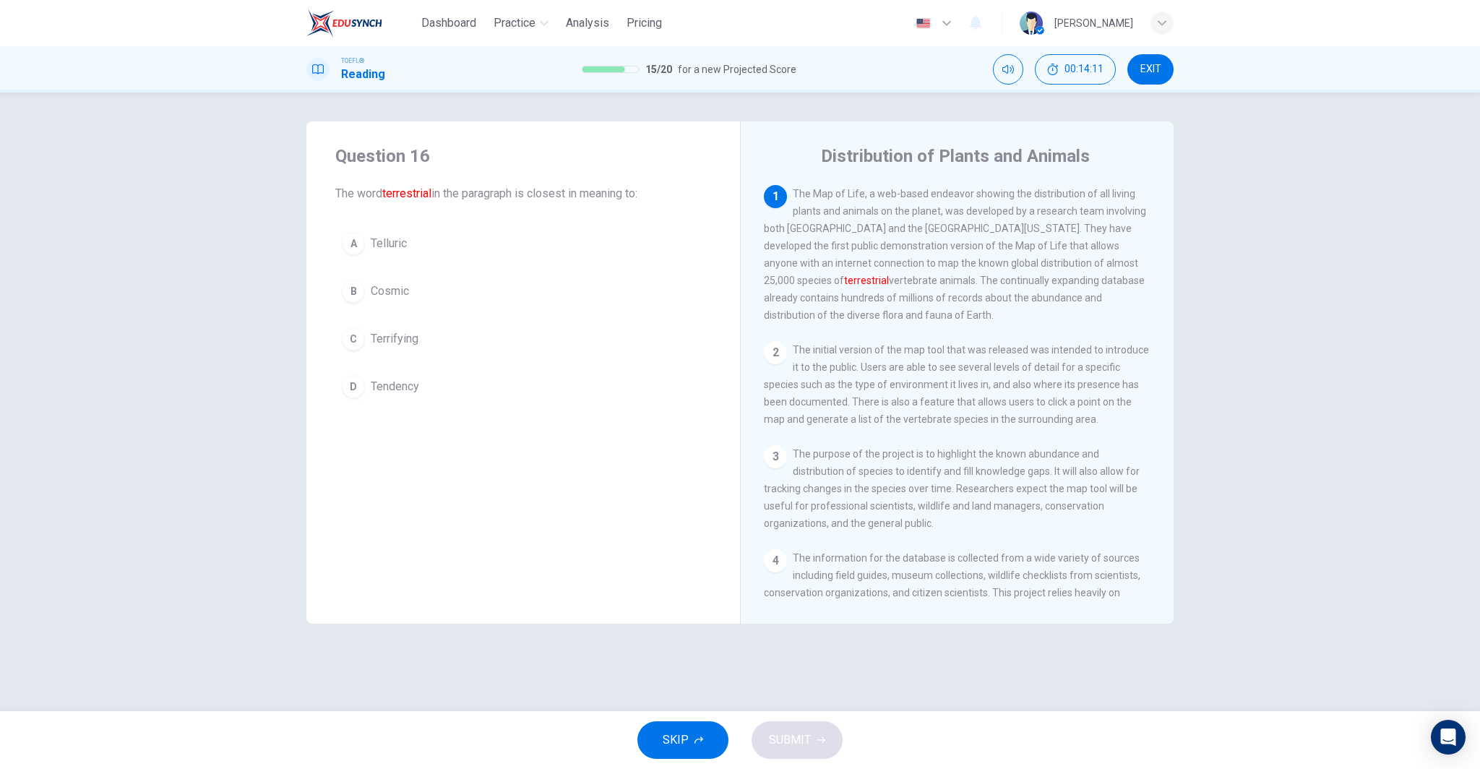
click at [415, 390] on span "Tendency" at bounding box center [395, 386] width 48 height 17
click at [818, 739] on icon "button" at bounding box center [821, 740] width 9 height 9
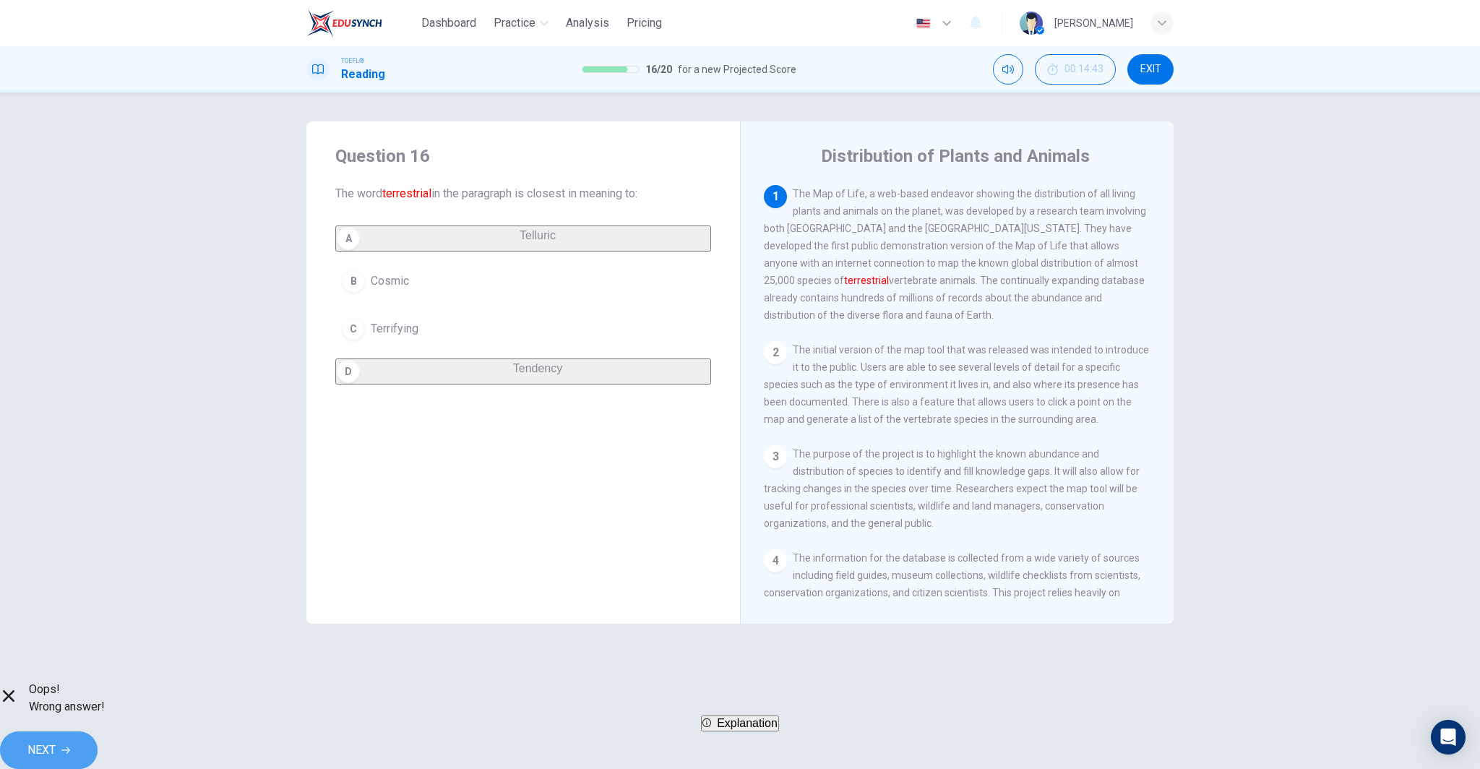
click at [98, 740] on button "NEXT" at bounding box center [49, 750] width 98 height 38
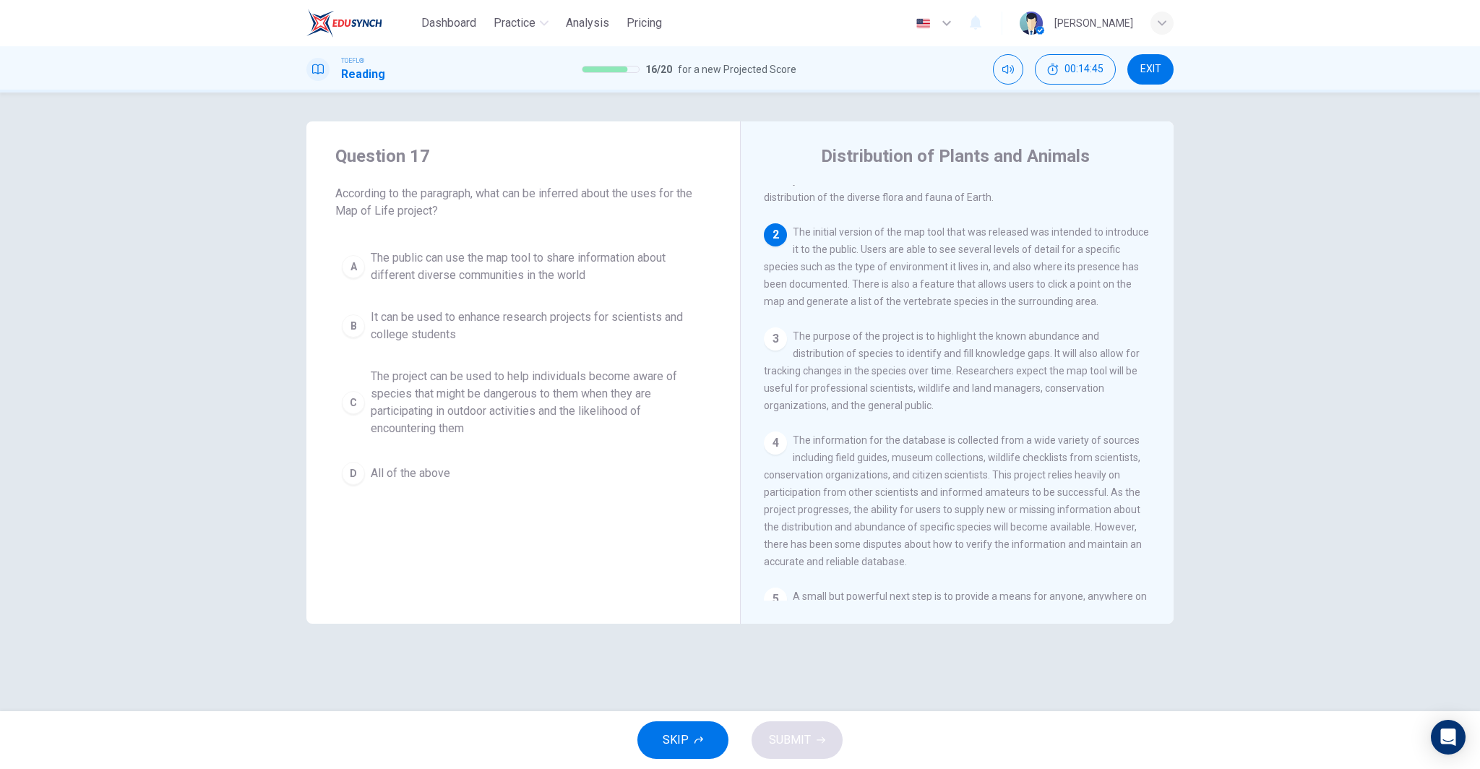
scroll to position [124, 0]
click at [578, 278] on span "The public can use the map tool to share information about different diverse co…" at bounding box center [538, 266] width 334 height 35
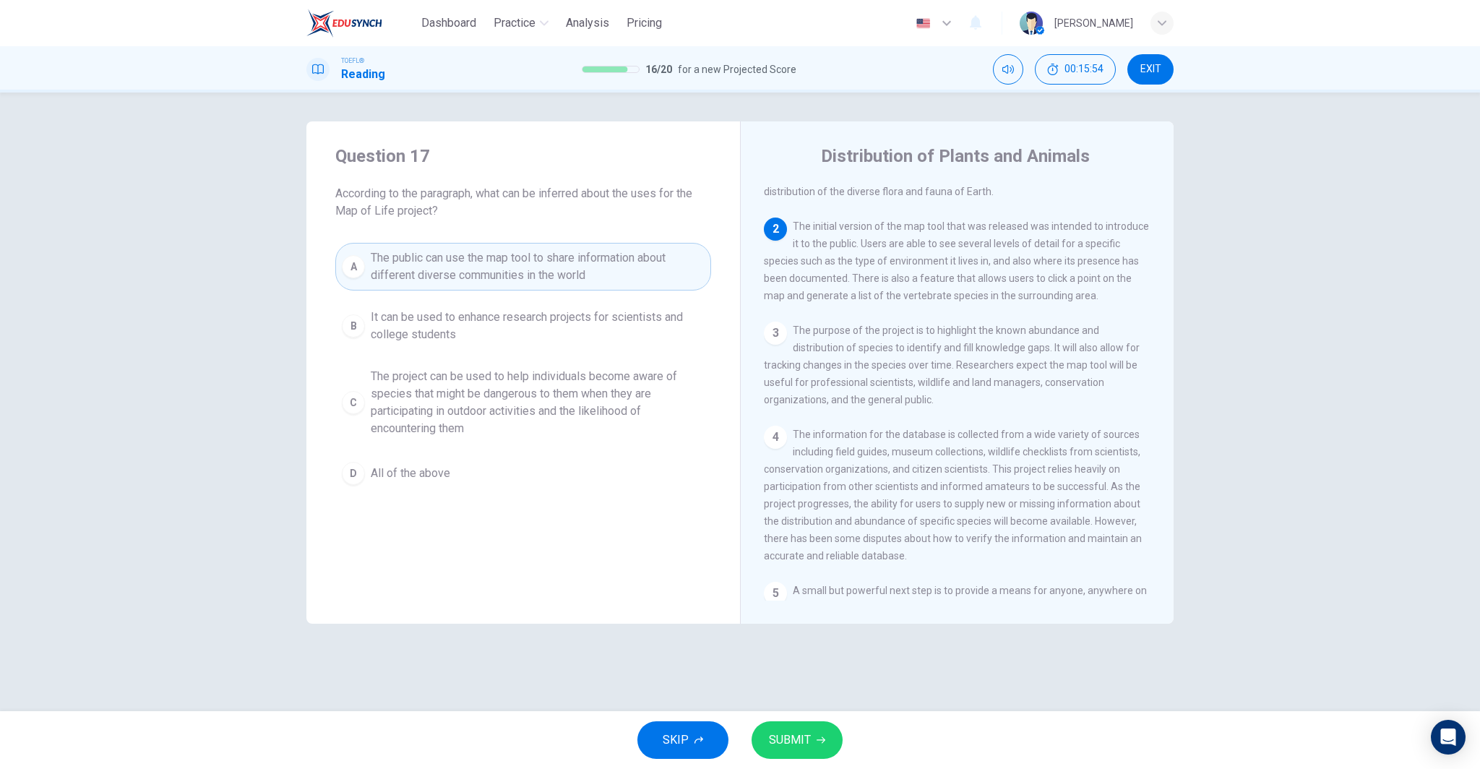
click at [539, 470] on button "D All of the above" at bounding box center [523, 473] width 376 height 36
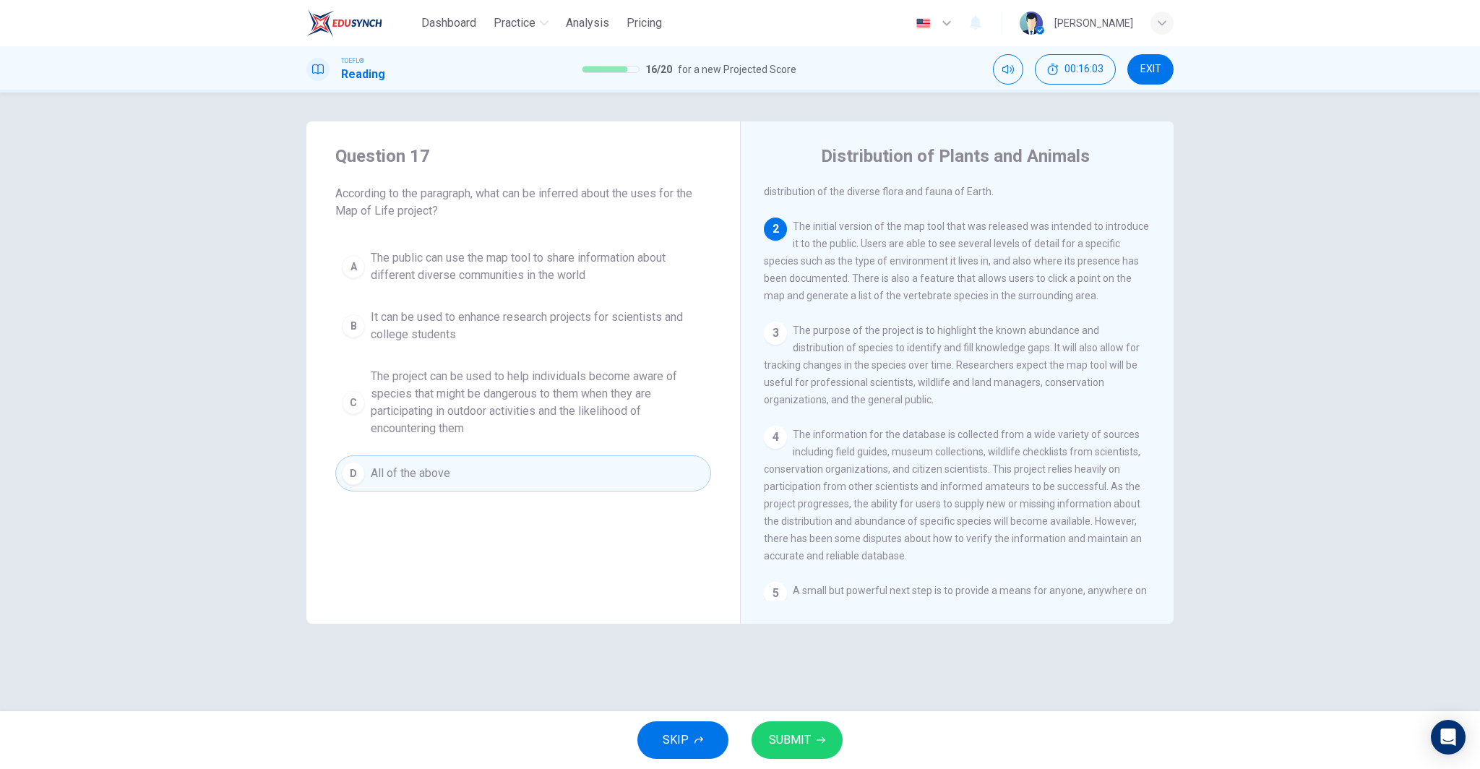
click at [792, 746] on span "SUBMIT" at bounding box center [790, 740] width 42 height 20
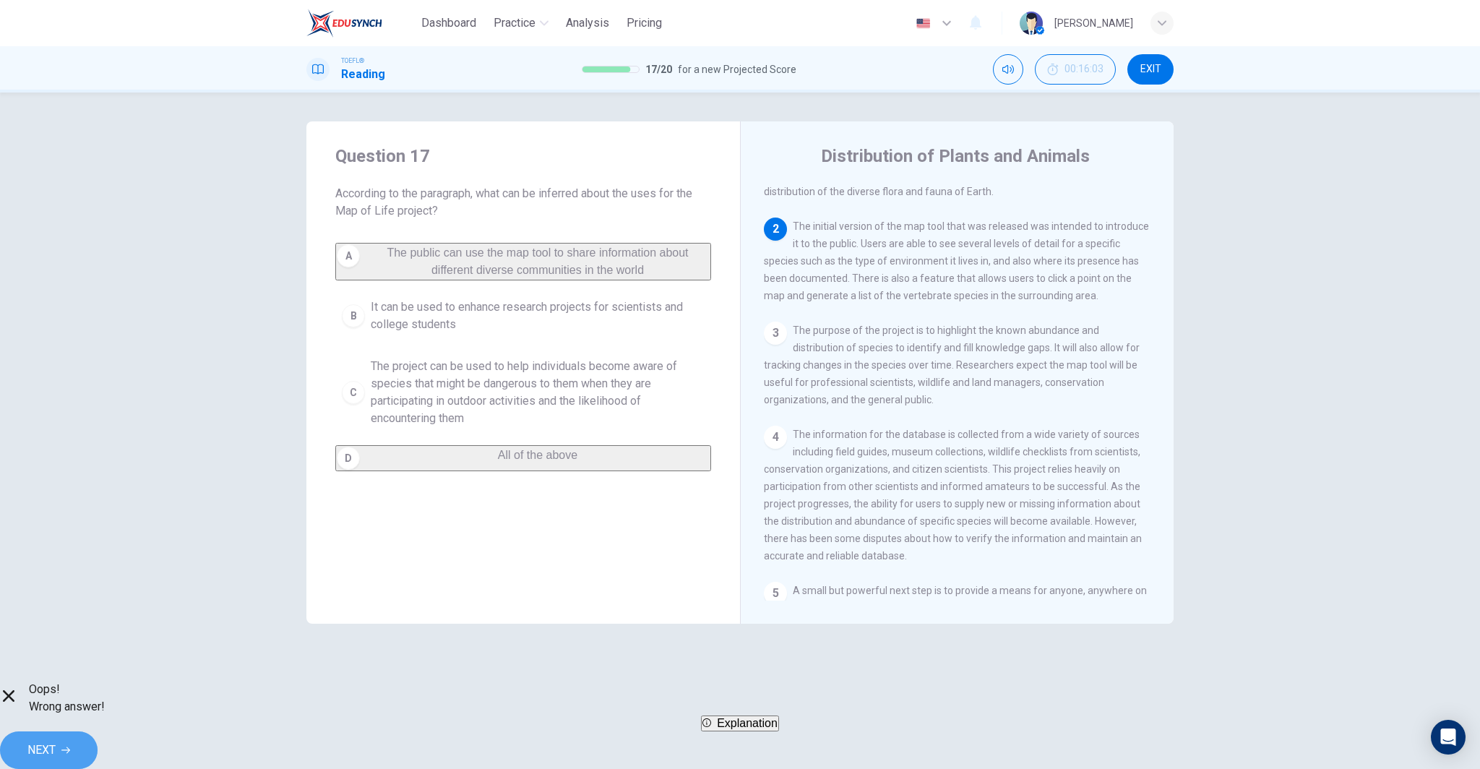
click at [70, 746] on icon "button" at bounding box center [65, 750] width 9 height 9
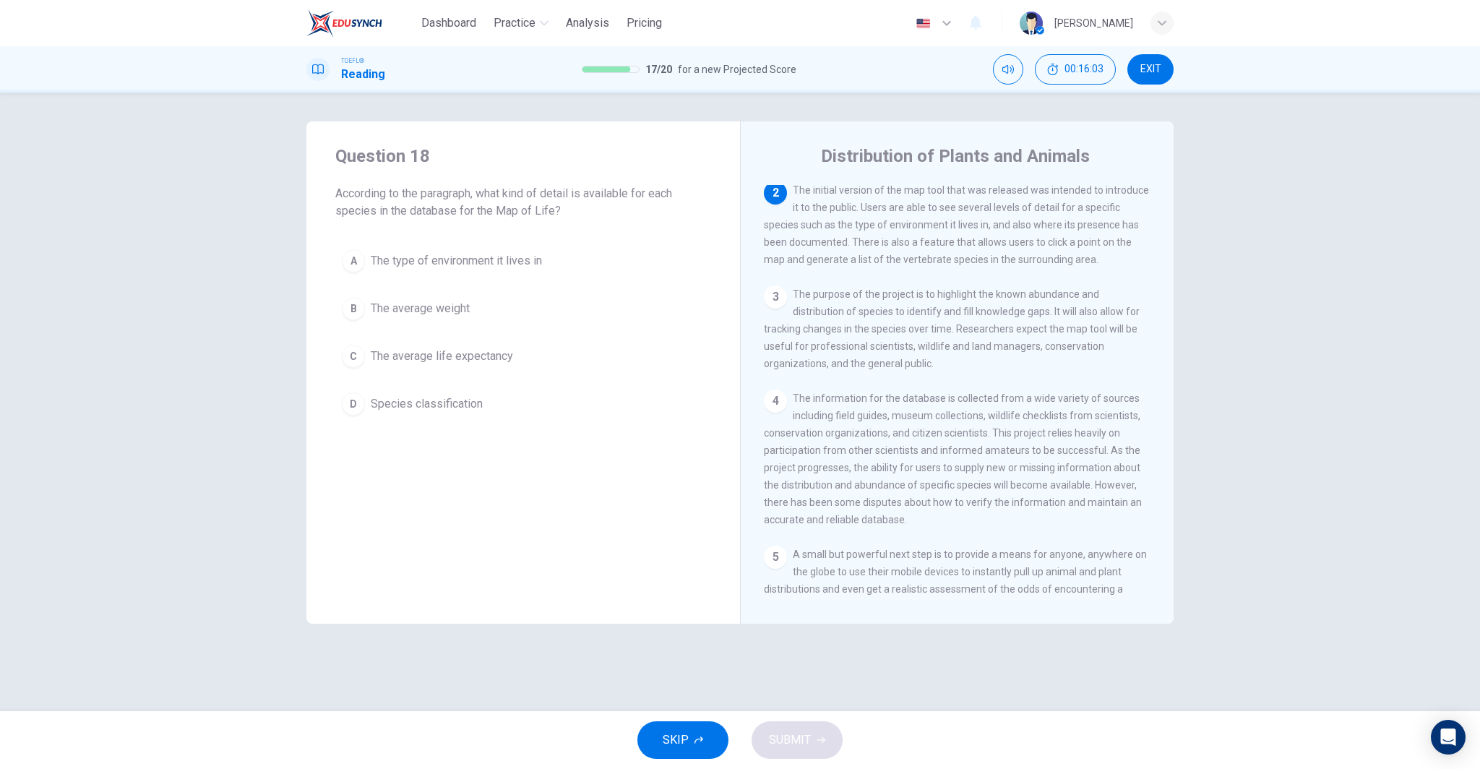
scroll to position [162, 0]
click at [511, 259] on span "The type of environment it lives in" at bounding box center [456, 260] width 171 height 17
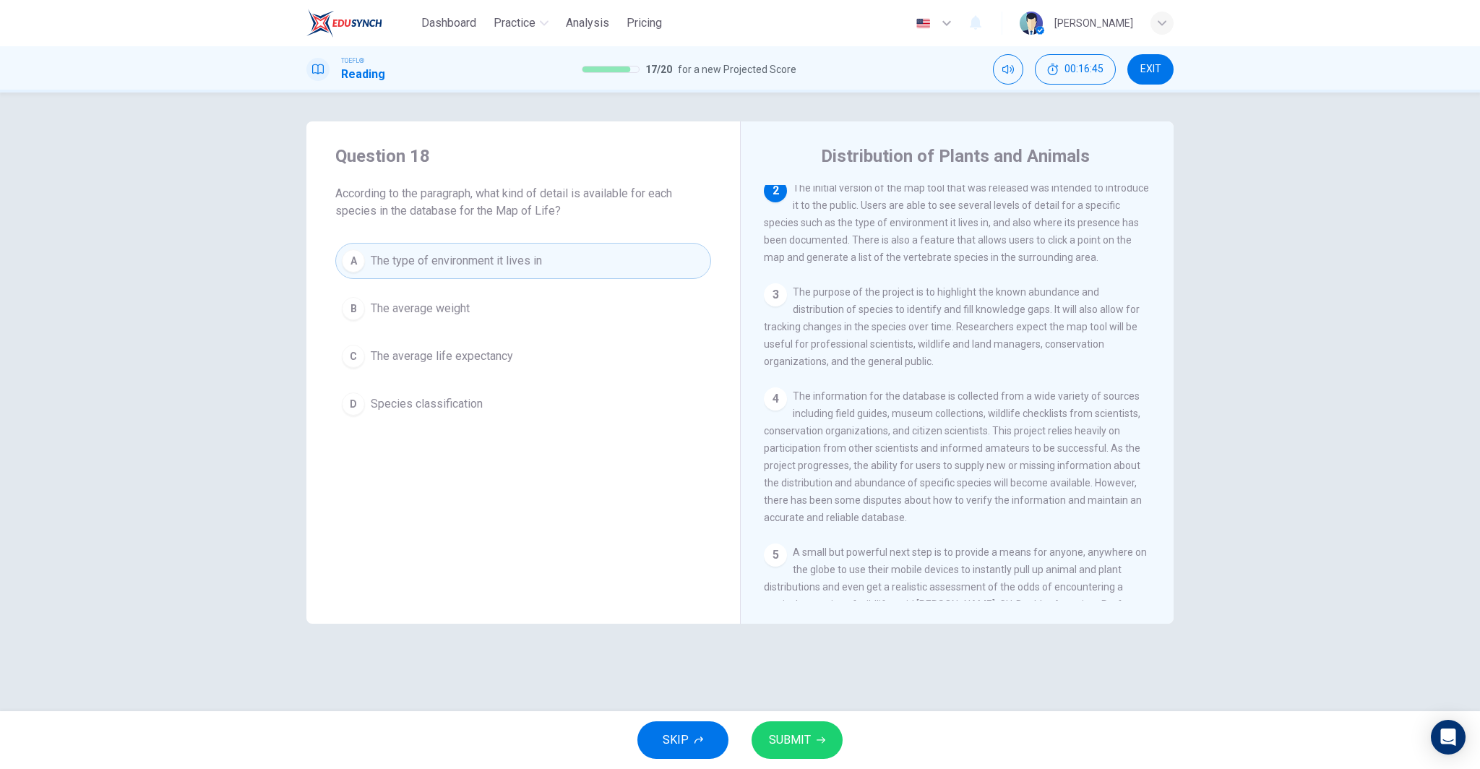
click at [792, 747] on span "SUBMIT" at bounding box center [790, 740] width 42 height 20
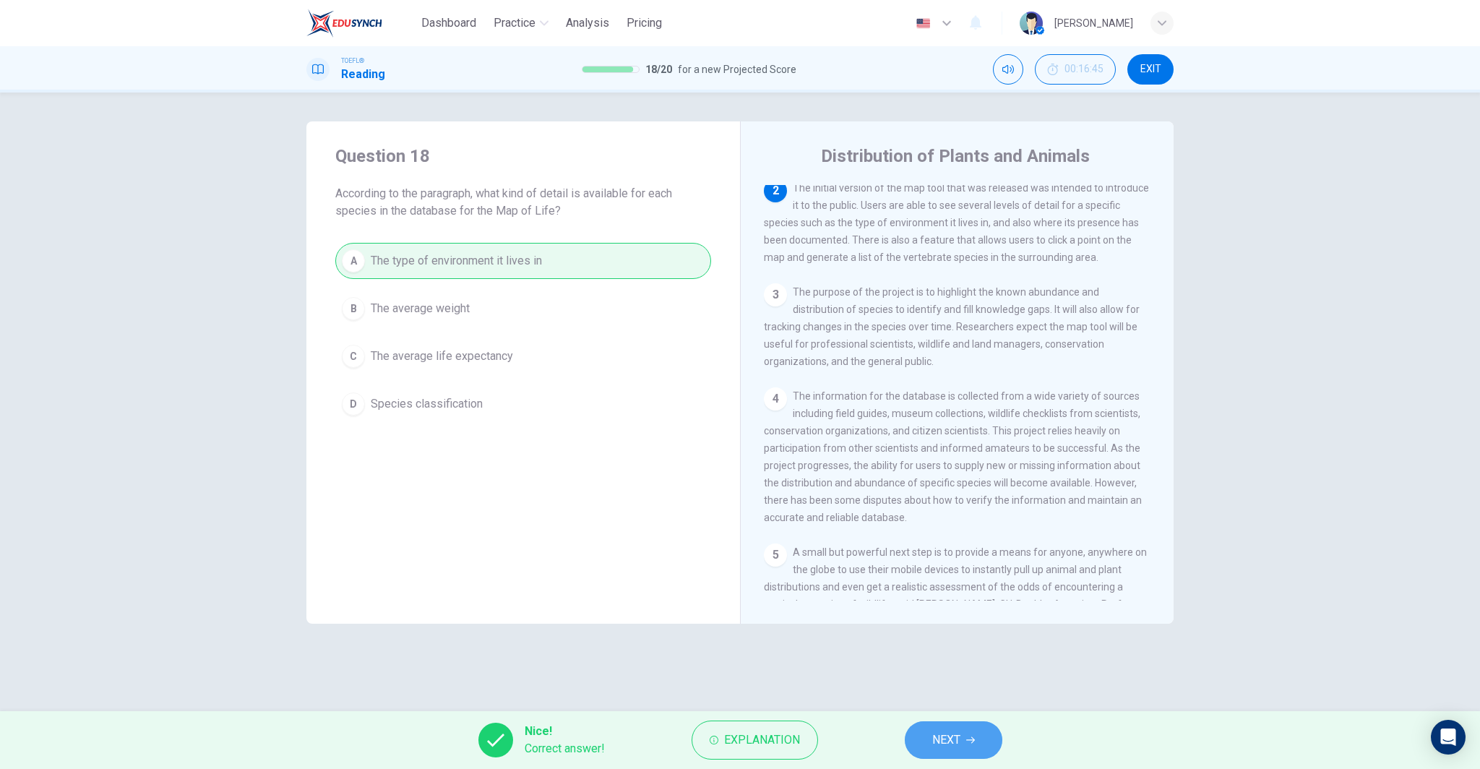
click at [969, 742] on icon "button" at bounding box center [970, 740] width 9 height 9
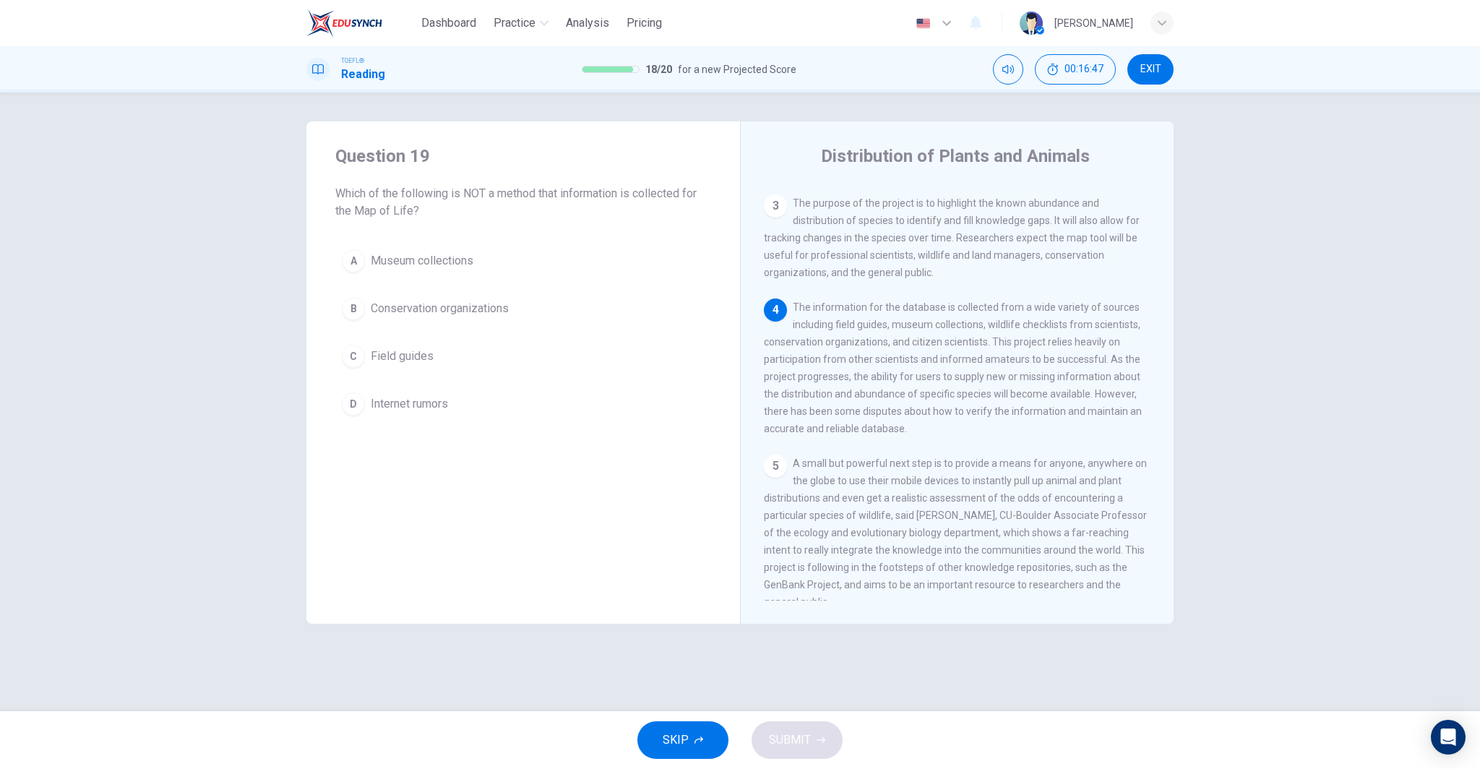
scroll to position [286, 0]
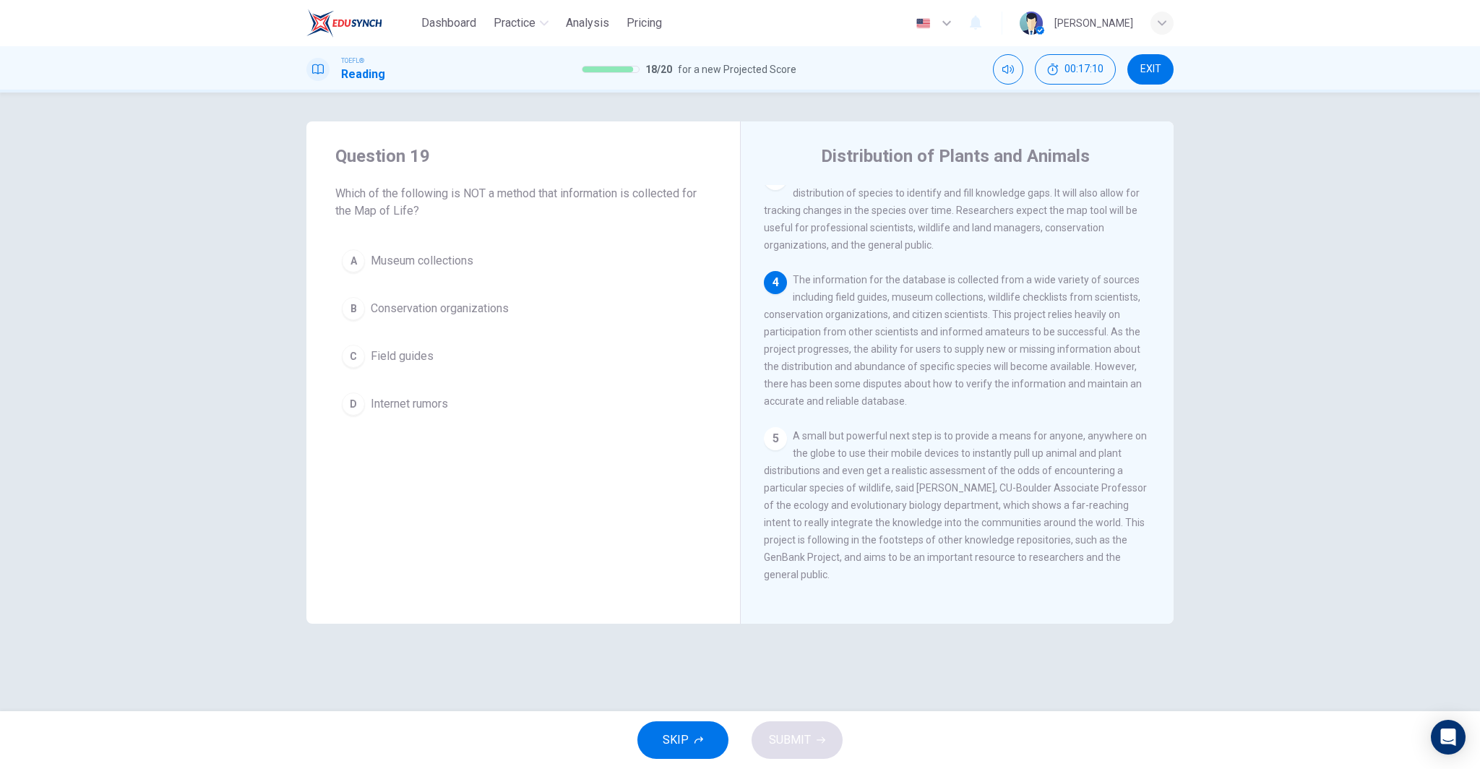
click at [627, 396] on button "D Internet rumors" at bounding box center [523, 404] width 376 height 36
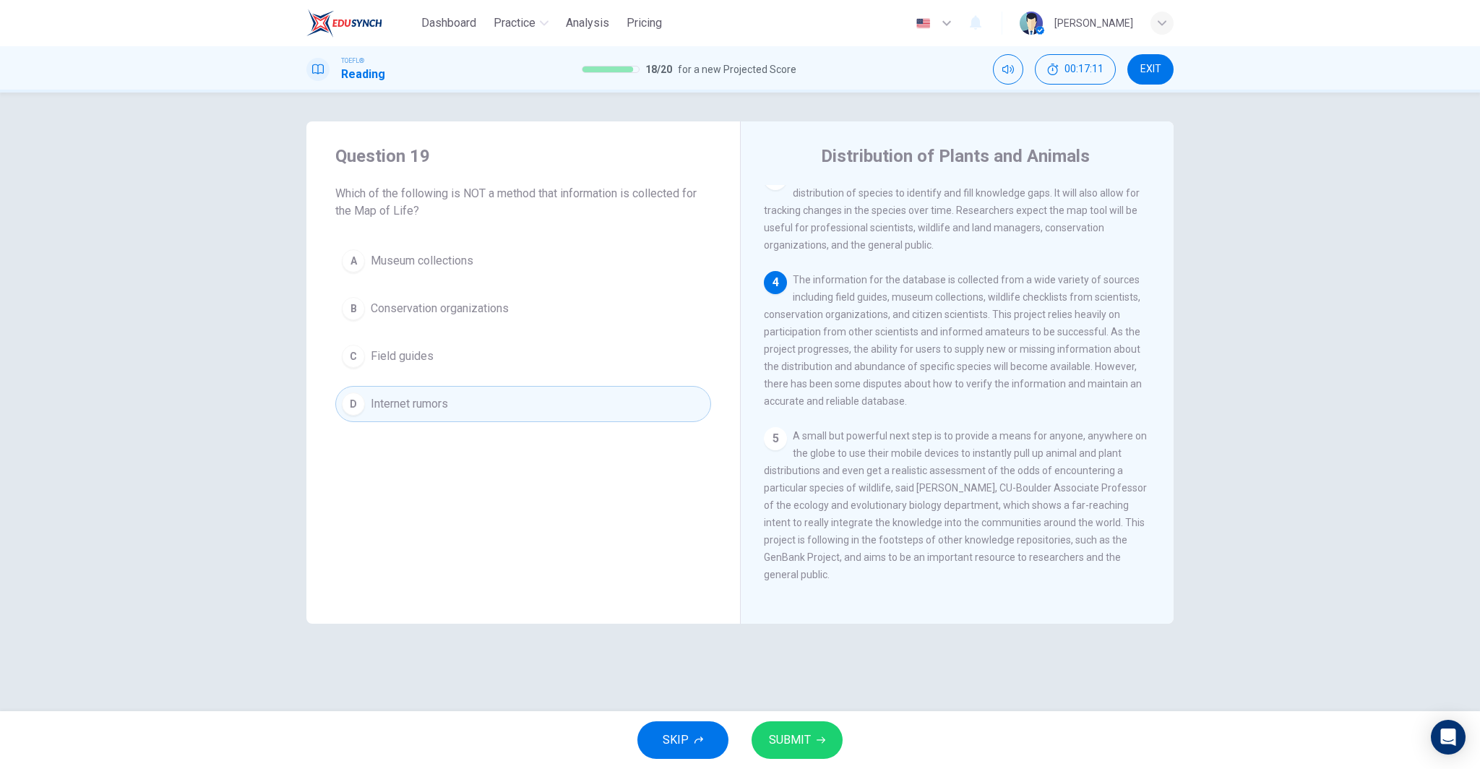
click at [812, 734] on button "SUBMIT" at bounding box center [797, 740] width 91 height 38
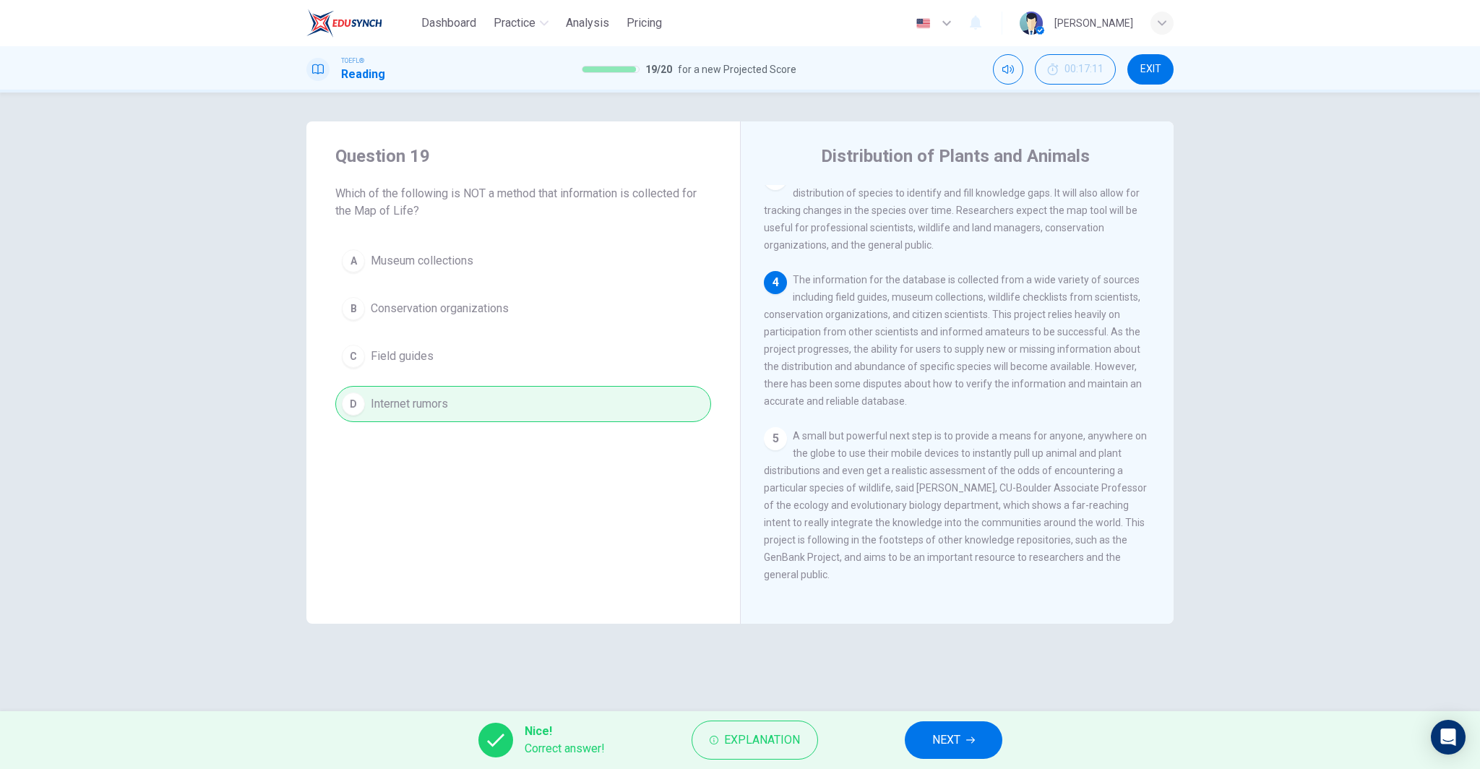
click at [948, 747] on span "NEXT" at bounding box center [946, 740] width 28 height 20
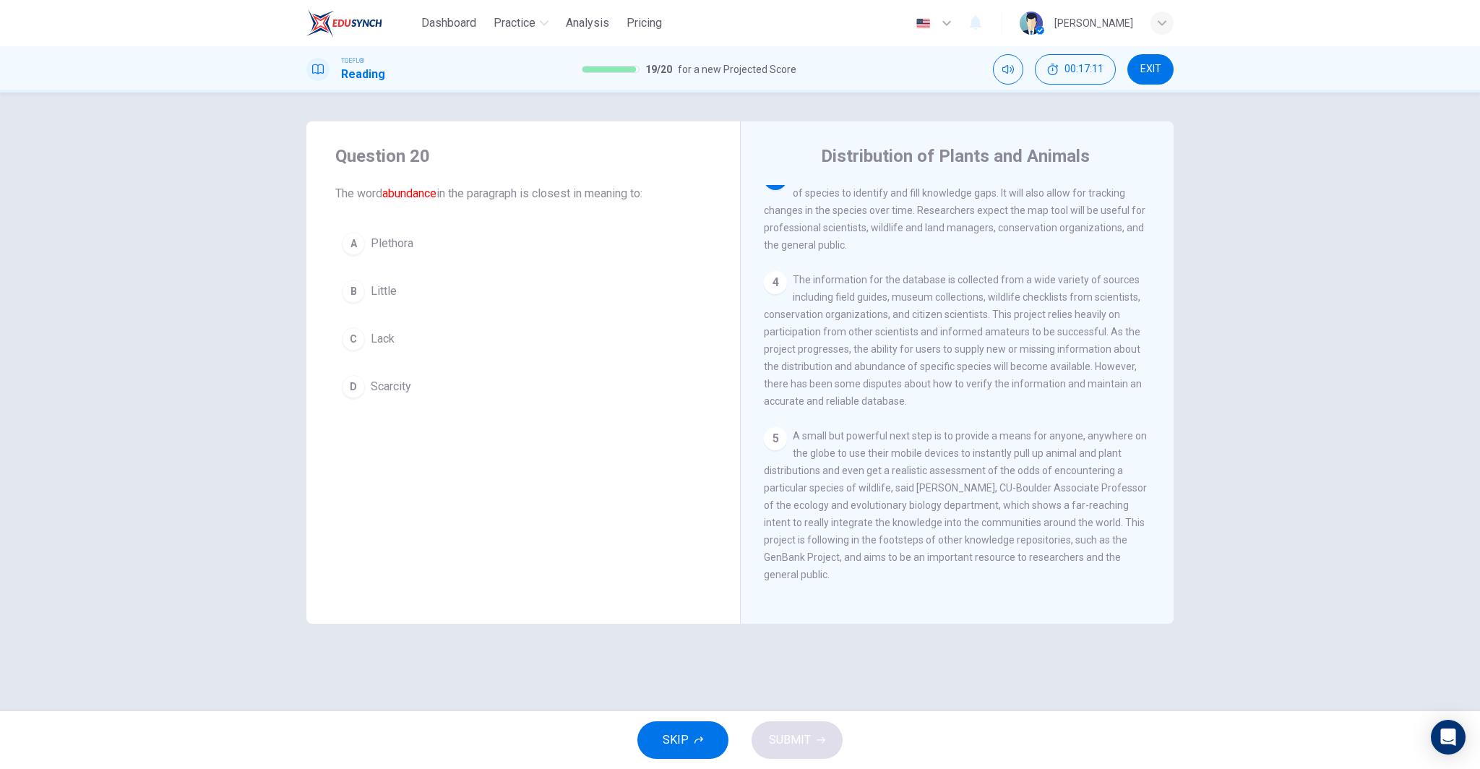
scroll to position [270, 0]
click at [411, 339] on button "C Lack" at bounding box center [523, 339] width 376 height 36
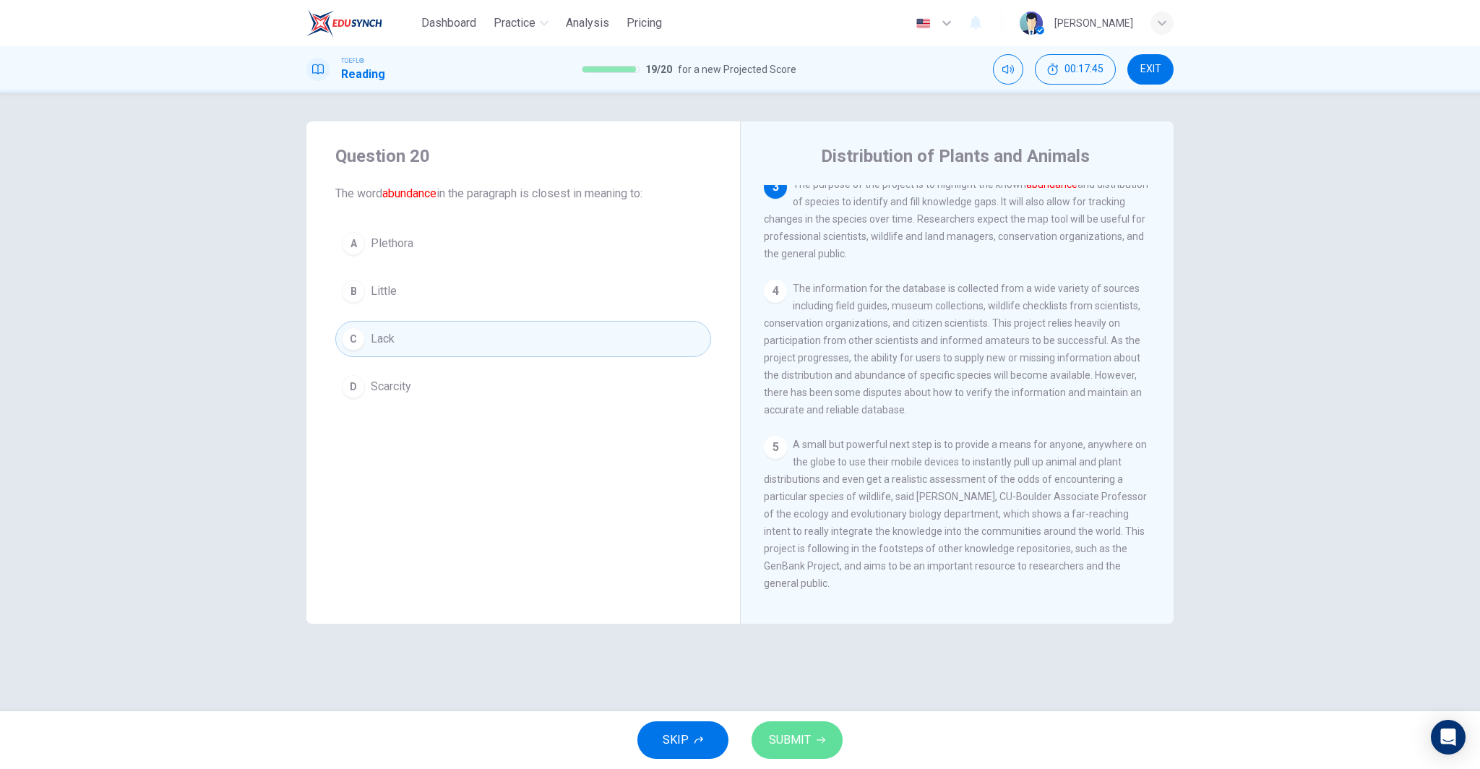
click at [802, 739] on span "SUBMIT" at bounding box center [790, 740] width 42 height 20
